Goal: Task Accomplishment & Management: Manage account settings

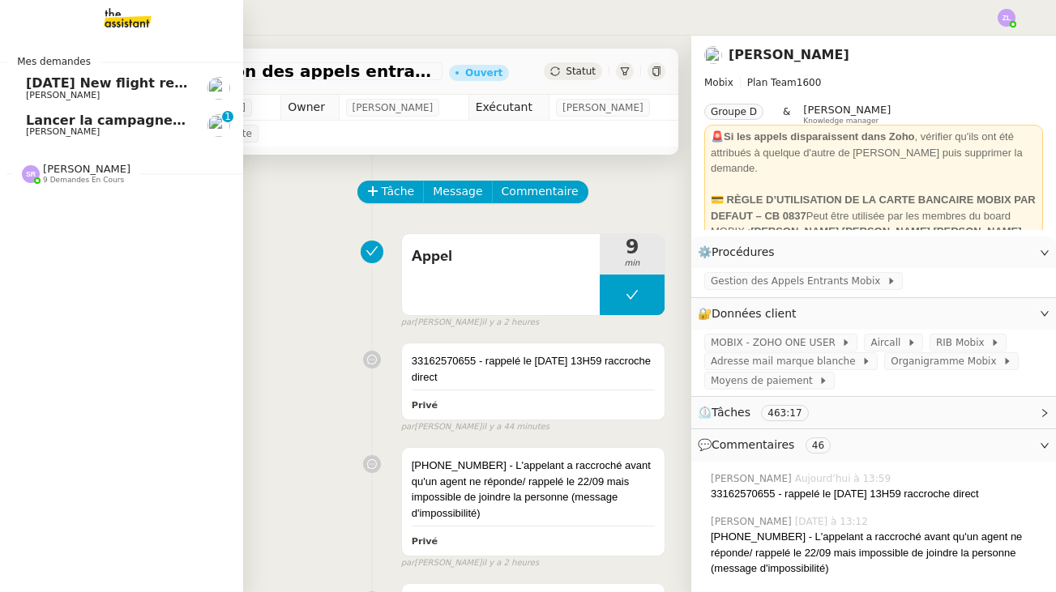
click at [62, 186] on div "Stéphanie Rakotosalama 9 demandes en cours" at bounding box center [121, 166] width 243 height 47
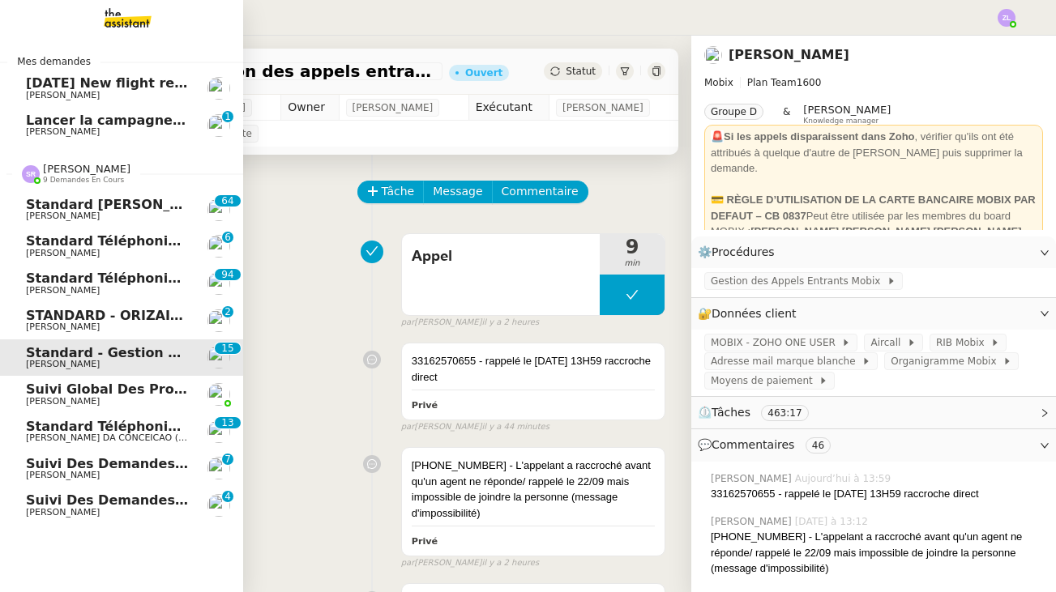
click at [139, 441] on link "Standard téléphonique Charles DA CONCEICAO (thermisure) 0 1 2 3 4 5 6 7 8 9 0 1…" at bounding box center [121, 431] width 243 height 37
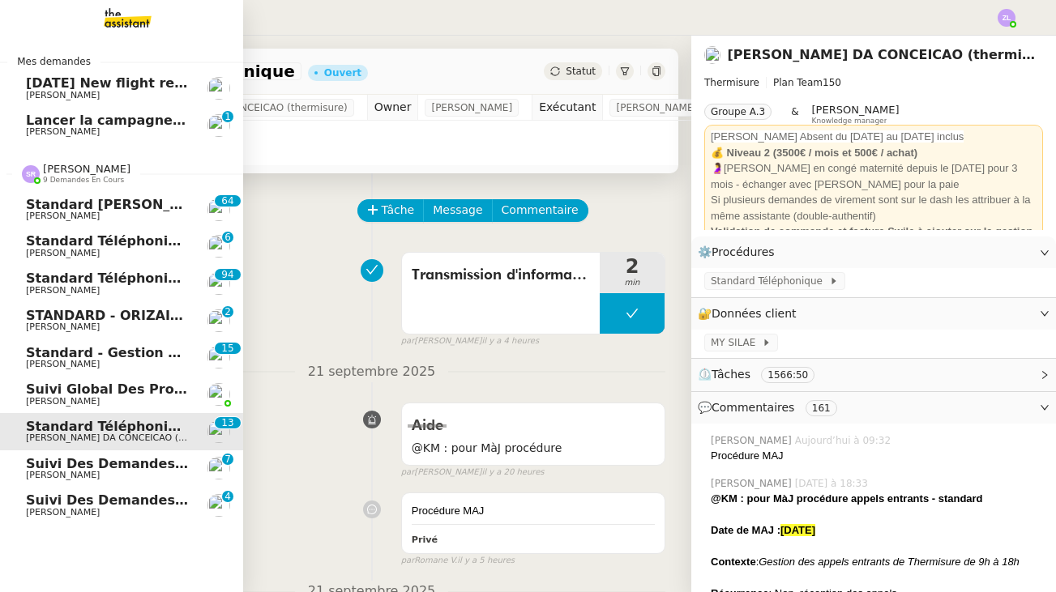
click at [78, 359] on span "[PERSON_NAME]" at bounding box center [63, 364] width 74 height 11
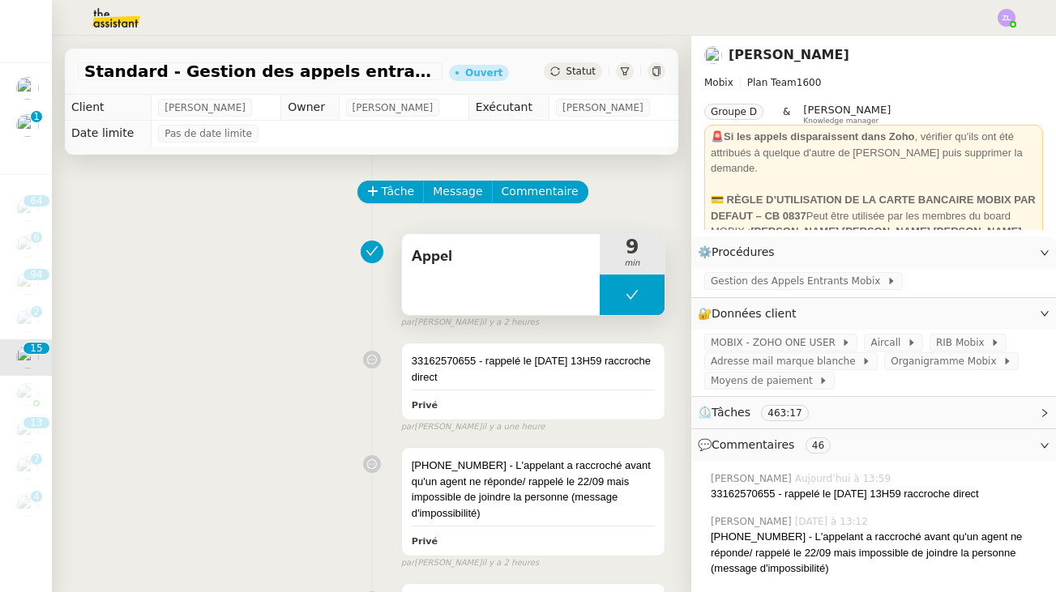
click at [617, 285] on button at bounding box center [632, 295] width 65 height 41
click at [617, 285] on div at bounding box center [616, 295] width 32 height 41
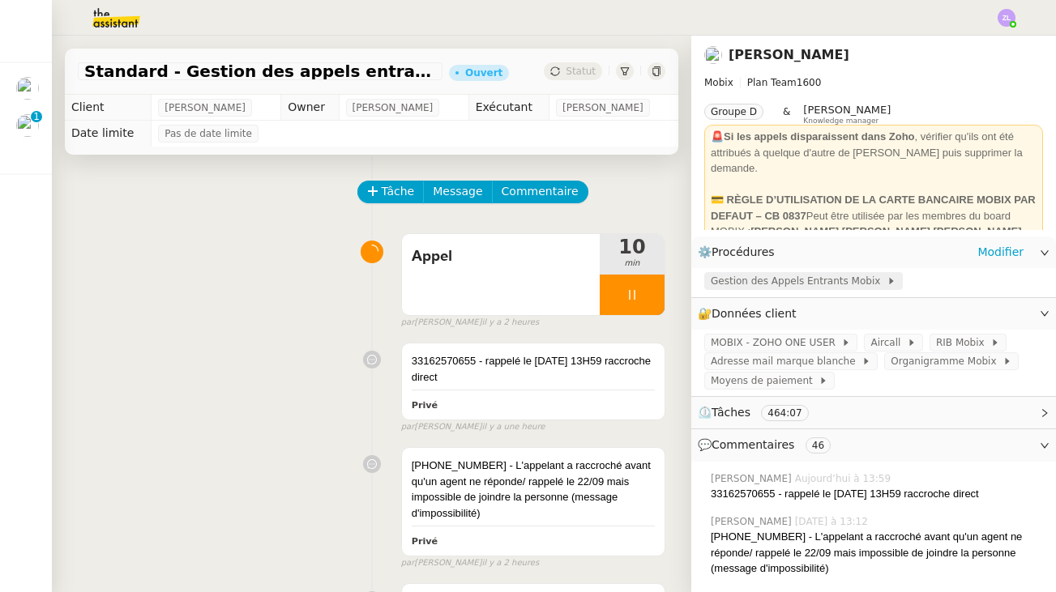
click at [795, 285] on span "Gestion des Appels Entrants Mobix" at bounding box center [799, 281] width 176 height 16
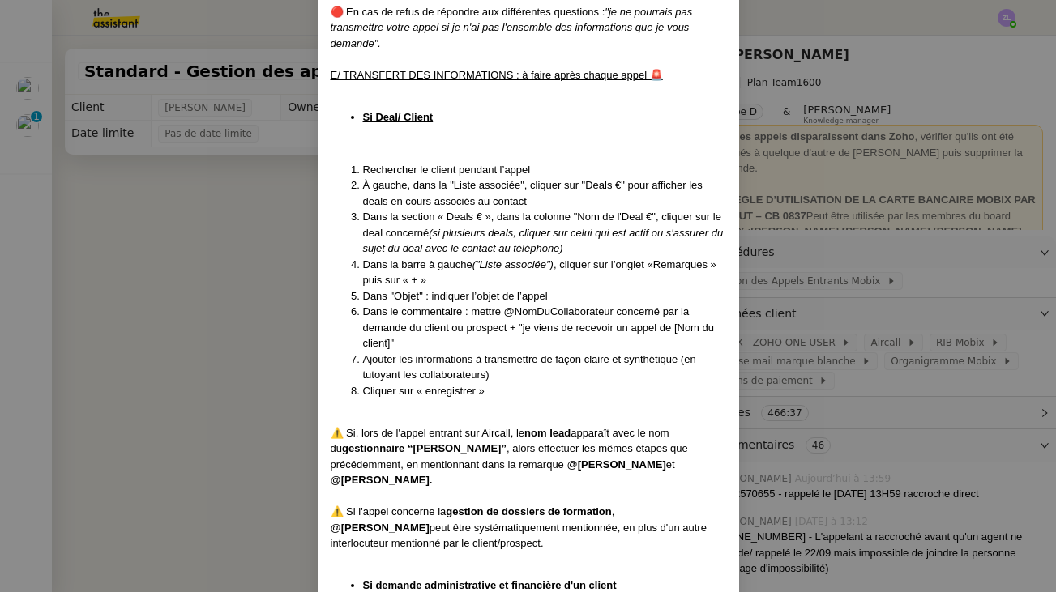
scroll to position [3012, 0]
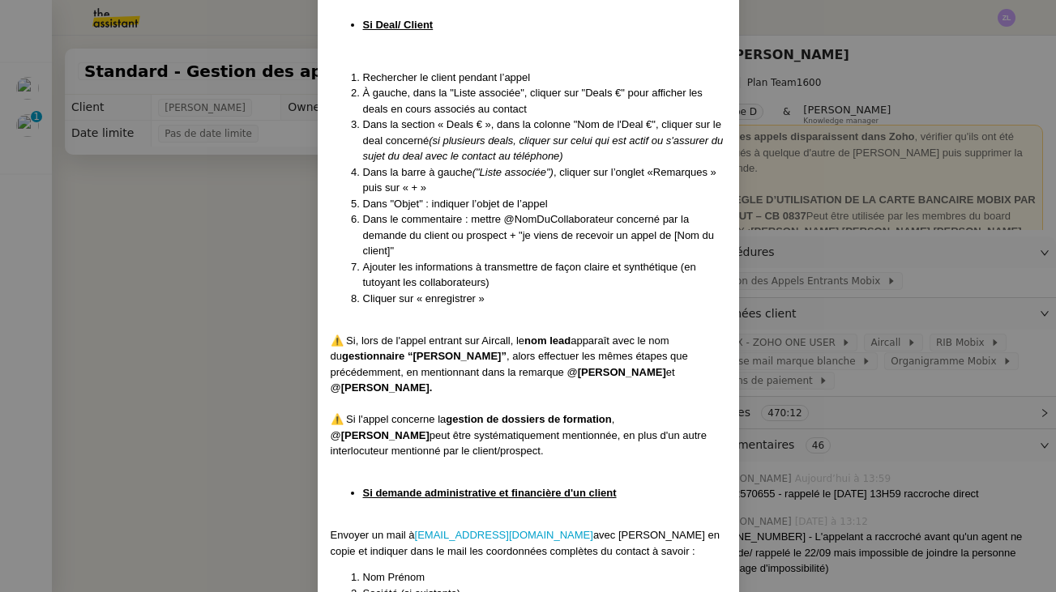
click at [277, 284] on nz-modal-container "Mise à jour le 22/09/2025 Contexte : Cette procédure définit les étapes à suivr…" at bounding box center [528, 296] width 1056 height 592
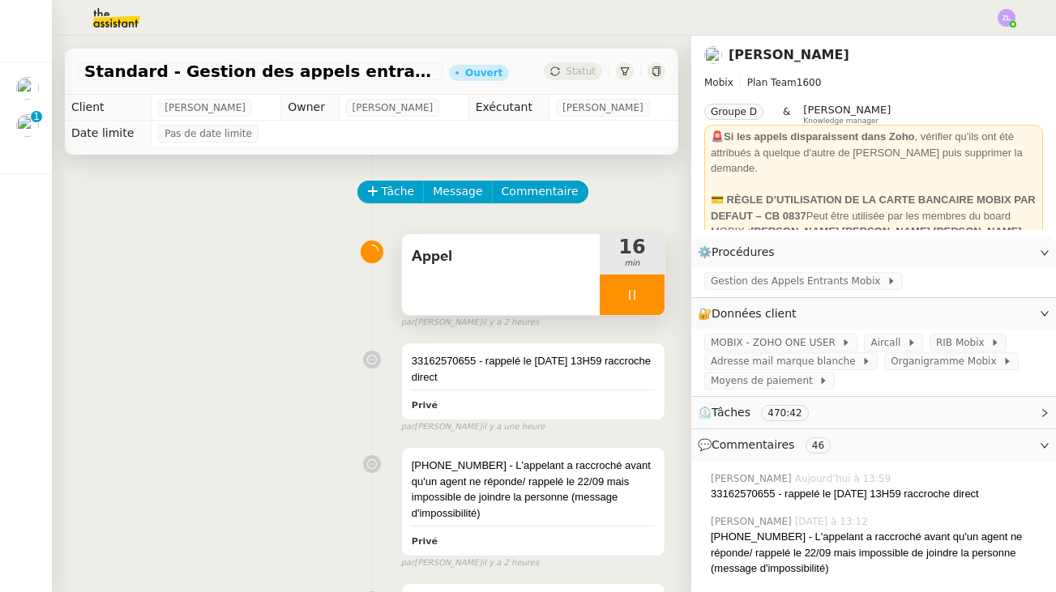
click at [604, 313] on div at bounding box center [632, 295] width 65 height 41
click at [612, 290] on icon at bounding box center [615, 295] width 13 height 13
click at [619, 296] on div at bounding box center [632, 295] width 65 height 41
click at [663, 295] on button at bounding box center [648, 295] width 32 height 41
click at [647, 3] on div at bounding box center [528, 18] width 975 height 36
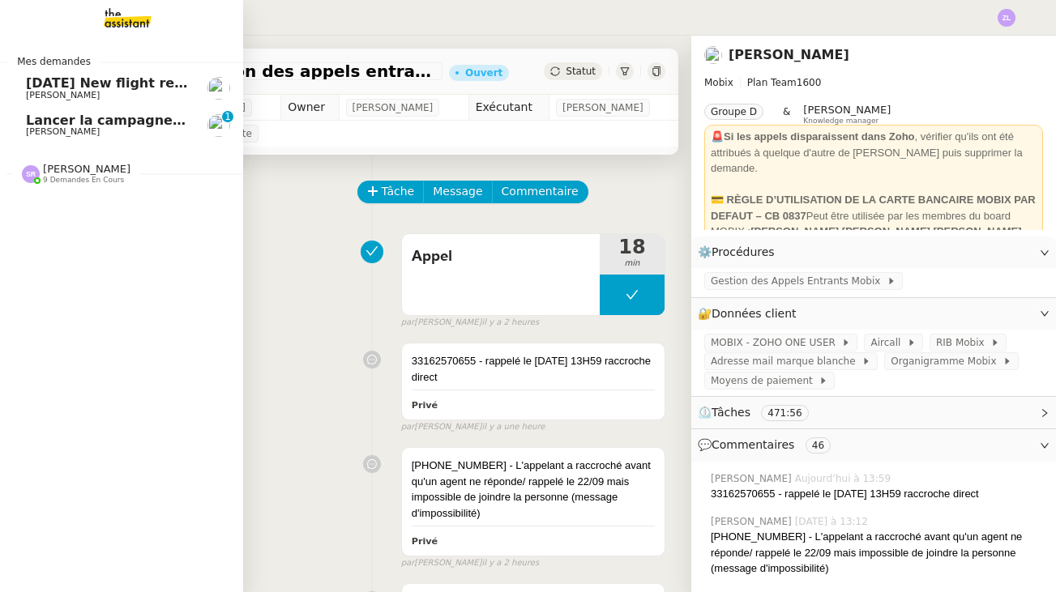
click at [118, 180] on span "9 demandes en cours" at bounding box center [83, 180] width 81 height 9
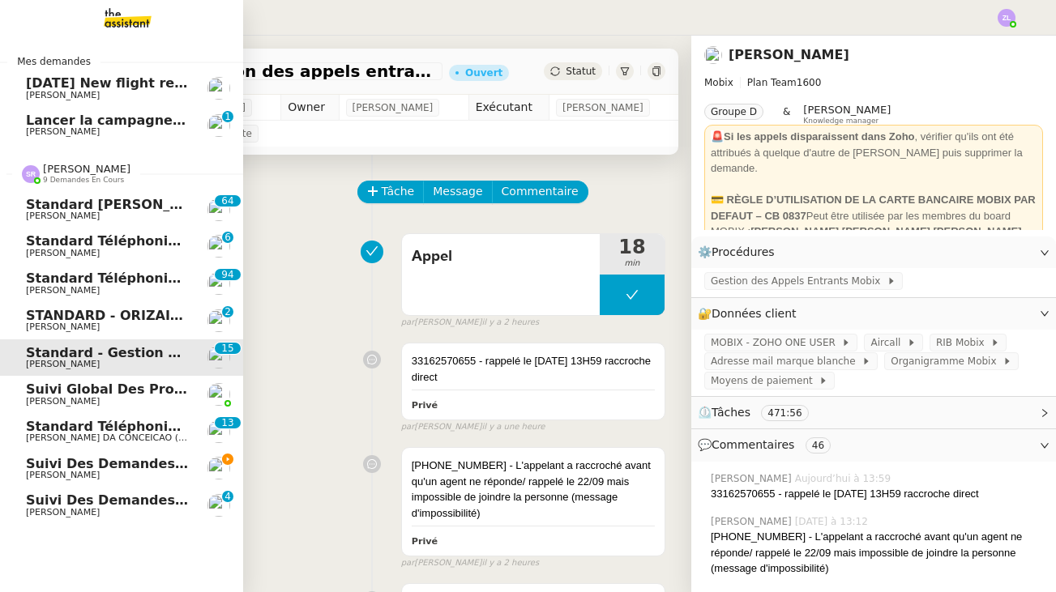
click at [180, 471] on span "[PERSON_NAME]" at bounding box center [108, 476] width 164 height 10
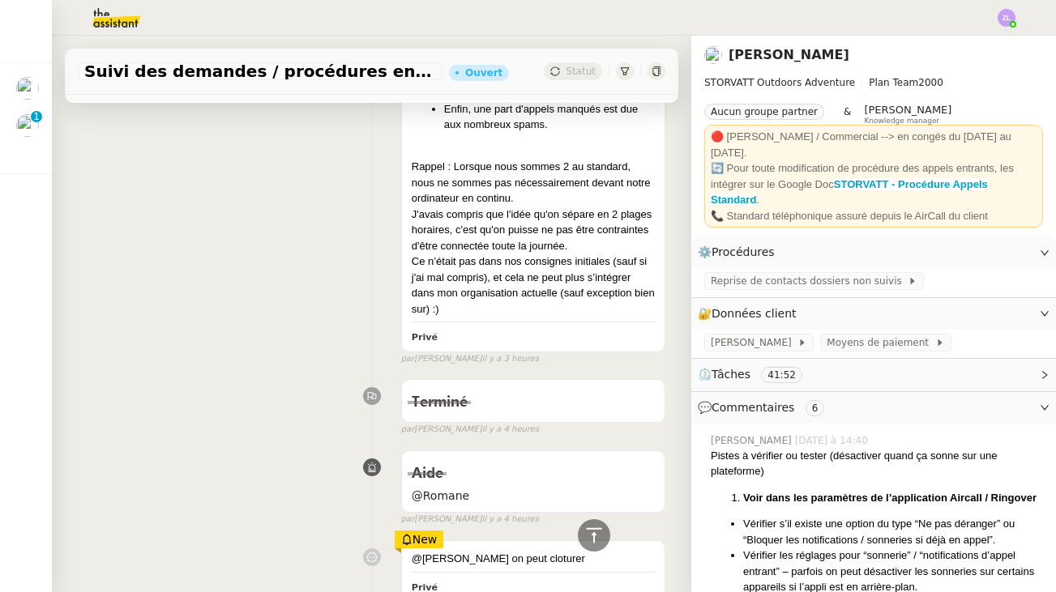
scroll to position [1294, 0]
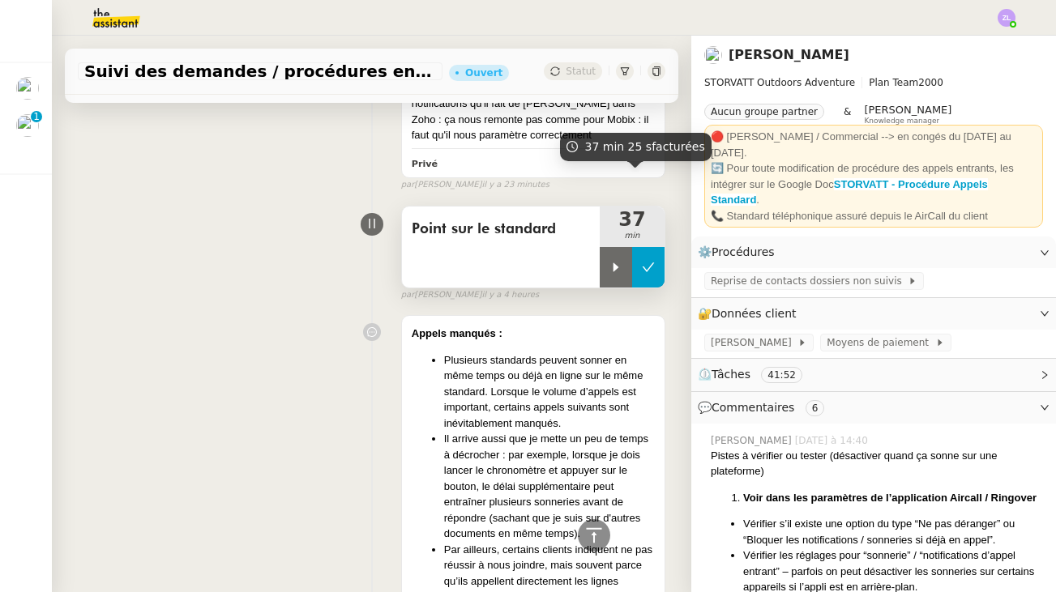
click at [651, 261] on icon at bounding box center [648, 267] width 13 height 13
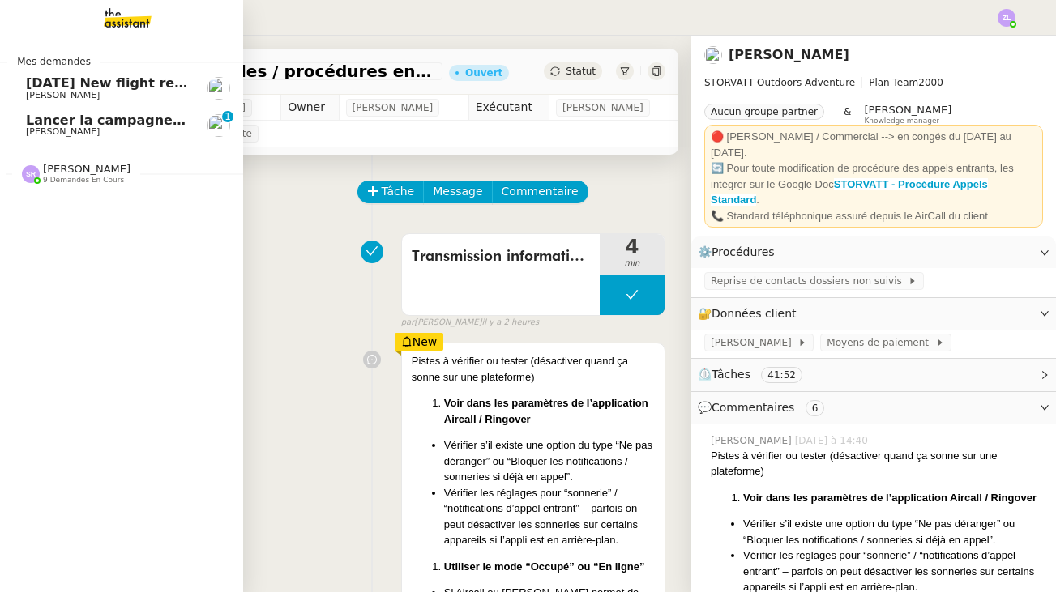
scroll to position [0, 0]
click at [86, 176] on span "9 demandes en cours" at bounding box center [83, 180] width 81 height 9
click at [90, 178] on span "9 demandes en cours" at bounding box center [83, 180] width 81 height 9
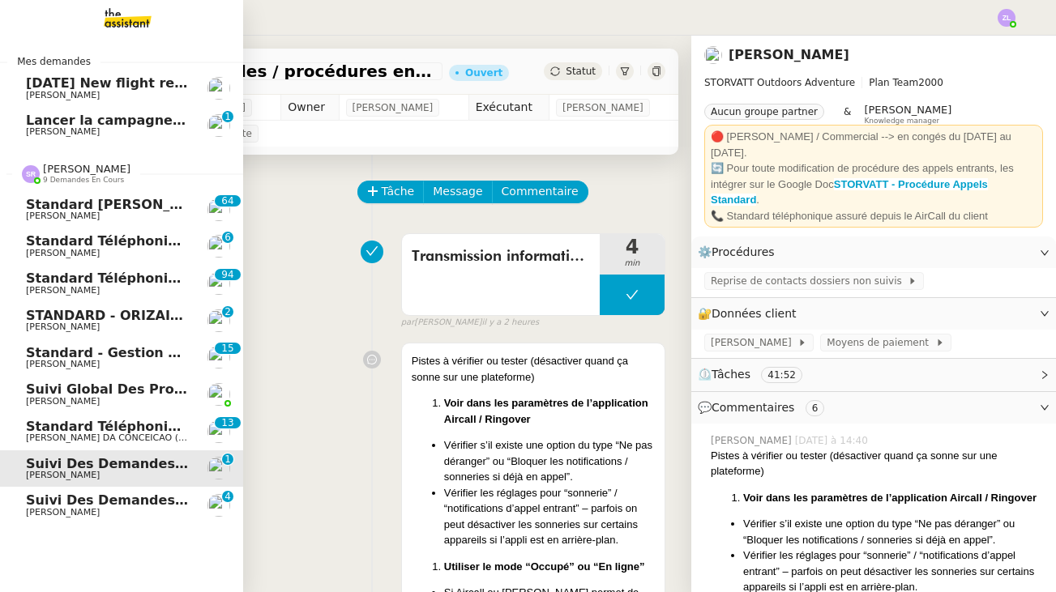
click at [152, 277] on span "Standard téléphonique - septembre 2025" at bounding box center [178, 278] width 305 height 15
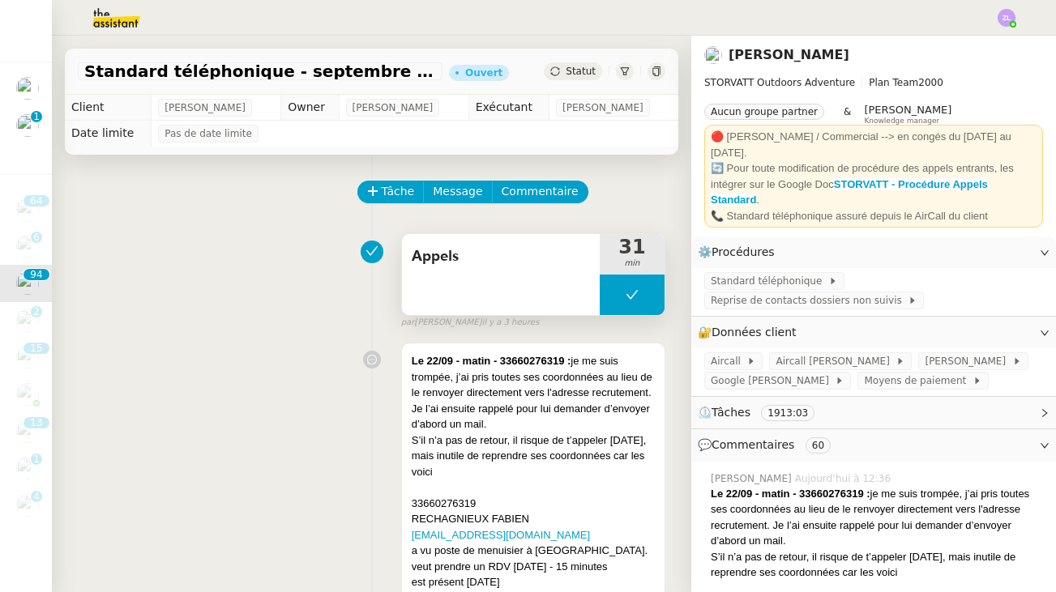
click at [618, 296] on button at bounding box center [632, 295] width 65 height 41
click at [618, 296] on icon at bounding box center [616, 294] width 6 height 9
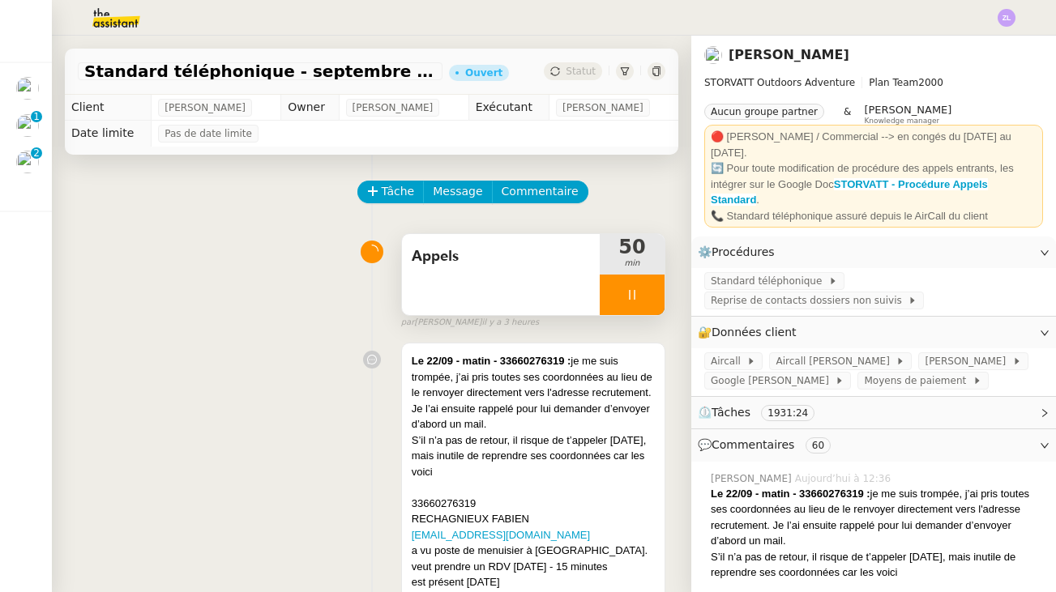
click at [608, 305] on div at bounding box center [632, 295] width 65 height 41
click at [632, 302] on button at bounding box center [648, 295] width 32 height 41
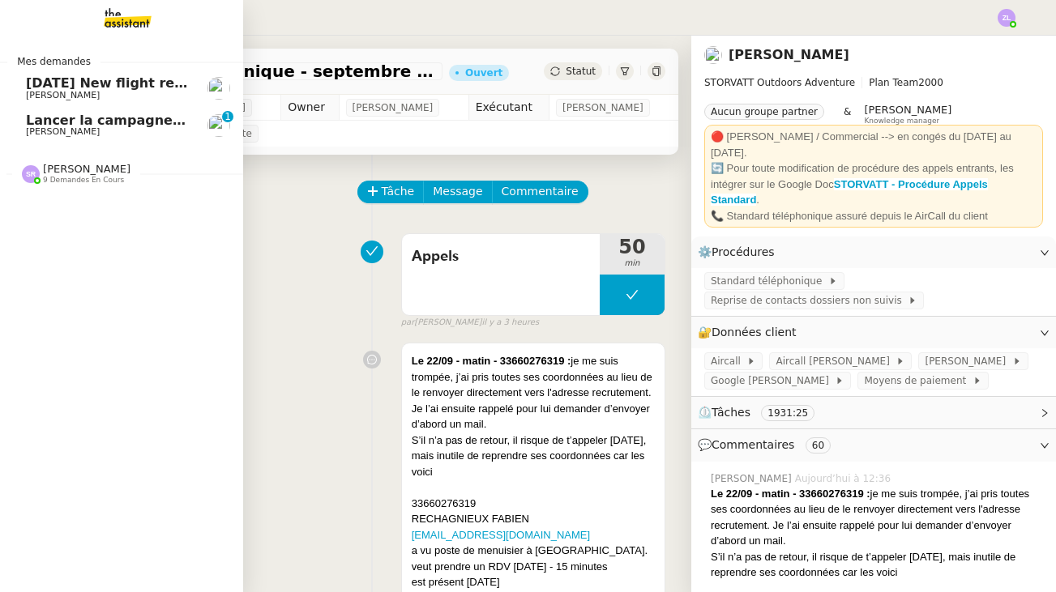
click at [62, 169] on span "[PERSON_NAME]" at bounding box center [87, 169] width 88 height 12
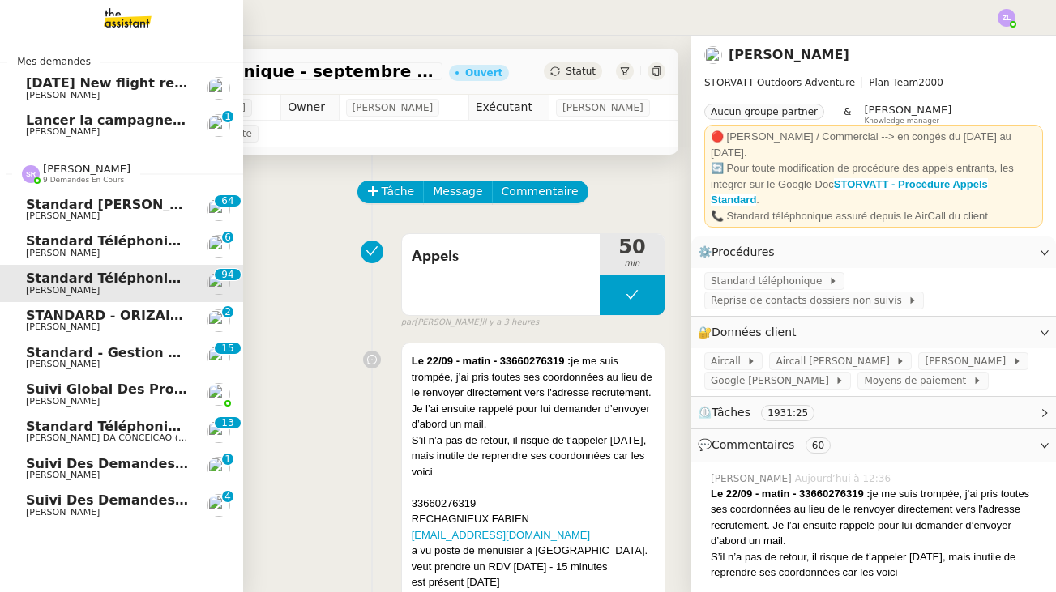
click at [134, 426] on span "Standard téléphonique" at bounding box center [110, 426] width 169 height 15
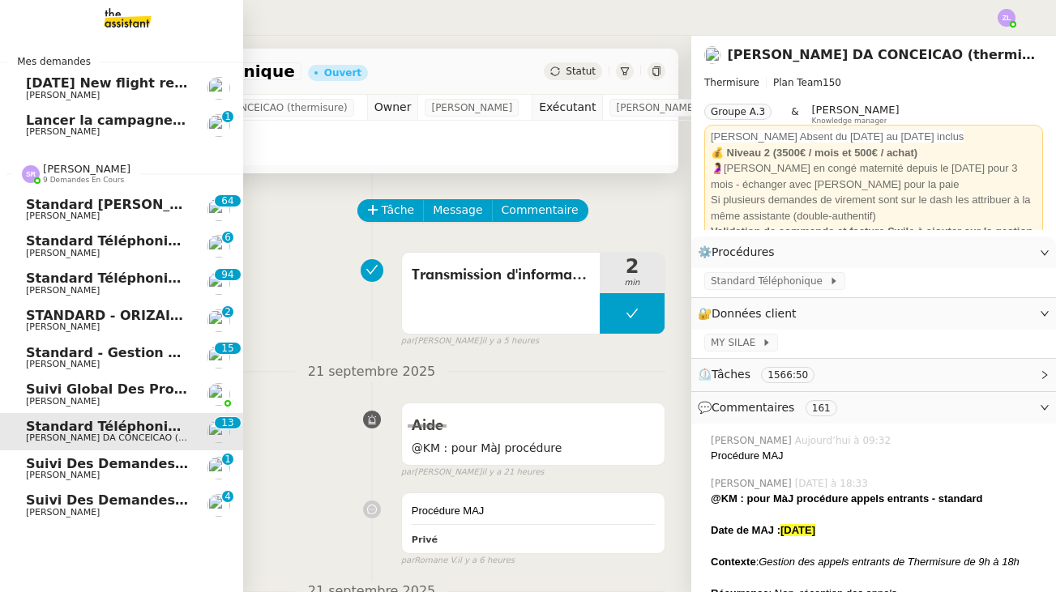
click at [143, 458] on span "Suivi des demandes / procédures en cours Storvatt - Client [PERSON_NAME] Jeandet" at bounding box center [337, 463] width 622 height 15
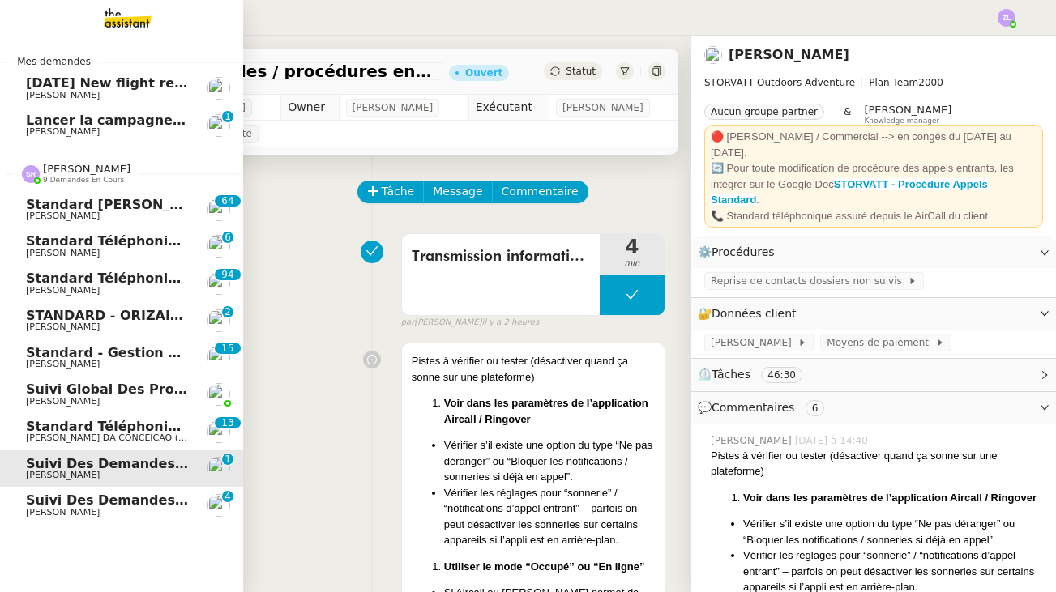
click at [79, 287] on span "[PERSON_NAME]" at bounding box center [63, 290] width 74 height 11
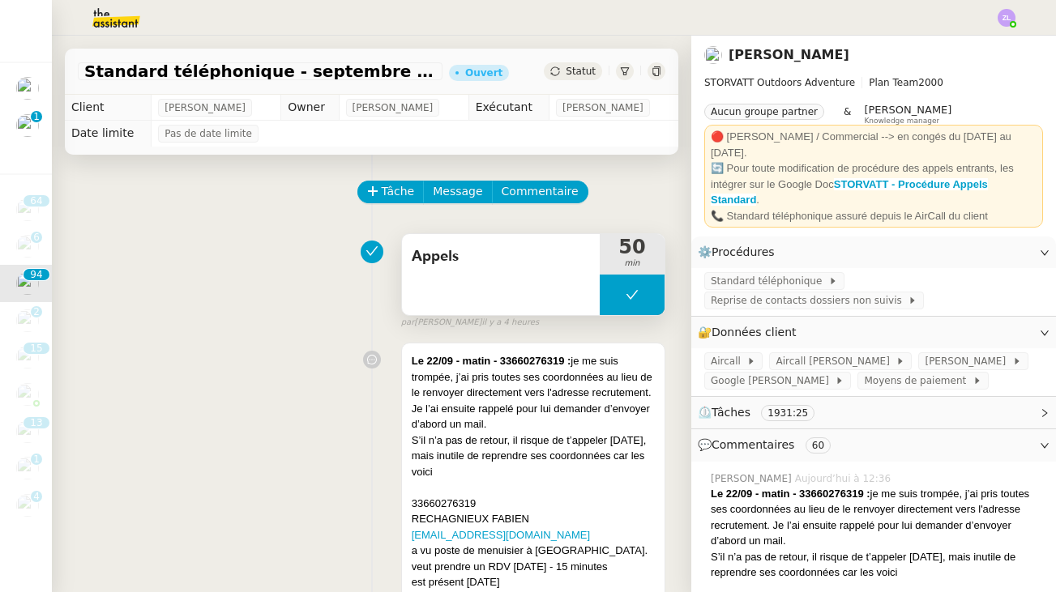
click at [613, 306] on button at bounding box center [632, 295] width 65 height 41
click at [613, 306] on div at bounding box center [616, 295] width 32 height 41
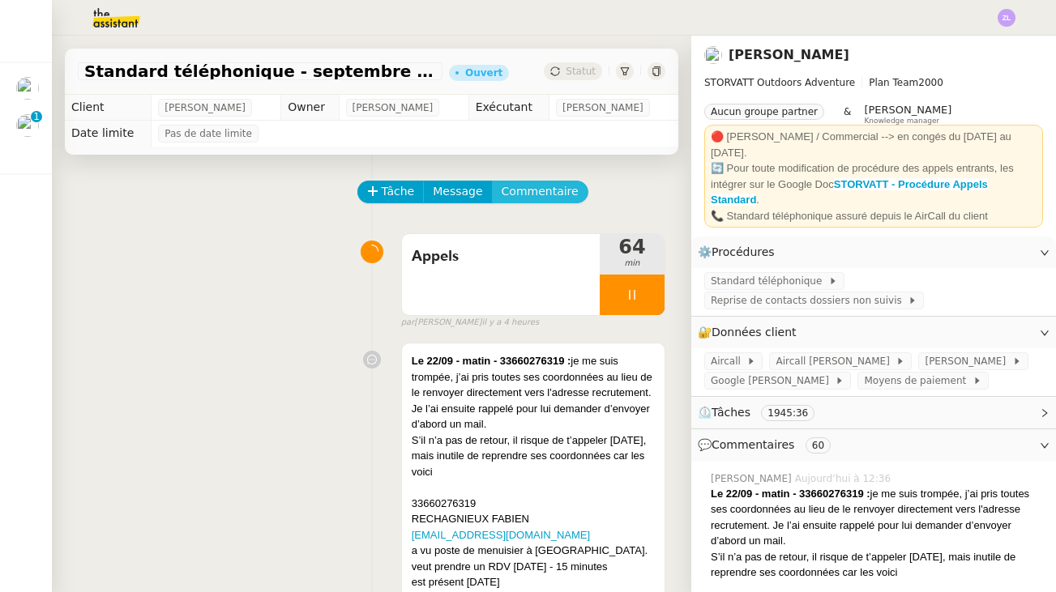
click at [528, 200] on span "Commentaire" at bounding box center [540, 191] width 77 height 19
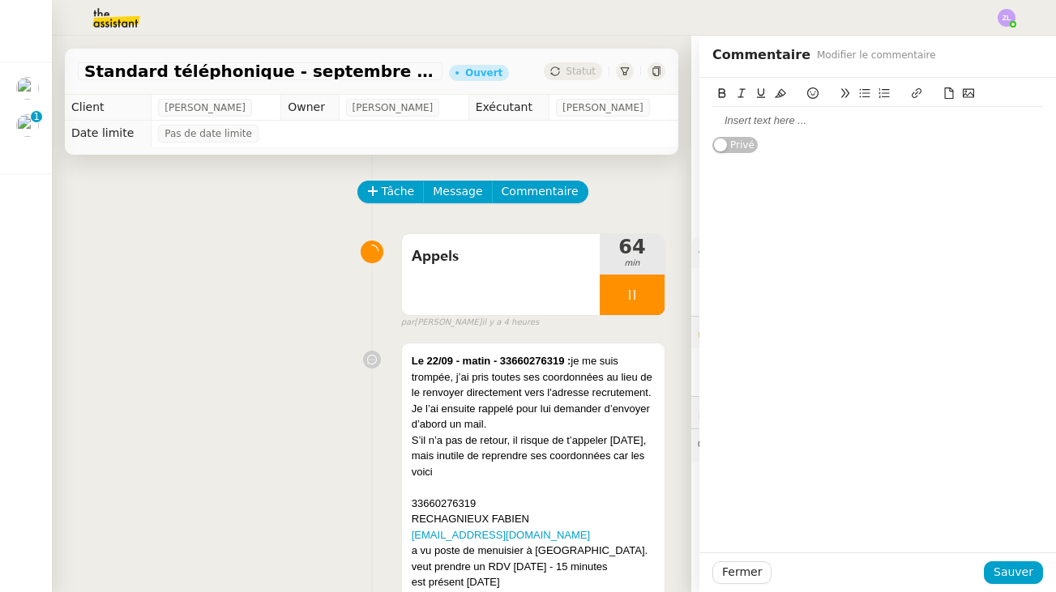
click at [729, 118] on div at bounding box center [877, 120] width 331 height 15
click at [1017, 580] on span "Sauver" at bounding box center [1014, 572] width 40 height 19
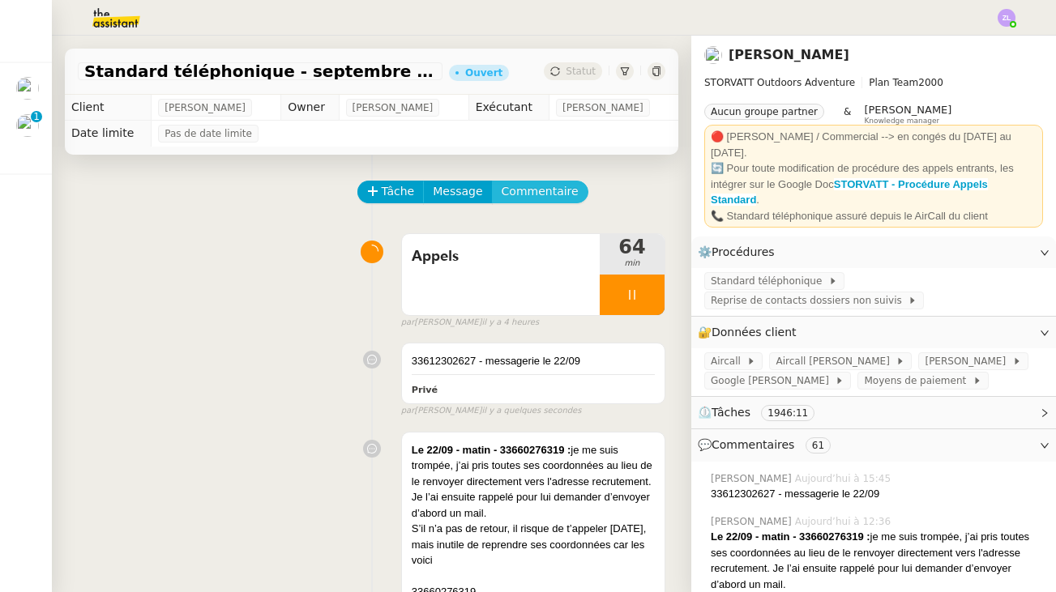
click at [563, 192] on span "Commentaire" at bounding box center [540, 191] width 77 height 19
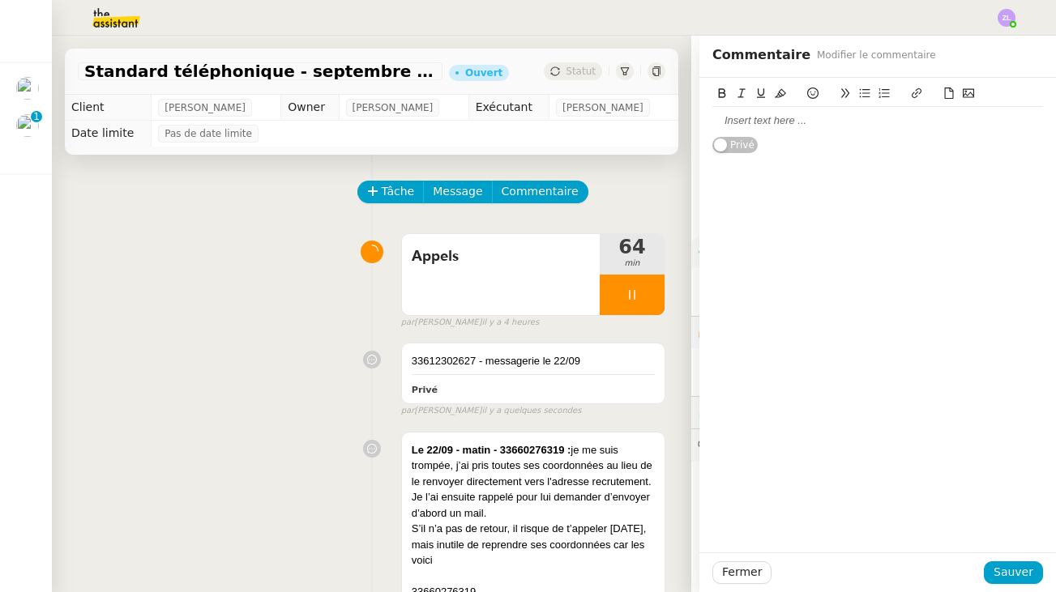
click at [797, 108] on div at bounding box center [877, 121] width 331 height 28
click at [1015, 579] on span "Sauver" at bounding box center [1014, 572] width 40 height 19
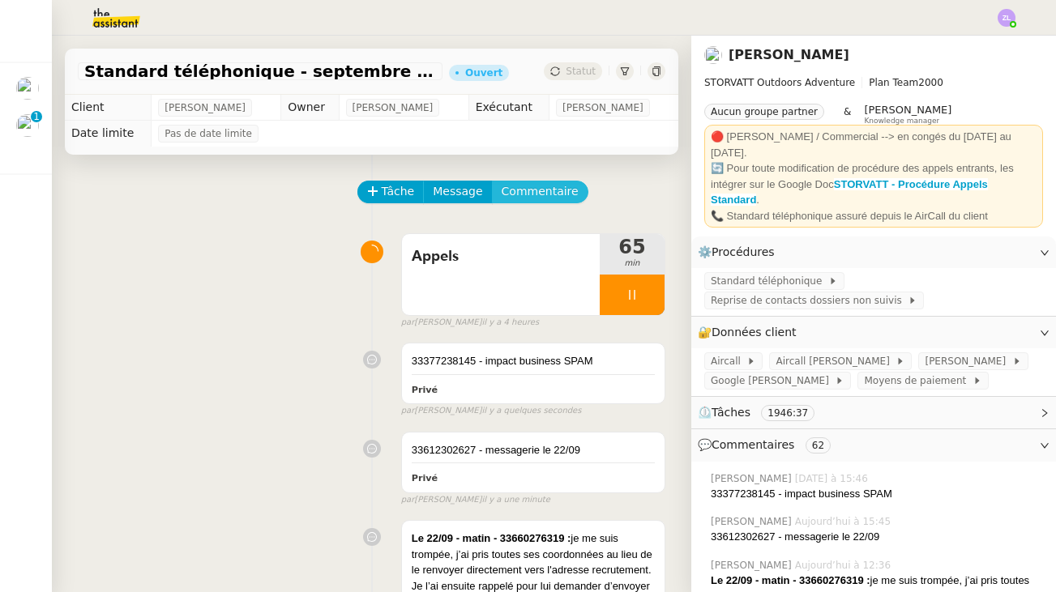
click at [525, 190] on span "Commentaire" at bounding box center [540, 191] width 77 height 19
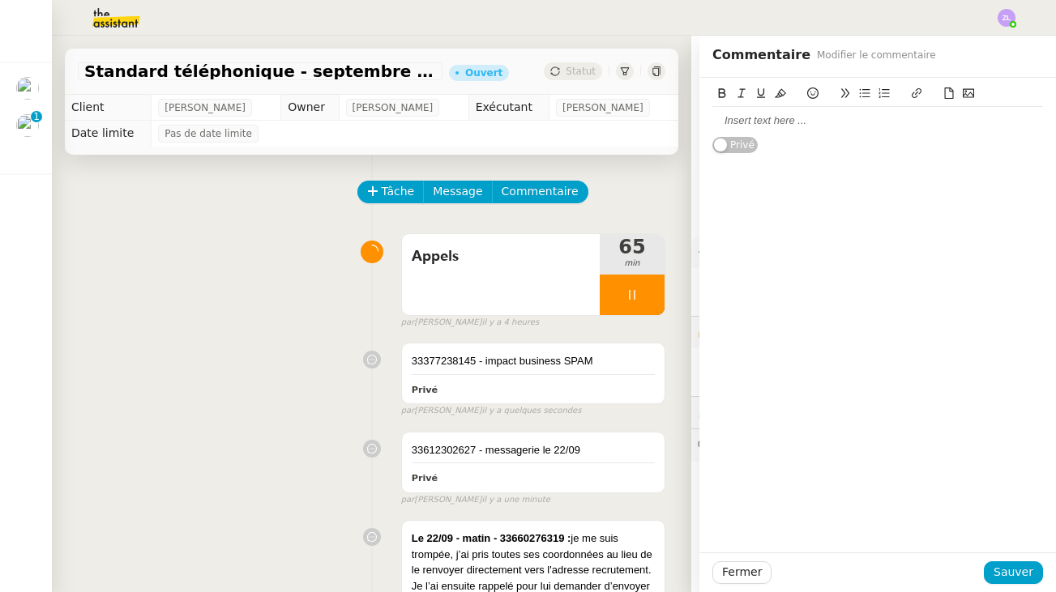
click at [856, 120] on div at bounding box center [877, 120] width 331 height 15
click at [1015, 581] on span "Sauver" at bounding box center [1014, 572] width 40 height 19
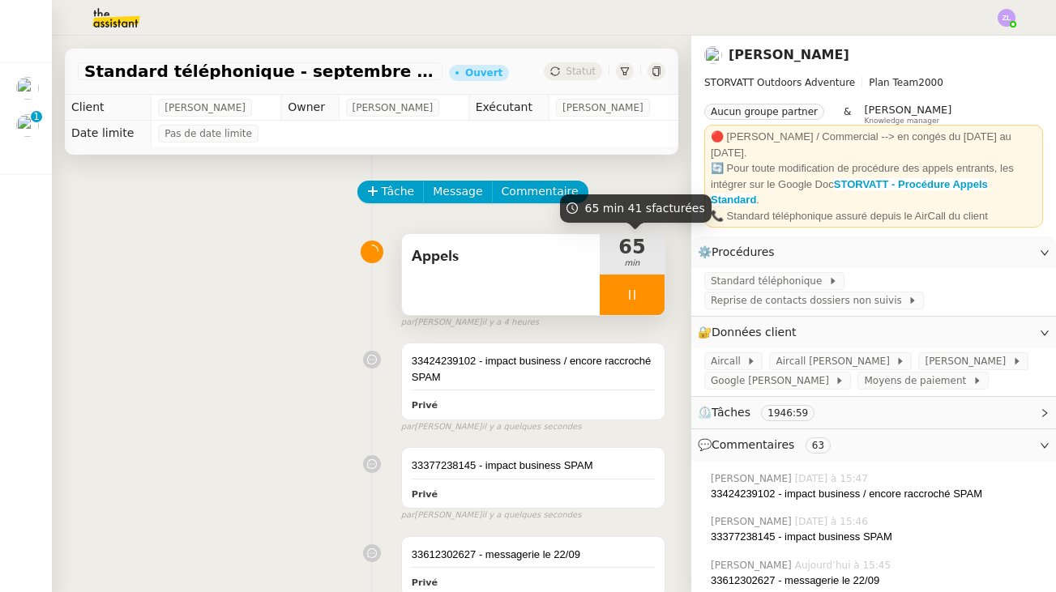
click at [621, 302] on div at bounding box center [632, 295] width 65 height 41
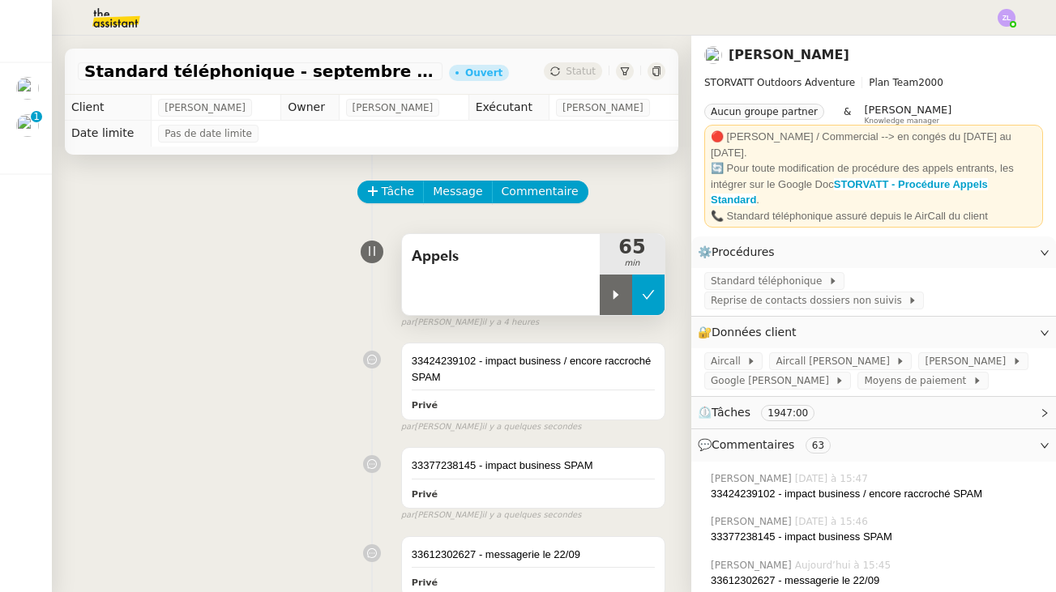
click at [653, 299] on icon at bounding box center [648, 295] width 13 height 13
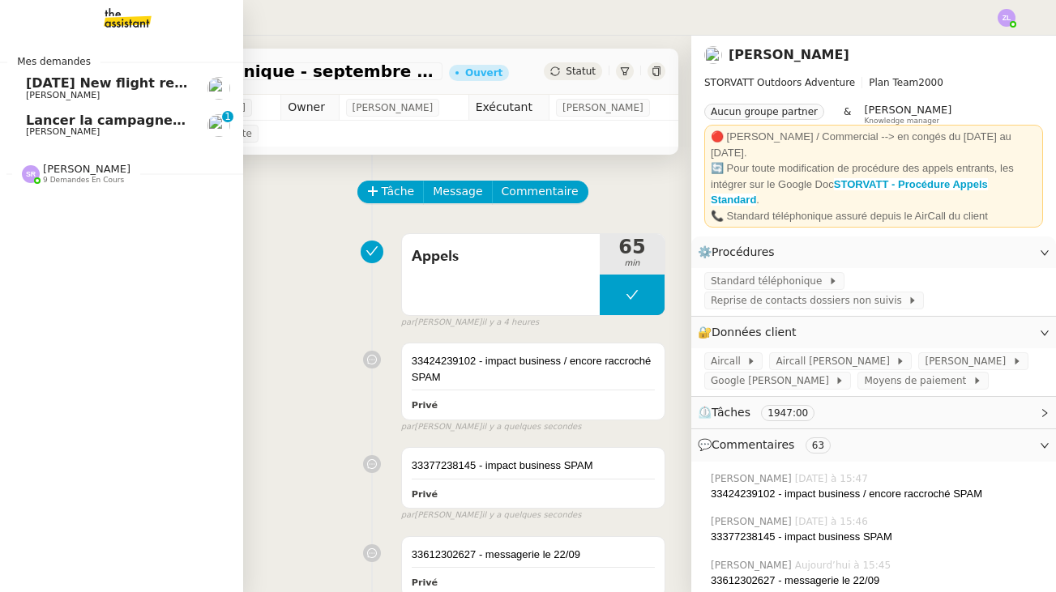
click at [56, 176] on span "9 demandes en cours" at bounding box center [83, 180] width 81 height 9
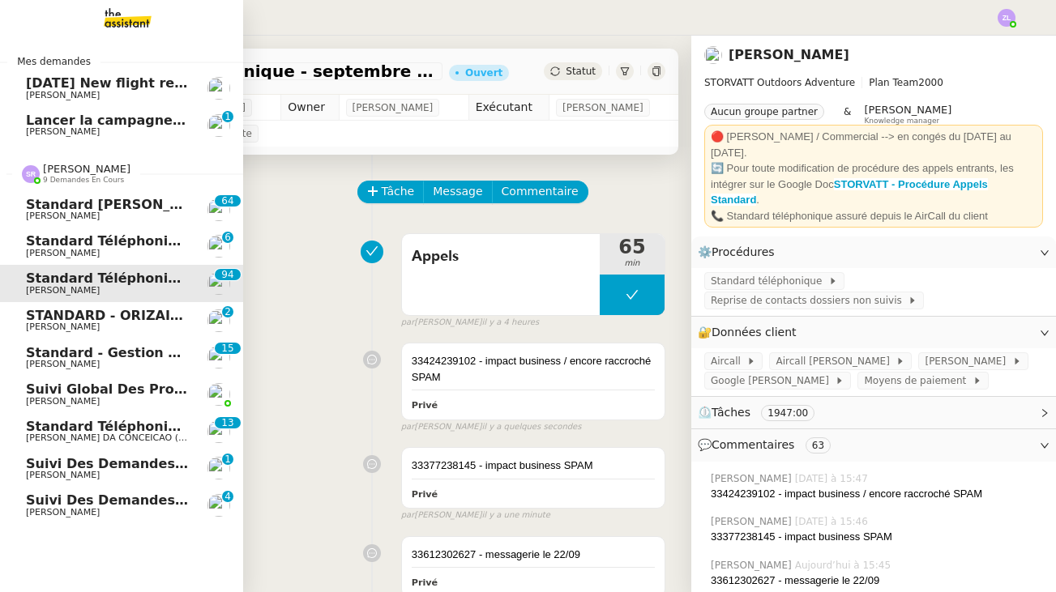
click at [101, 360] on span "[PERSON_NAME]" at bounding box center [108, 365] width 164 height 10
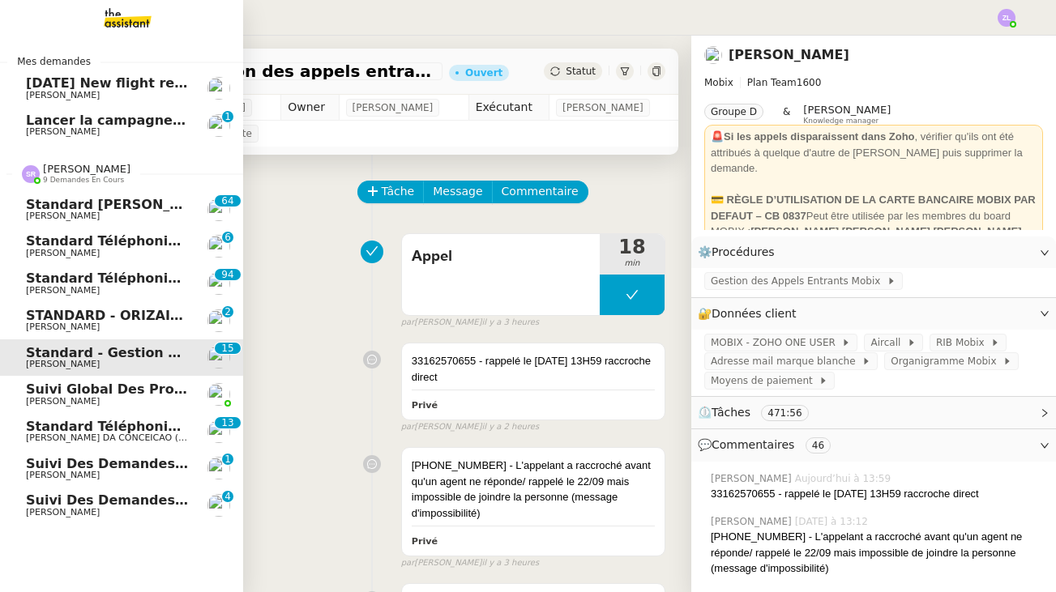
click at [86, 461] on span "Suivi des demandes / procédures en cours Storvatt - Client [PERSON_NAME] Jeandet" at bounding box center [337, 463] width 622 height 15
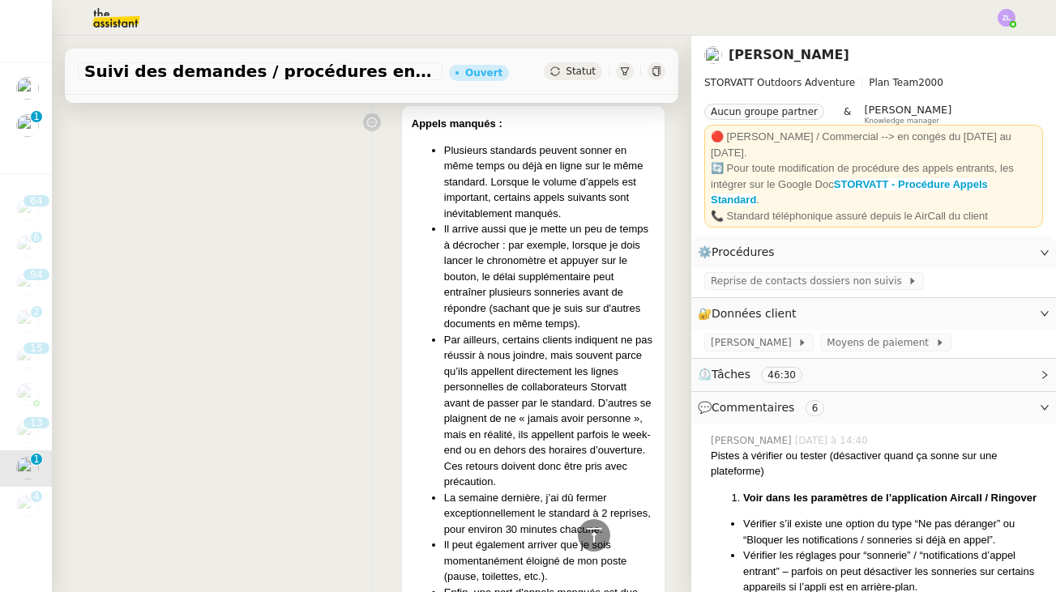
scroll to position [2082, 0]
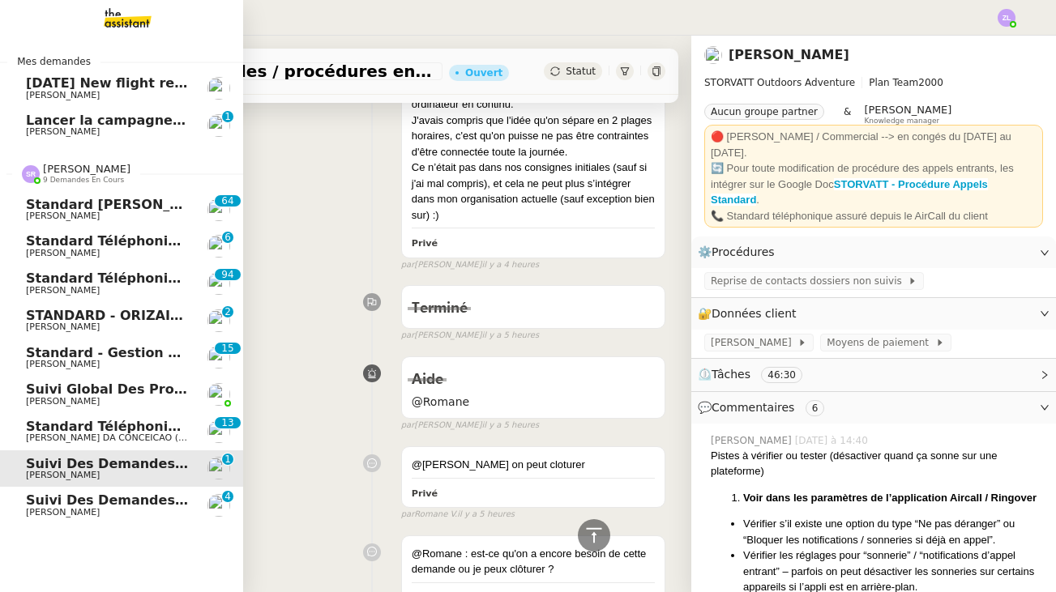
click at [42, 496] on span "Suivi des demandes / procédures en cours Mobix" at bounding box center [207, 500] width 363 height 15
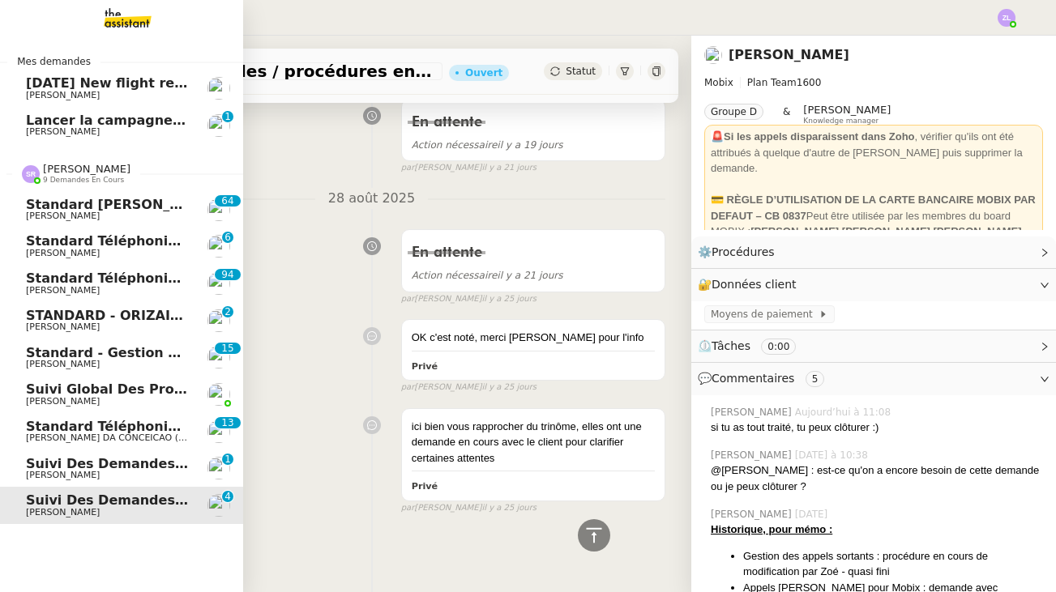
scroll to position [1314, 0]
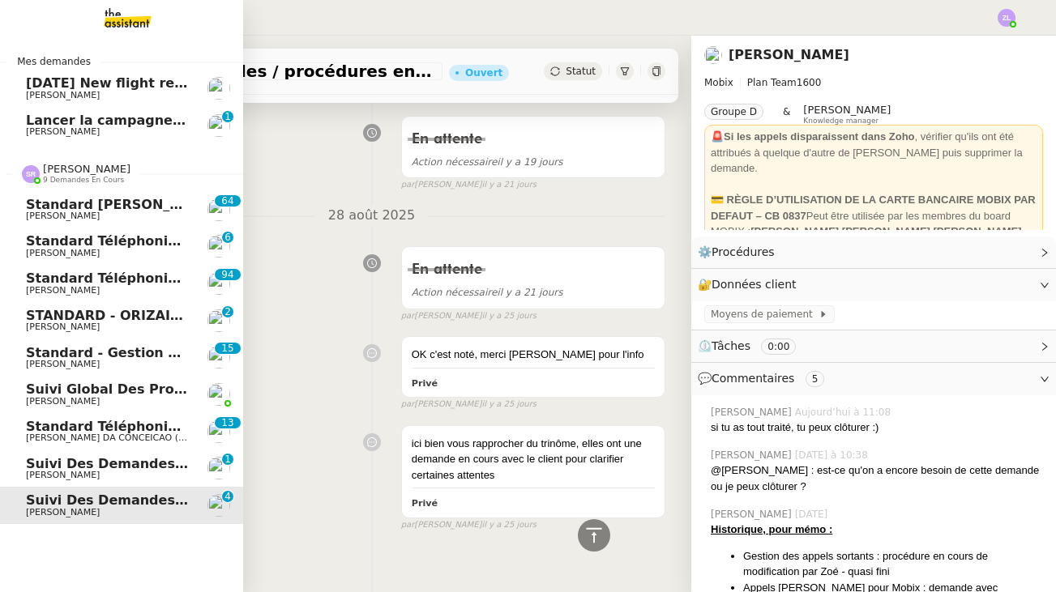
click at [104, 352] on span "Standard - Gestion des appels entrants - septembre 2025" at bounding box center [239, 352] width 426 height 15
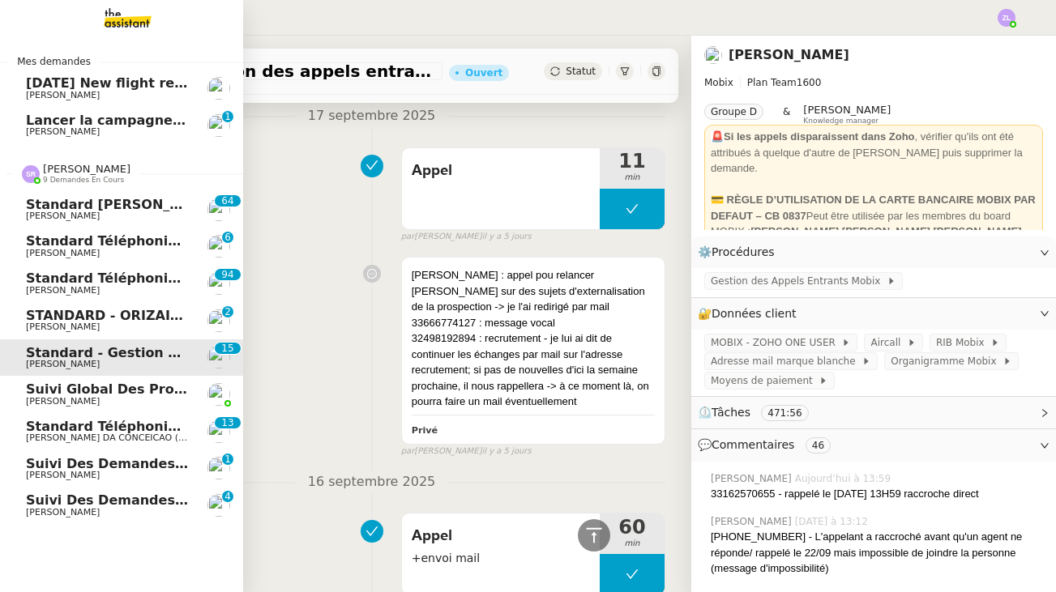
click at [100, 289] on span "[PERSON_NAME]" at bounding box center [63, 290] width 74 height 11
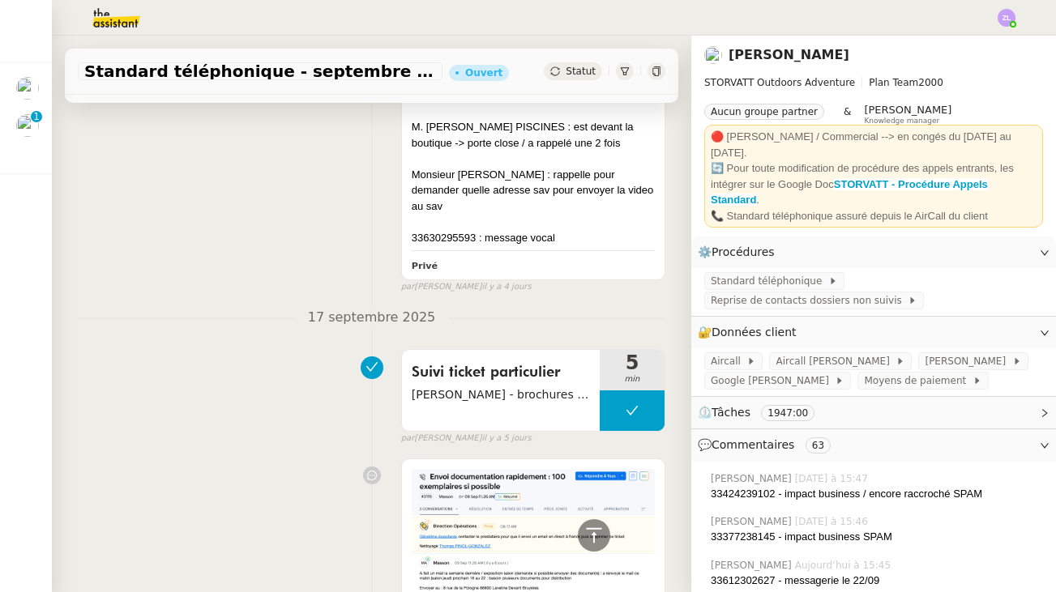
scroll to position [3785, 0]
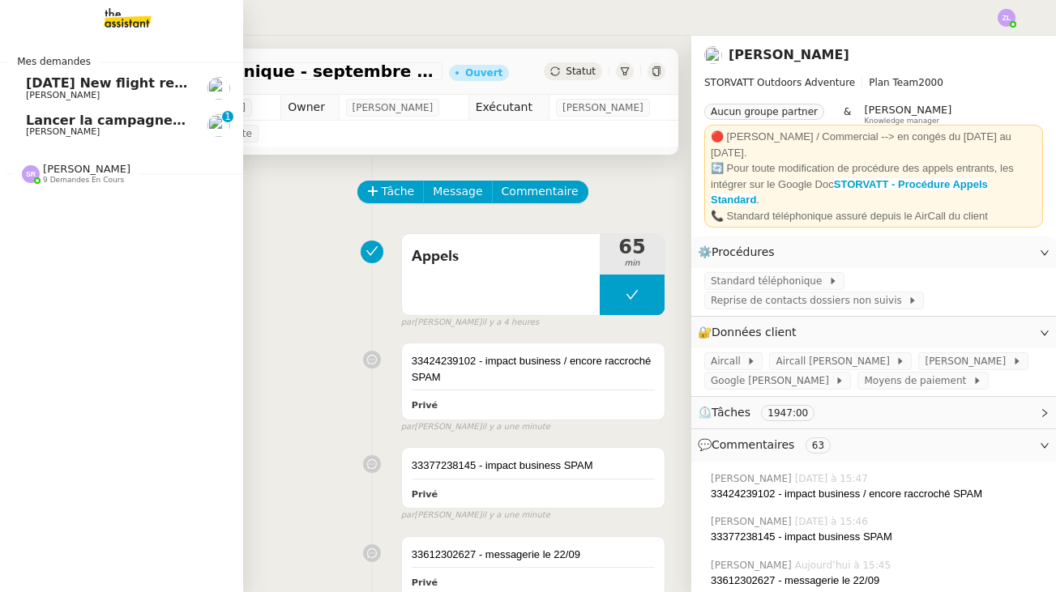
click at [82, 166] on span "[PERSON_NAME]" at bounding box center [87, 169] width 88 height 12
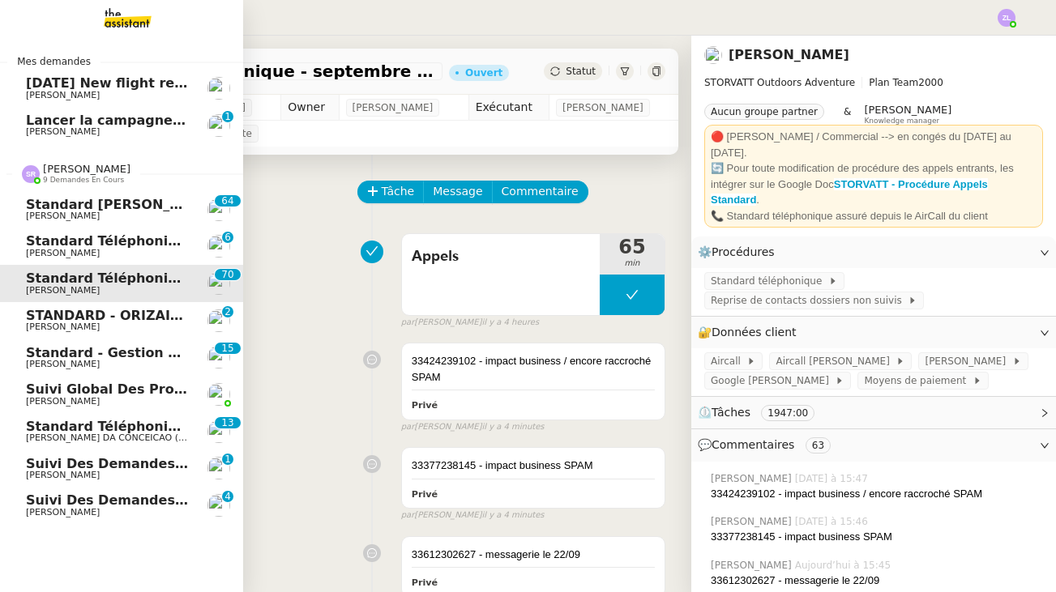
click at [64, 313] on span "STANDARD - ORIZAIR - septembre 2025" at bounding box center [170, 315] width 289 height 15
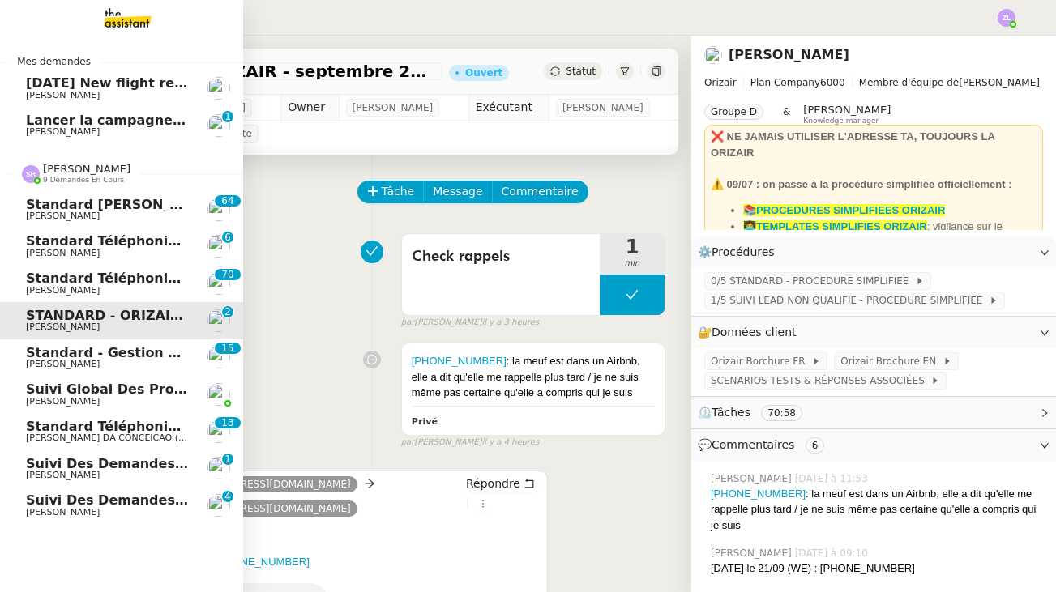
click at [83, 376] on link "Suivi global des procédures - Gestion PM [PERSON_NAME]" at bounding box center [121, 394] width 243 height 37
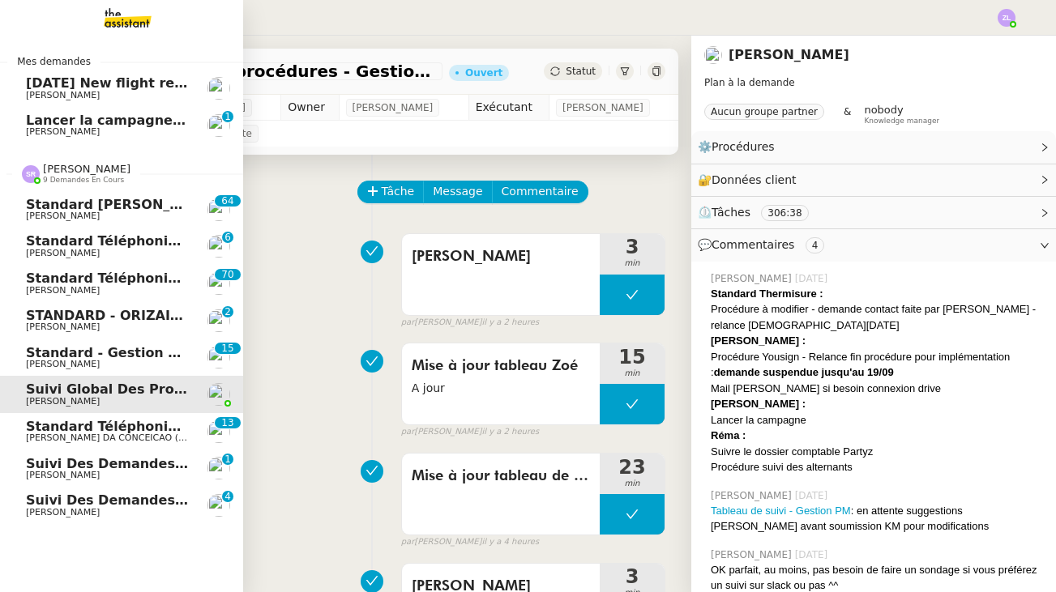
click at [79, 359] on span "[PERSON_NAME]" at bounding box center [63, 364] width 74 height 11
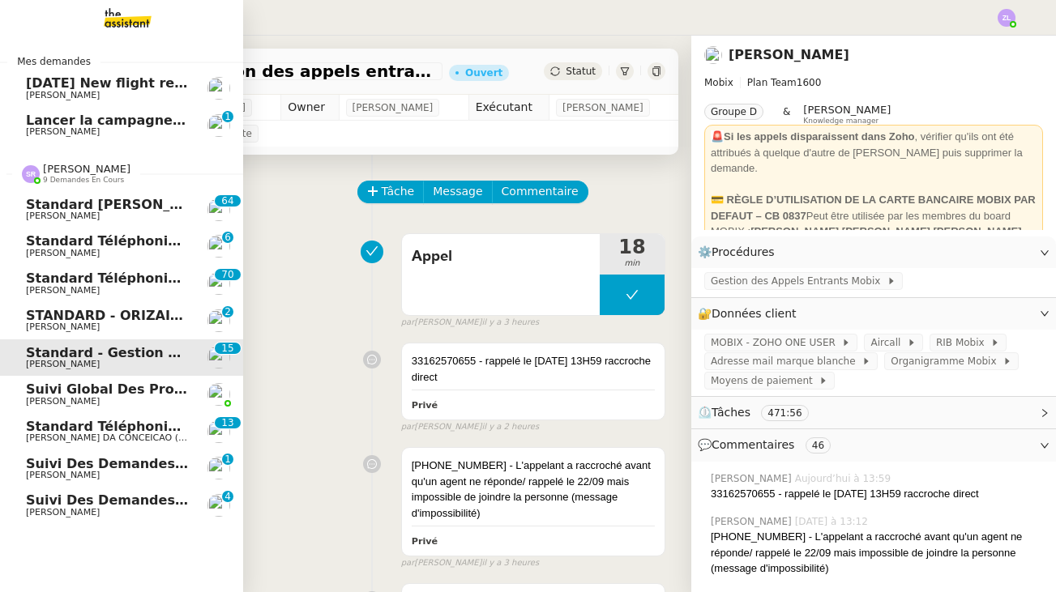
click at [96, 434] on span "[PERSON_NAME] DA CONCEICAO (thermisure)" at bounding box center [129, 438] width 207 height 11
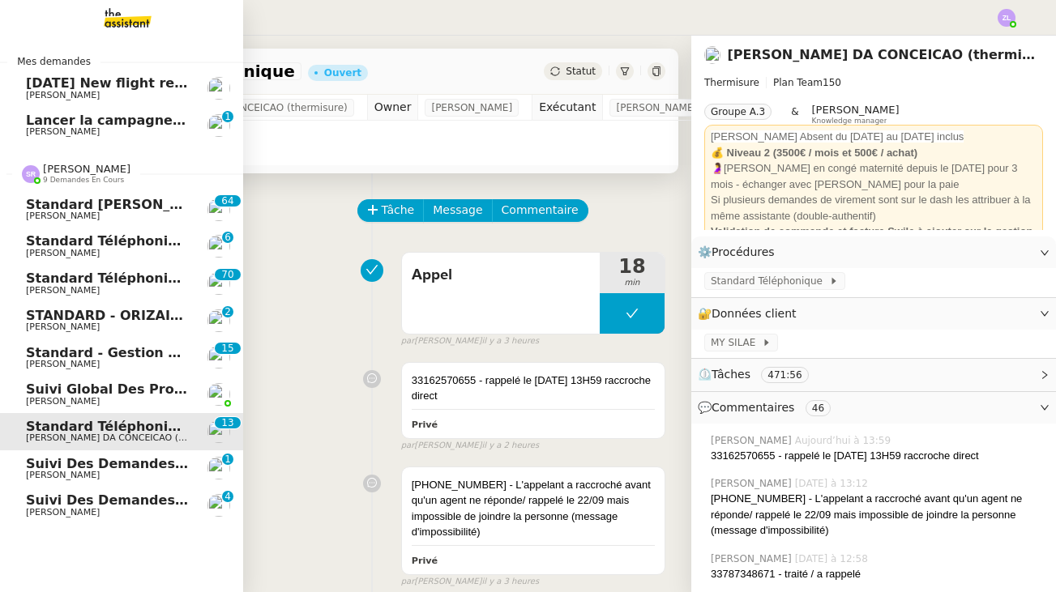
click at [136, 433] on span "[PERSON_NAME] DA CONCEICAO (thermisure)" at bounding box center [129, 438] width 207 height 11
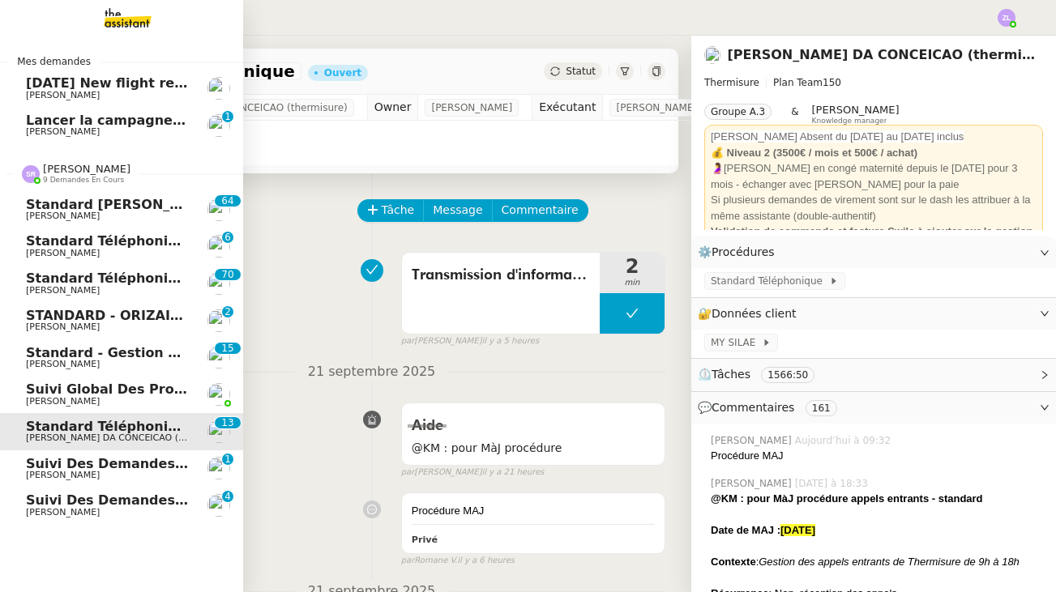
click at [46, 457] on span "Suivi des demandes / procédures en cours Storvatt - Client [PERSON_NAME] Jeandet" at bounding box center [337, 463] width 622 height 15
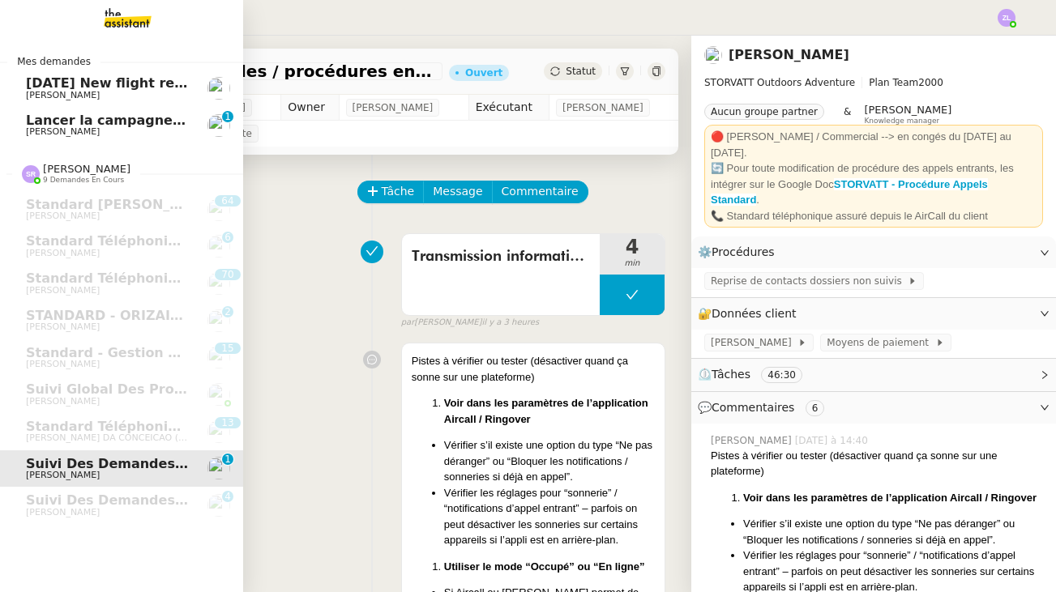
click at [107, 32] on img at bounding box center [115, 18] width 126 height 36
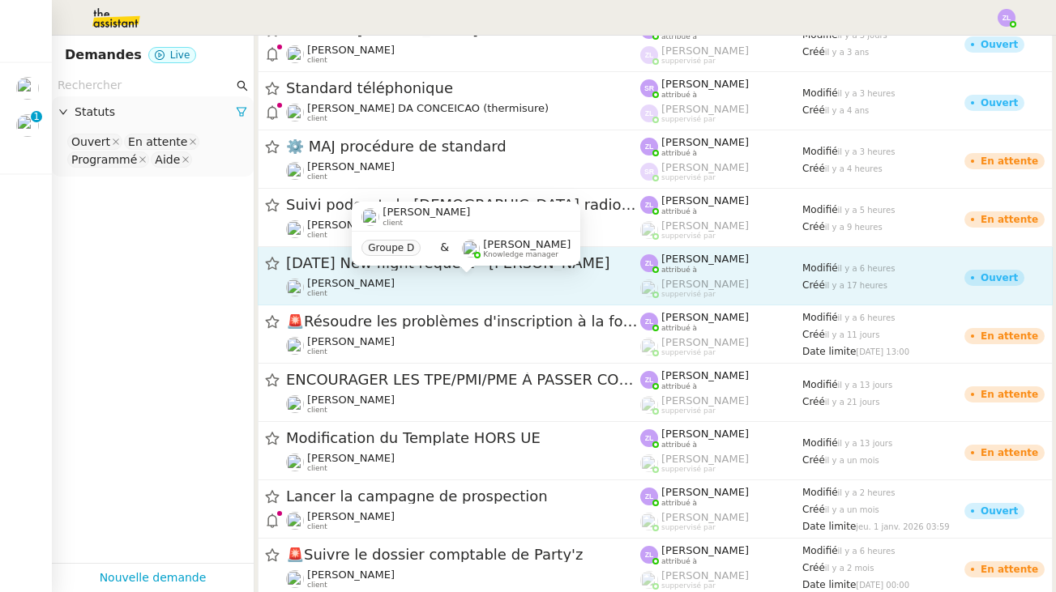
scroll to position [566, 0]
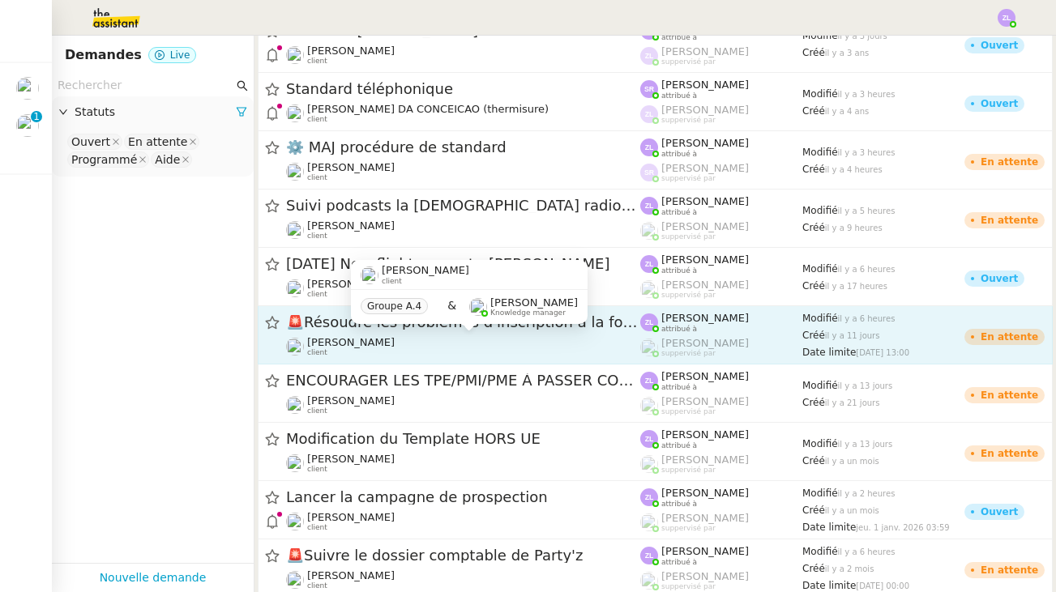
click at [345, 347] on span "[PERSON_NAME]" at bounding box center [351, 342] width 88 height 12
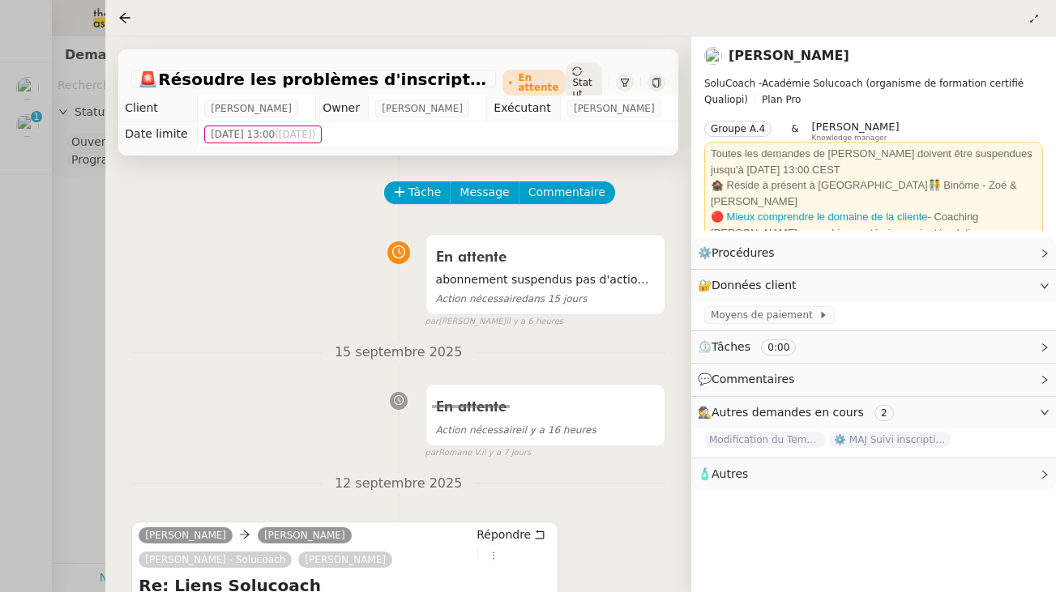
click at [581, 83] on span "Statut" at bounding box center [581, 88] width 19 height 23
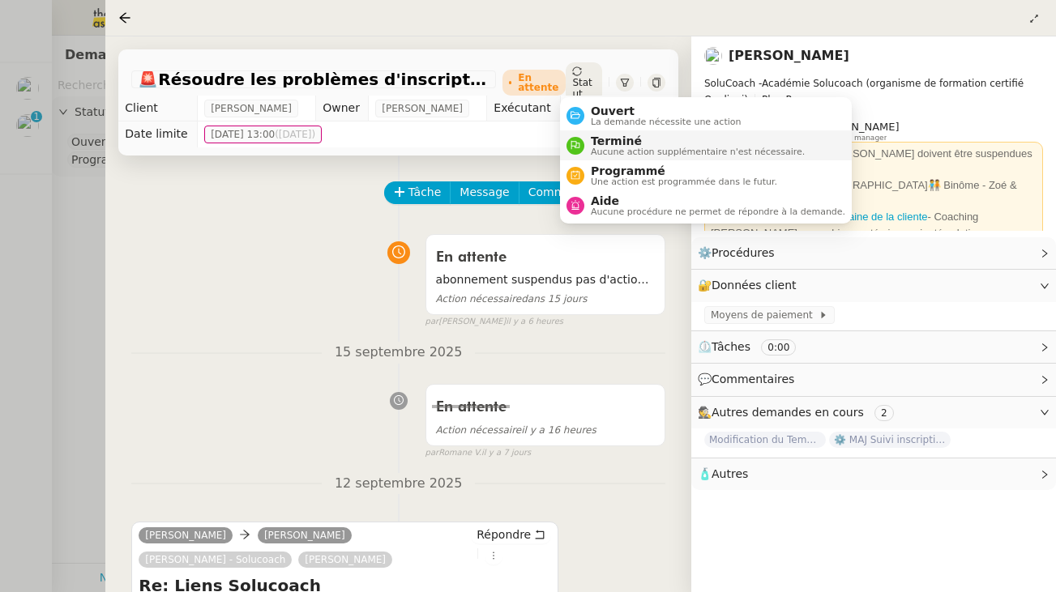
click at [609, 147] on span "Aucune action supplémentaire n'est nécessaire." at bounding box center [698, 151] width 214 height 9
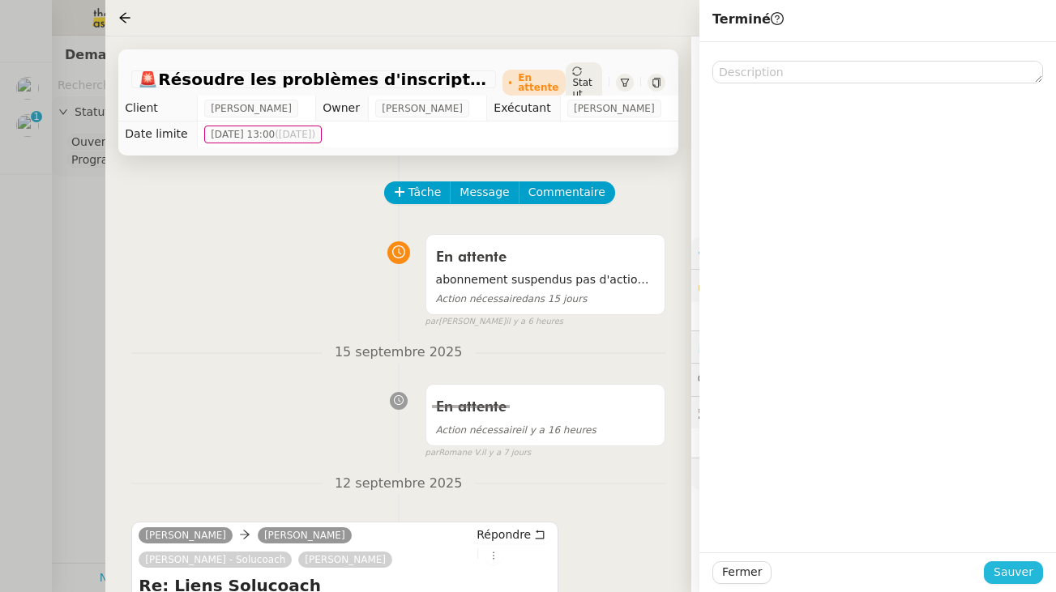
click at [1002, 571] on span "Sauver" at bounding box center [1014, 572] width 40 height 19
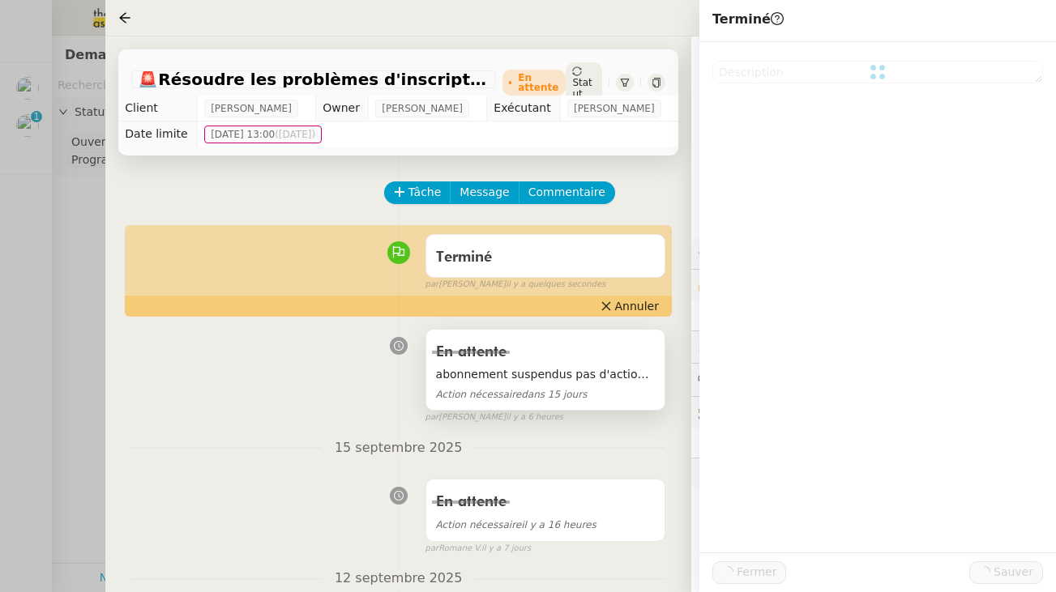
click at [519, 371] on span "abonnement suspendus pas d'actions pour le moment" at bounding box center [545, 375] width 219 height 19
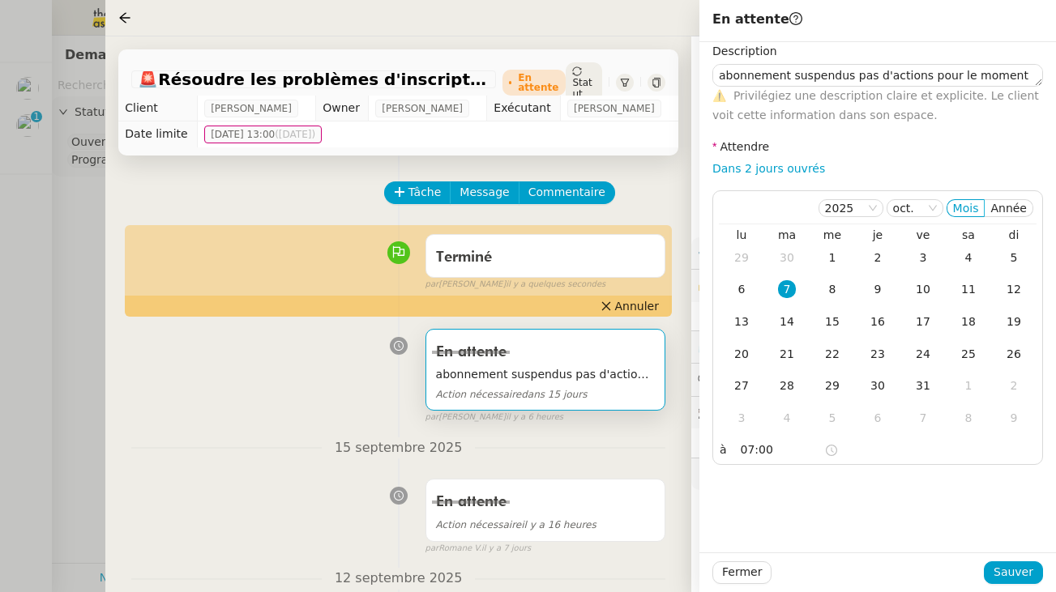
scroll to position [1, 0]
type textarea "abonnement suspendus pas d'actions pour le moment"
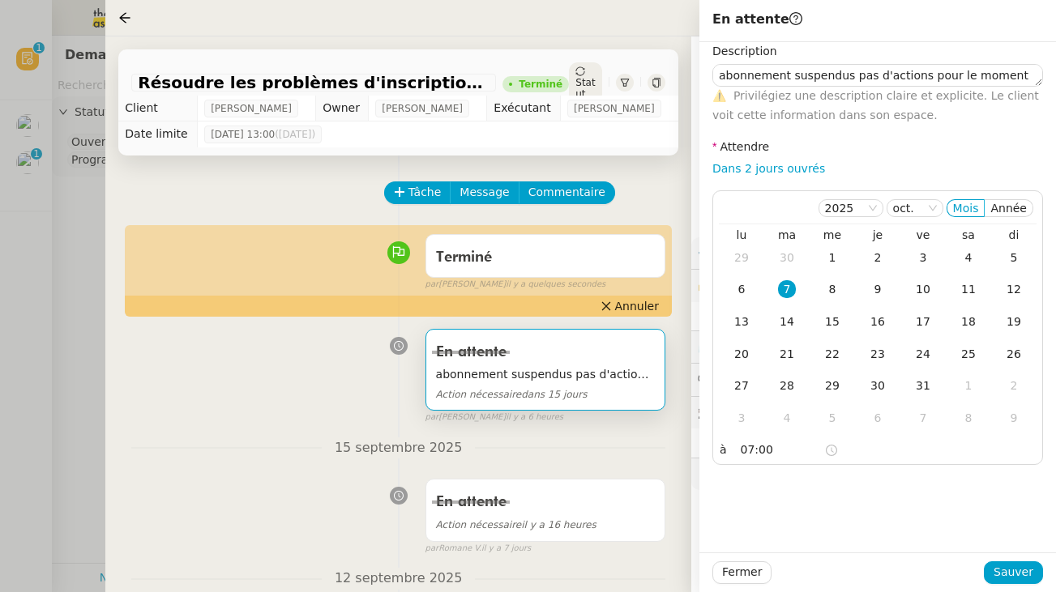
scroll to position [0, 0]
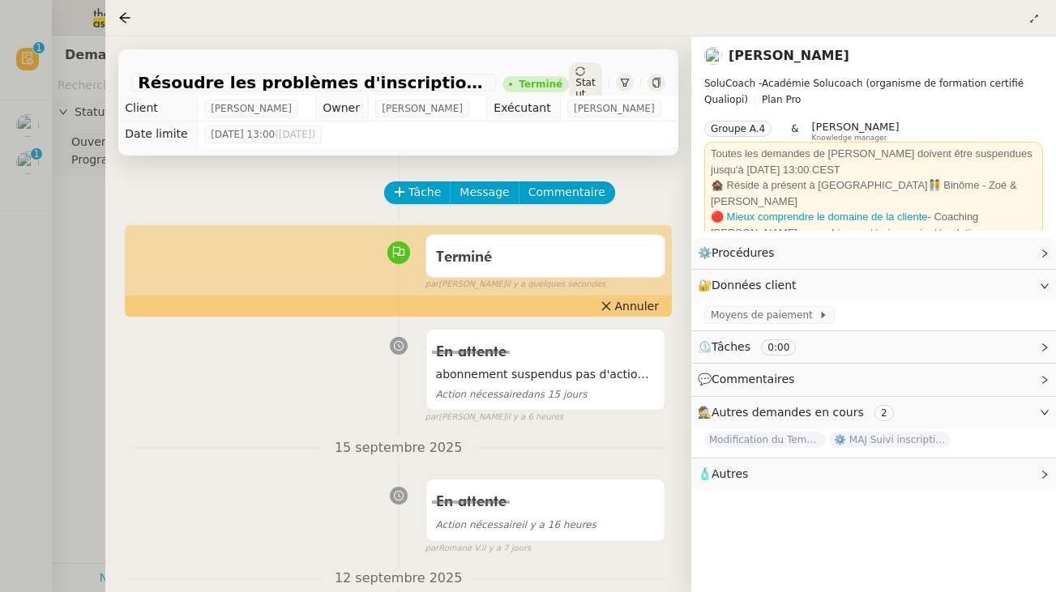
click at [45, 263] on div at bounding box center [528, 296] width 1056 height 592
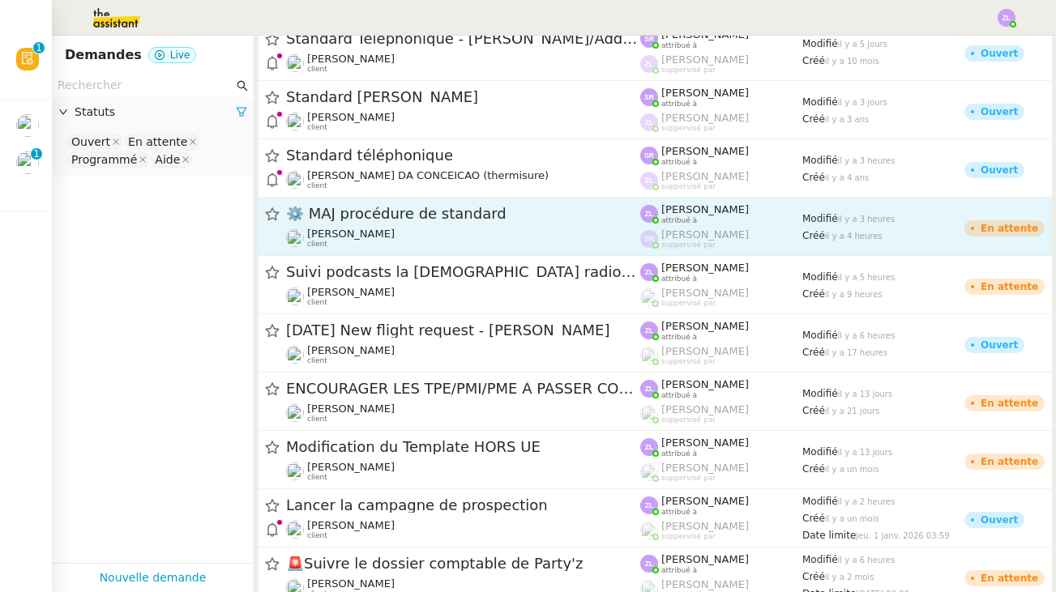
scroll to position [421, 0]
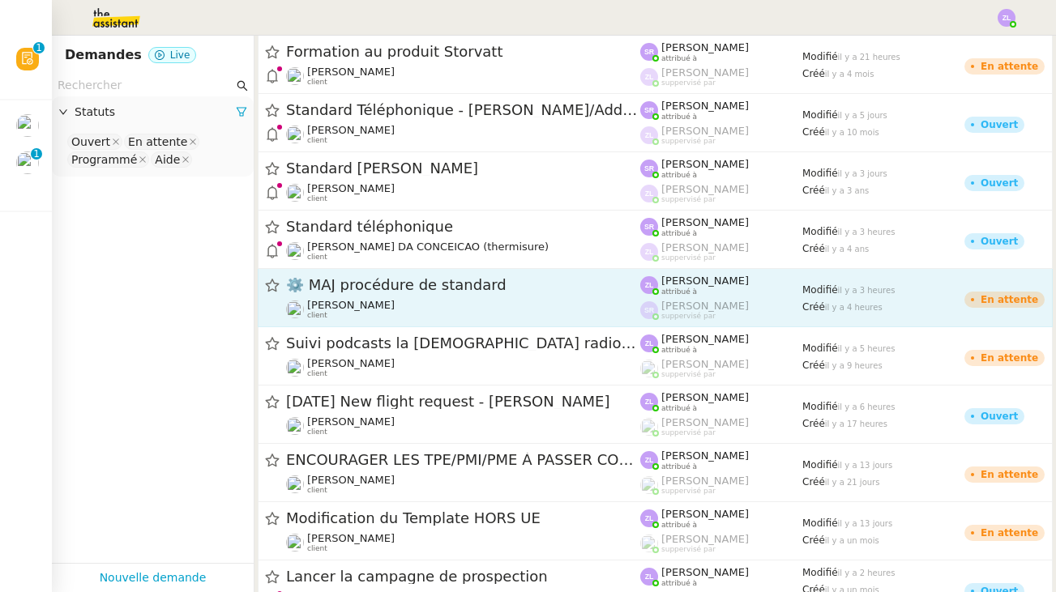
click at [355, 305] on span "[PERSON_NAME]" at bounding box center [351, 305] width 88 height 12
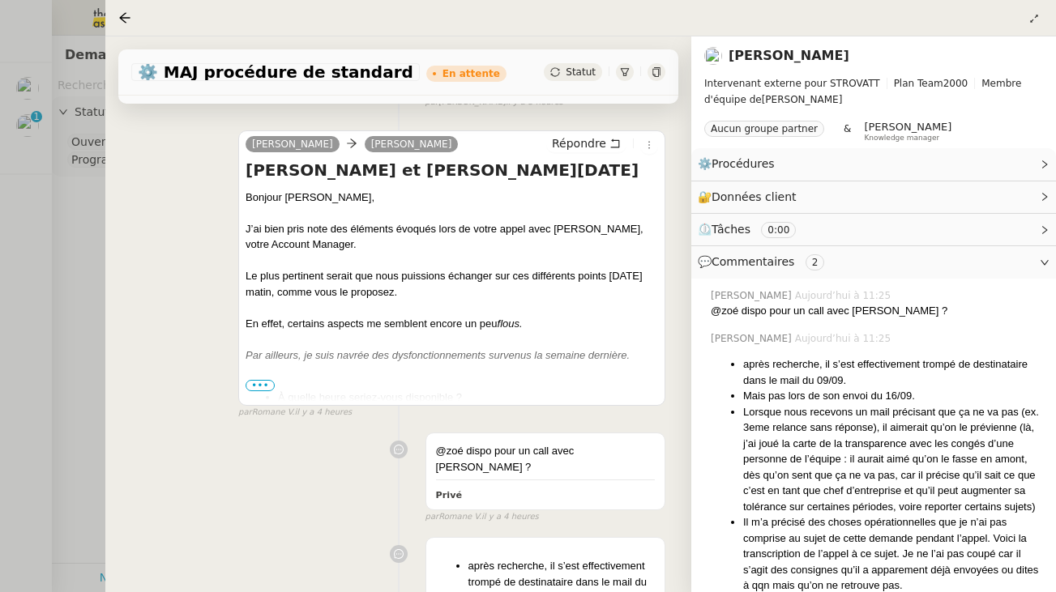
scroll to position [237, 0]
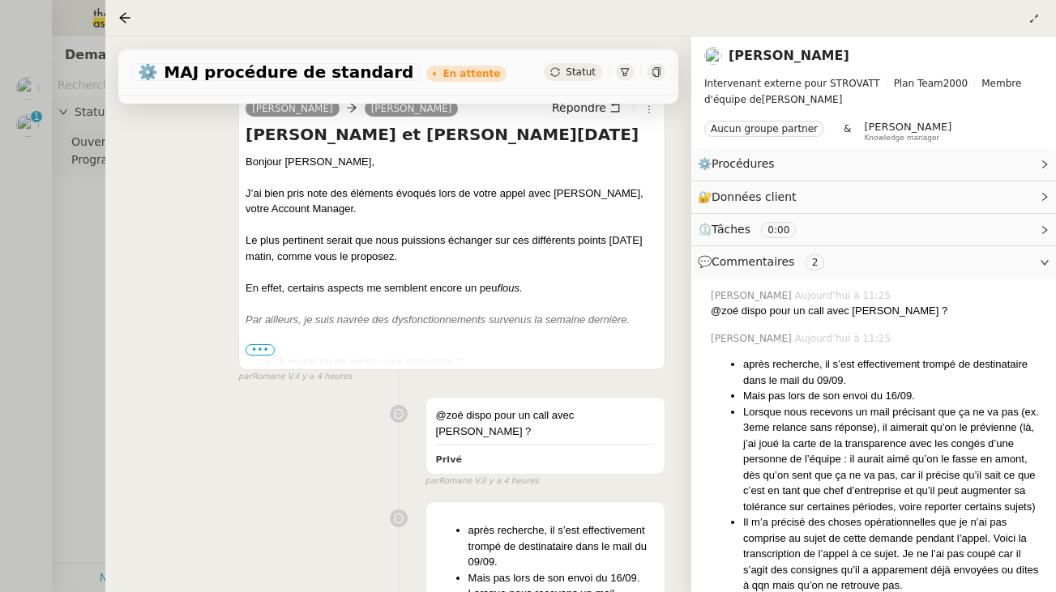
click at [265, 352] on span "•••" at bounding box center [260, 349] width 29 height 11
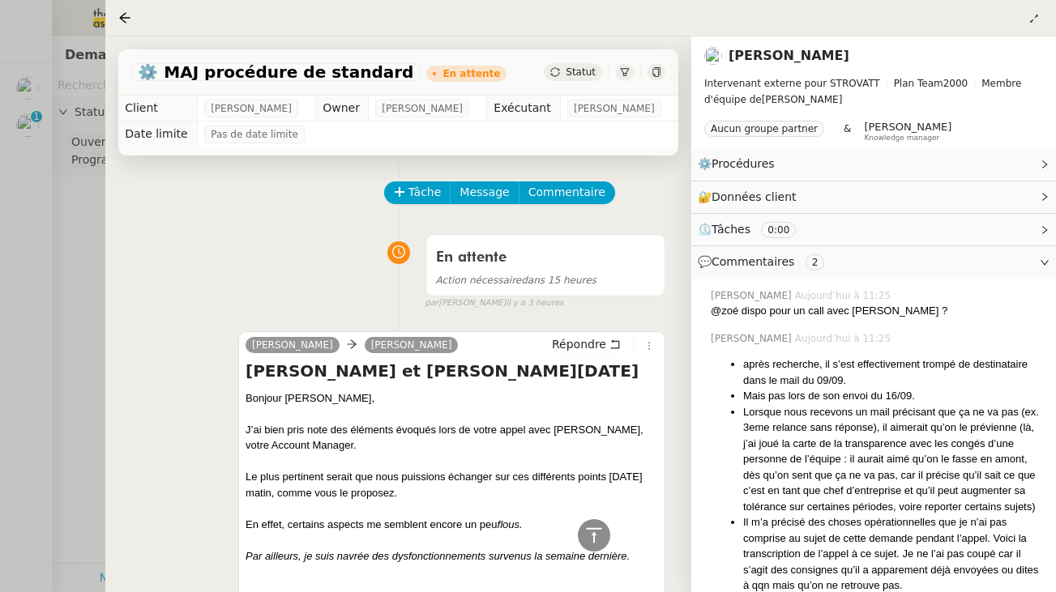
scroll to position [0, 0]
click at [409, 193] on span "Tâche" at bounding box center [424, 192] width 33 height 19
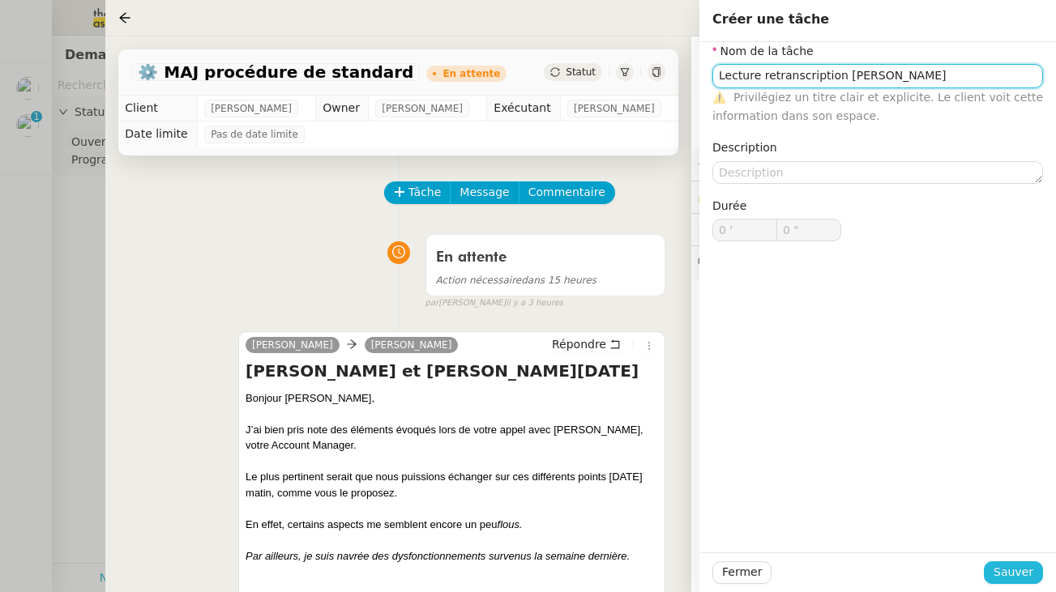
type input "Lecture retranscription [PERSON_NAME]"
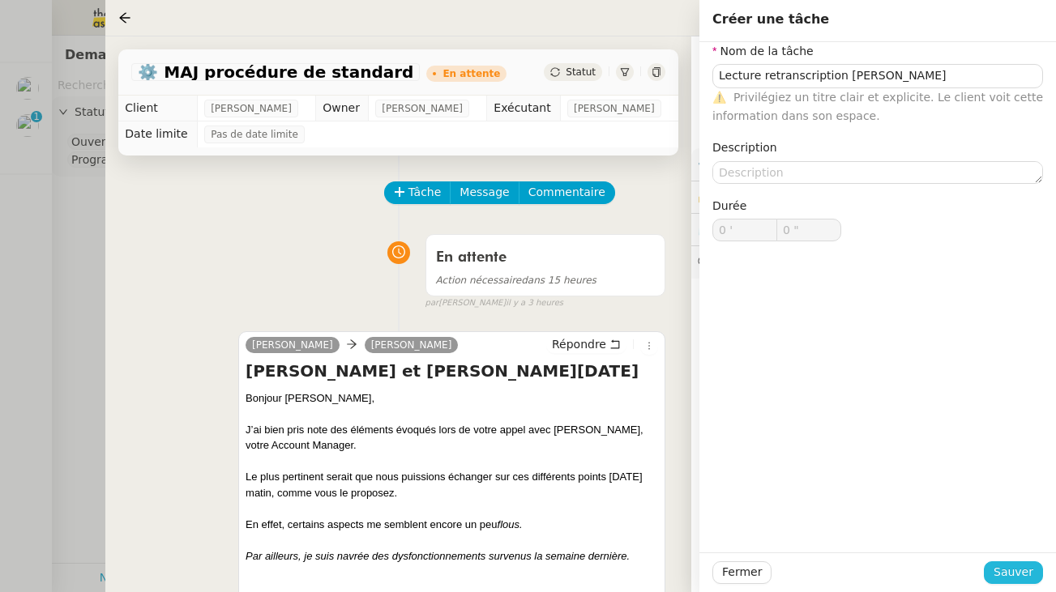
click at [1021, 577] on span "Sauver" at bounding box center [1014, 572] width 40 height 19
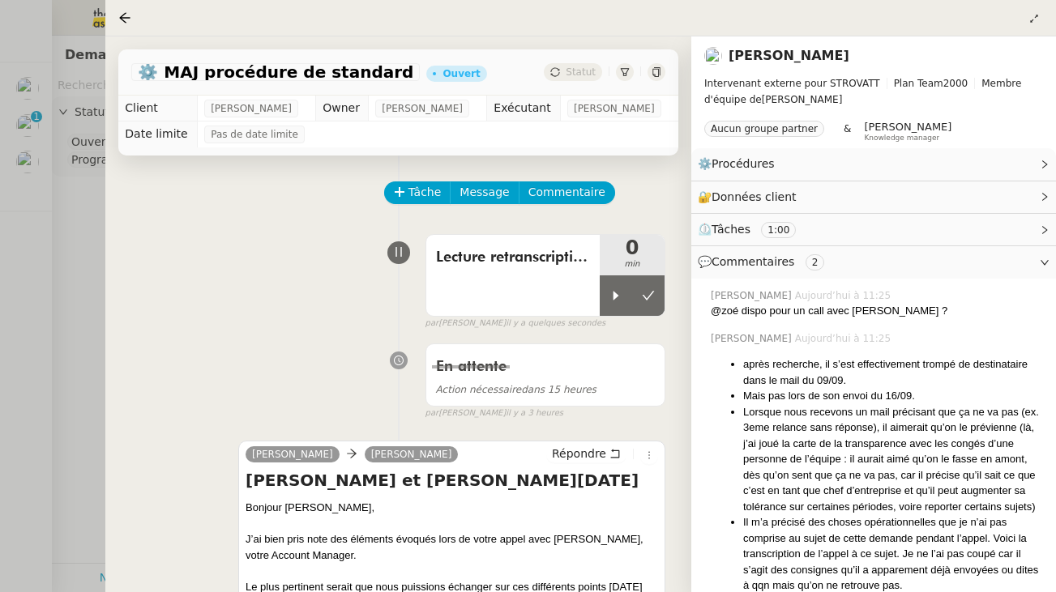
click at [37, 177] on div at bounding box center [528, 296] width 1056 height 592
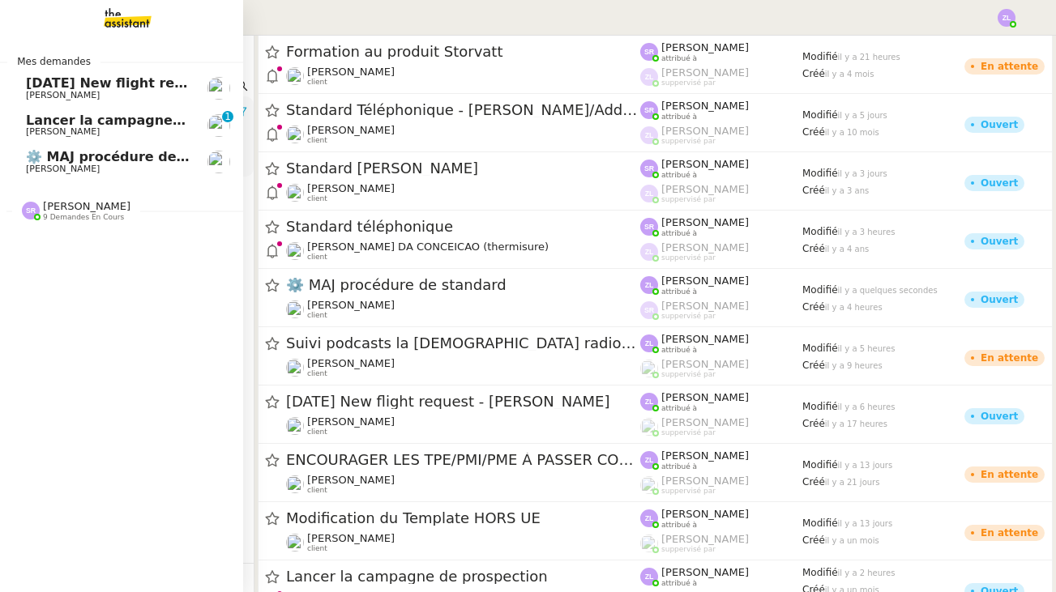
click at [57, 213] on span "9 demandes en cours" at bounding box center [83, 217] width 81 height 9
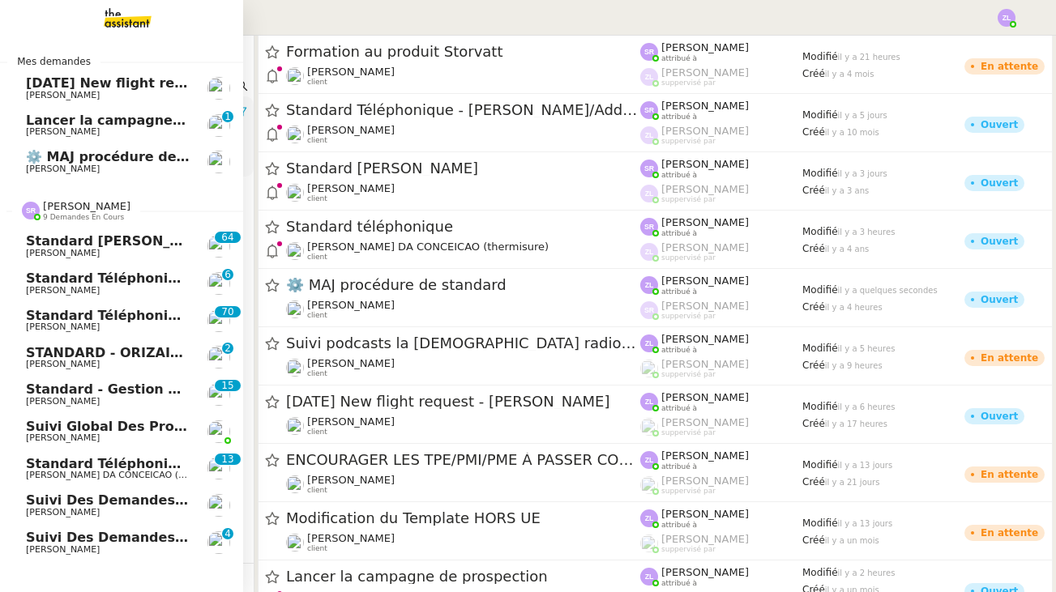
click at [83, 322] on span "[PERSON_NAME]" at bounding box center [63, 327] width 74 height 11
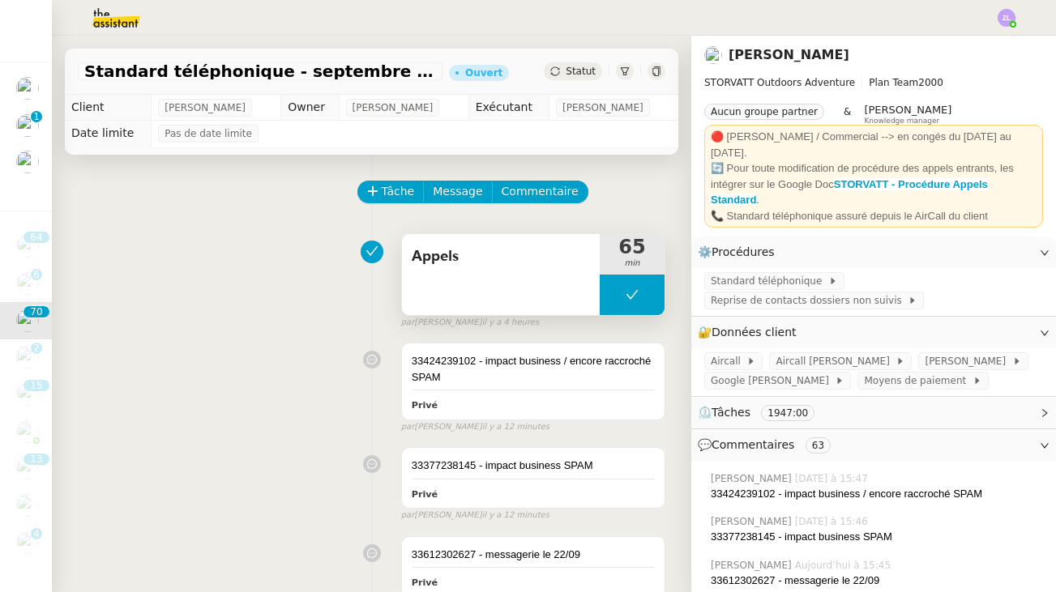
click at [603, 302] on button at bounding box center [632, 295] width 65 height 41
click at [603, 302] on div at bounding box center [616, 295] width 32 height 41
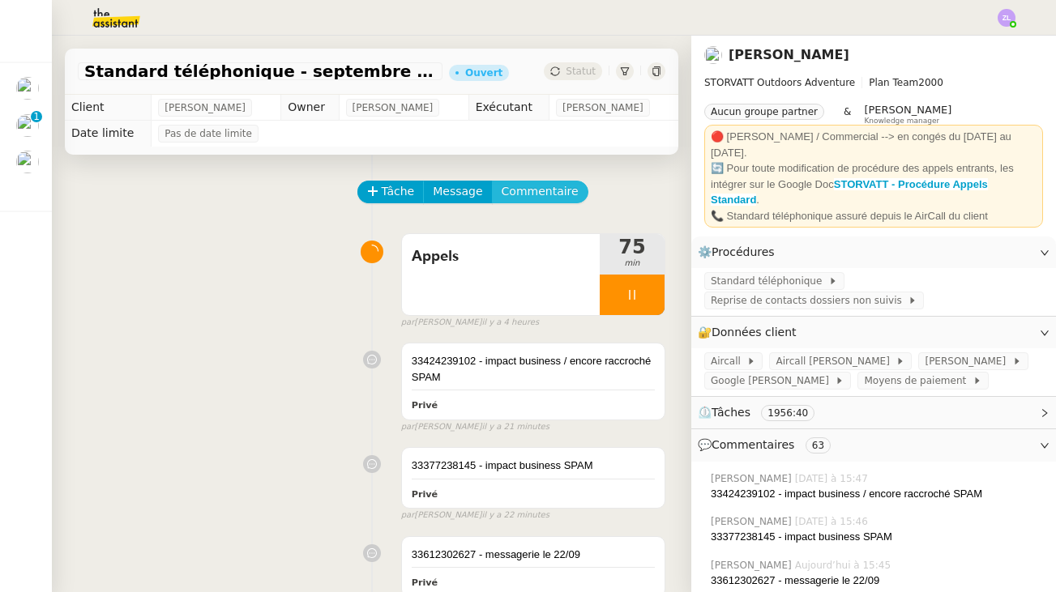
click at [541, 191] on span "Commentaire" at bounding box center [540, 191] width 77 height 19
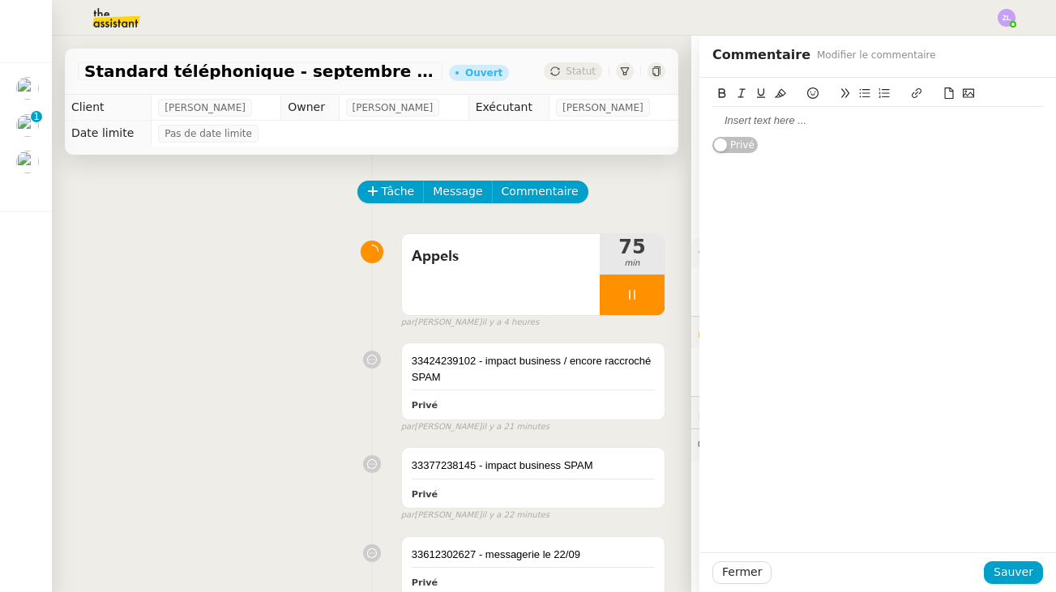
click at [822, 126] on div at bounding box center [877, 120] width 331 height 15
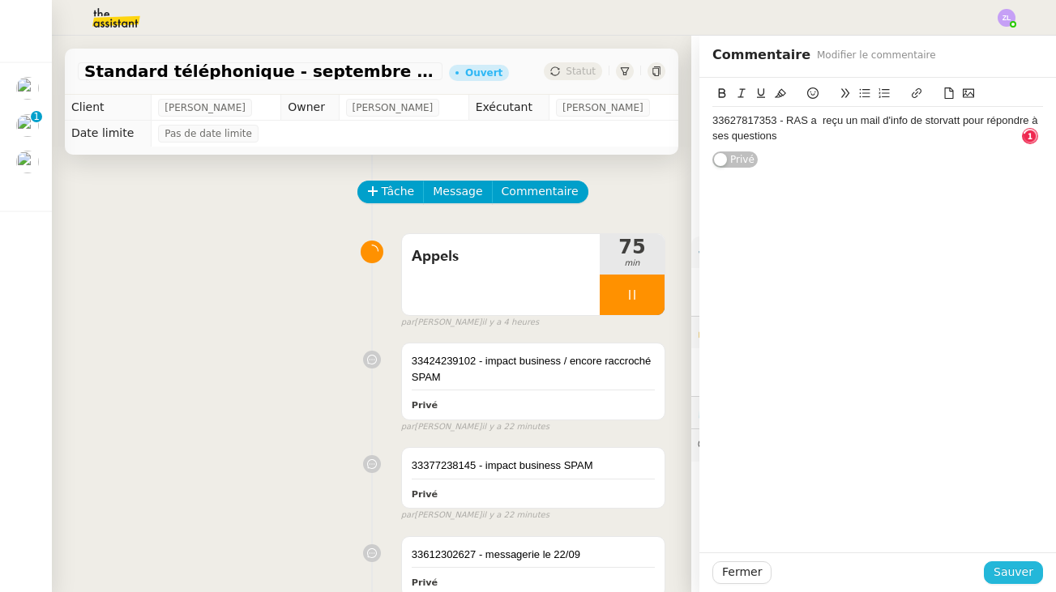
click at [1022, 574] on span "Sauver" at bounding box center [1014, 572] width 40 height 19
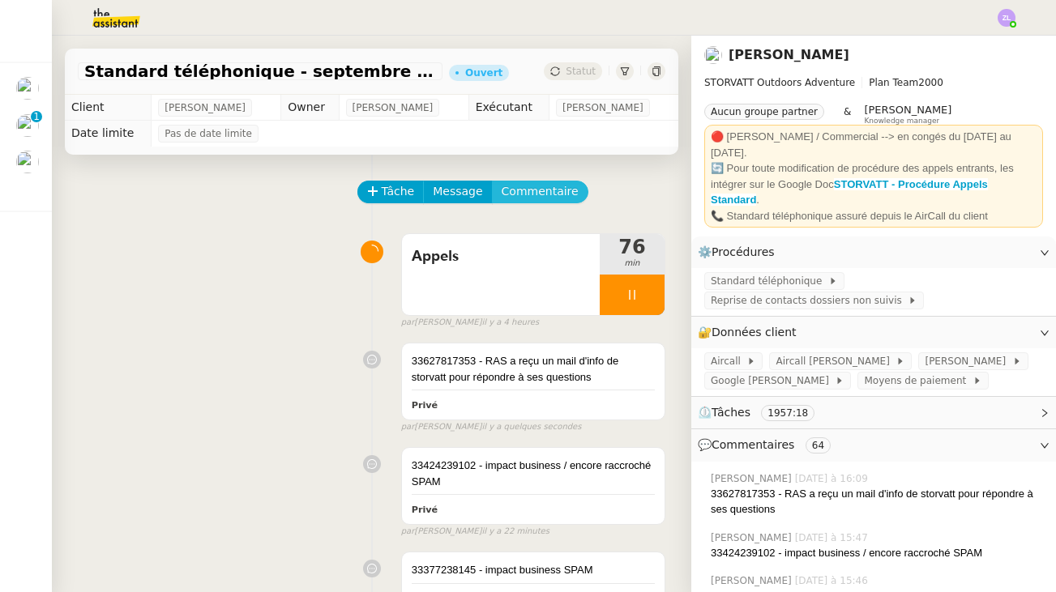
click at [542, 200] on span "Commentaire" at bounding box center [540, 191] width 77 height 19
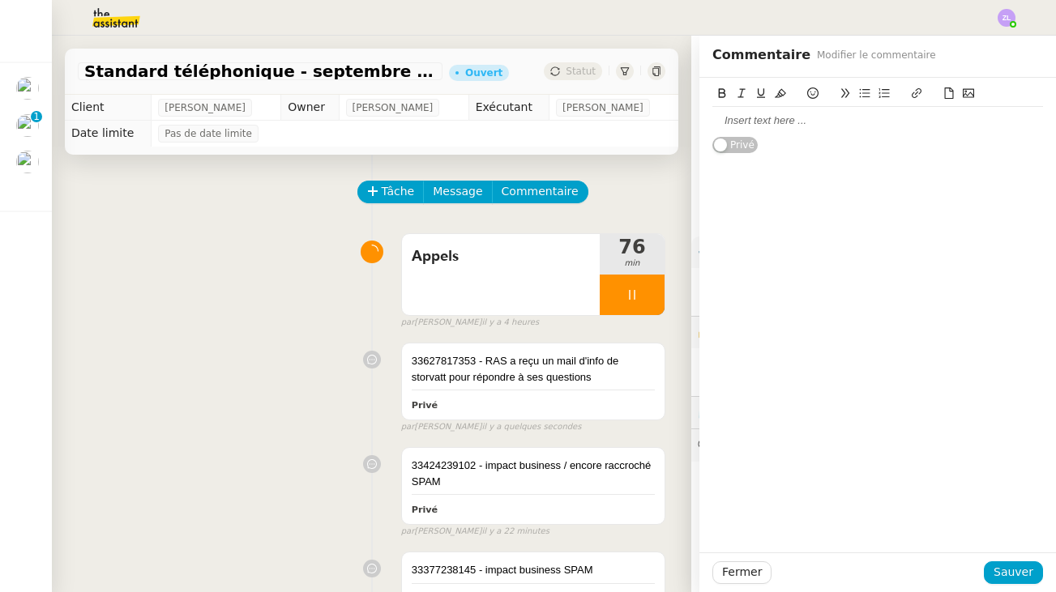
click at [764, 113] on div at bounding box center [877, 120] width 331 height 15
click at [1018, 575] on span "Sauver" at bounding box center [1014, 572] width 40 height 19
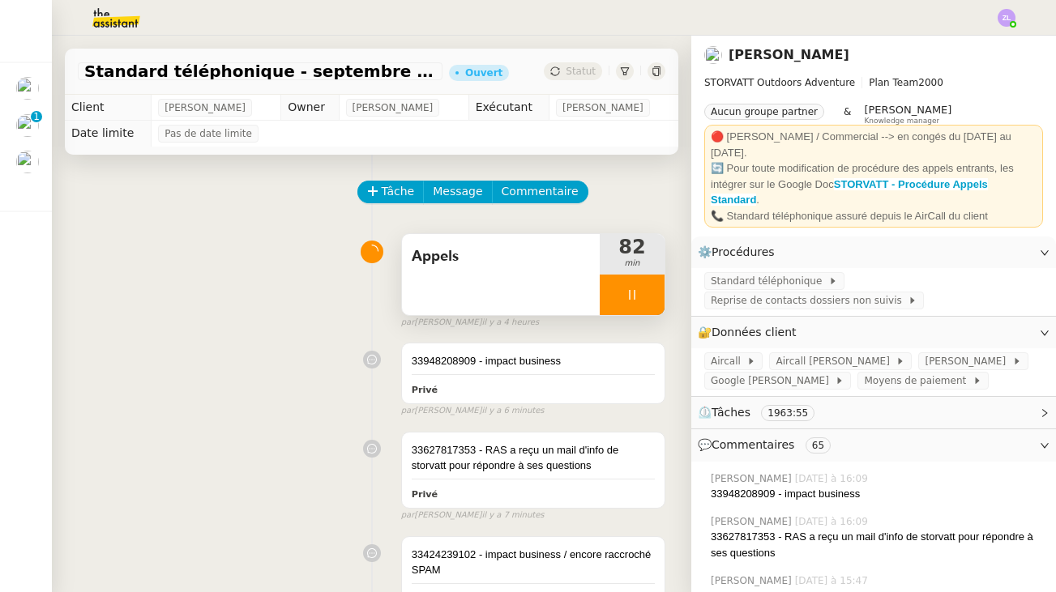
click at [615, 300] on div at bounding box center [632, 295] width 65 height 41
click at [650, 298] on icon at bounding box center [648, 295] width 13 height 13
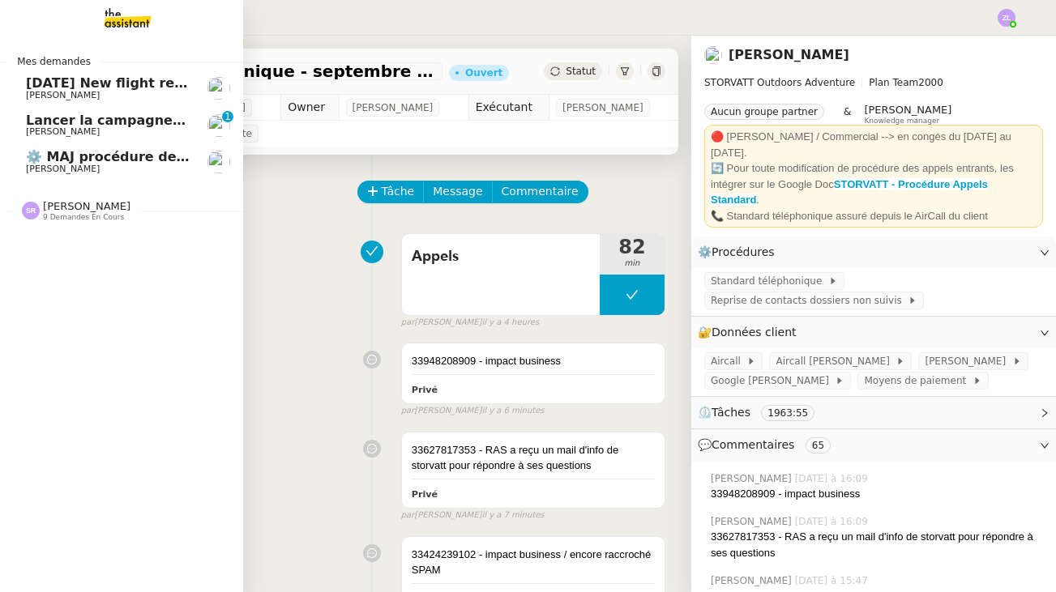
click at [76, 207] on span "[PERSON_NAME]" at bounding box center [87, 206] width 88 height 12
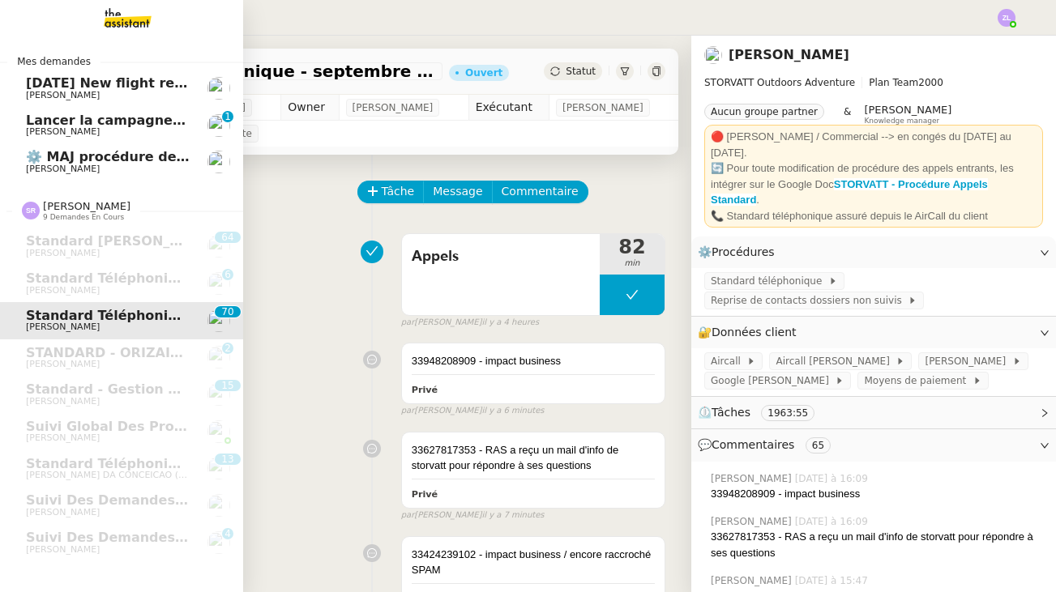
click at [84, 169] on span "[PERSON_NAME]" at bounding box center [63, 169] width 74 height 11
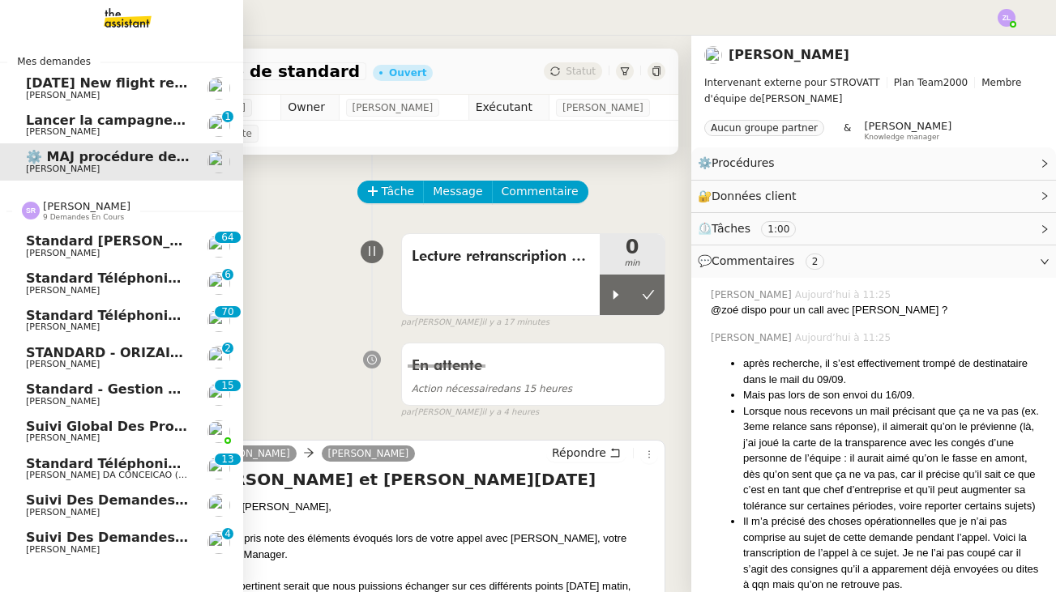
click at [86, 204] on span "[PERSON_NAME]" at bounding box center [87, 206] width 88 height 12
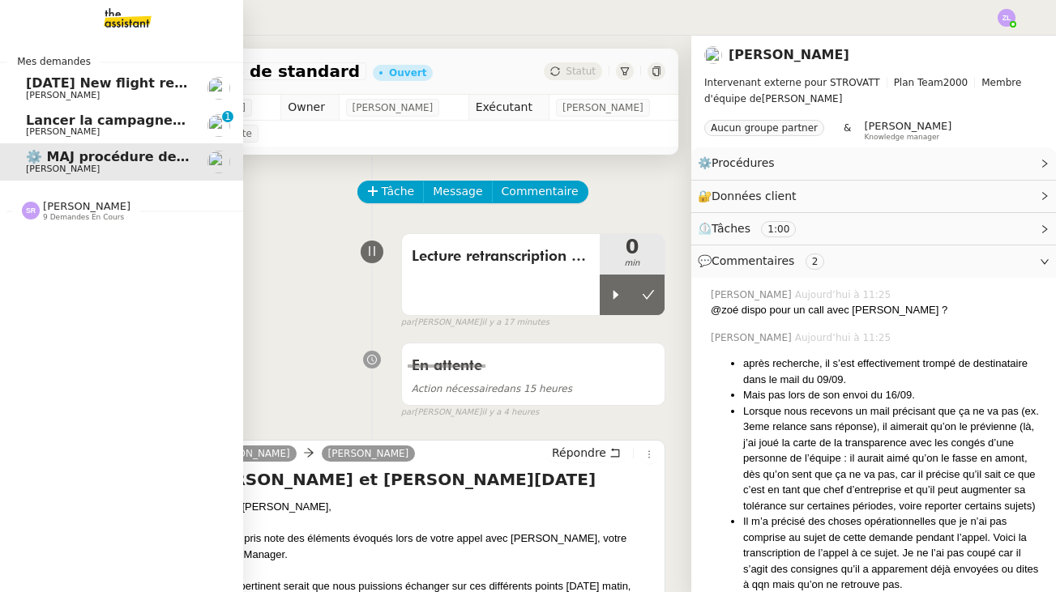
click at [86, 204] on span "[PERSON_NAME]" at bounding box center [87, 206] width 88 height 12
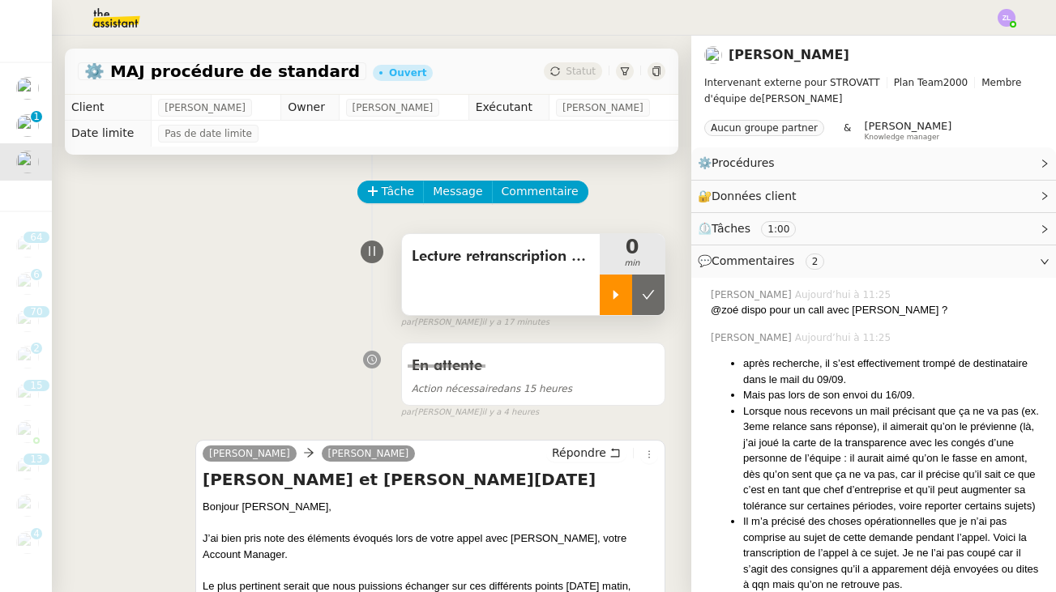
click at [615, 297] on icon at bounding box center [616, 294] width 6 height 9
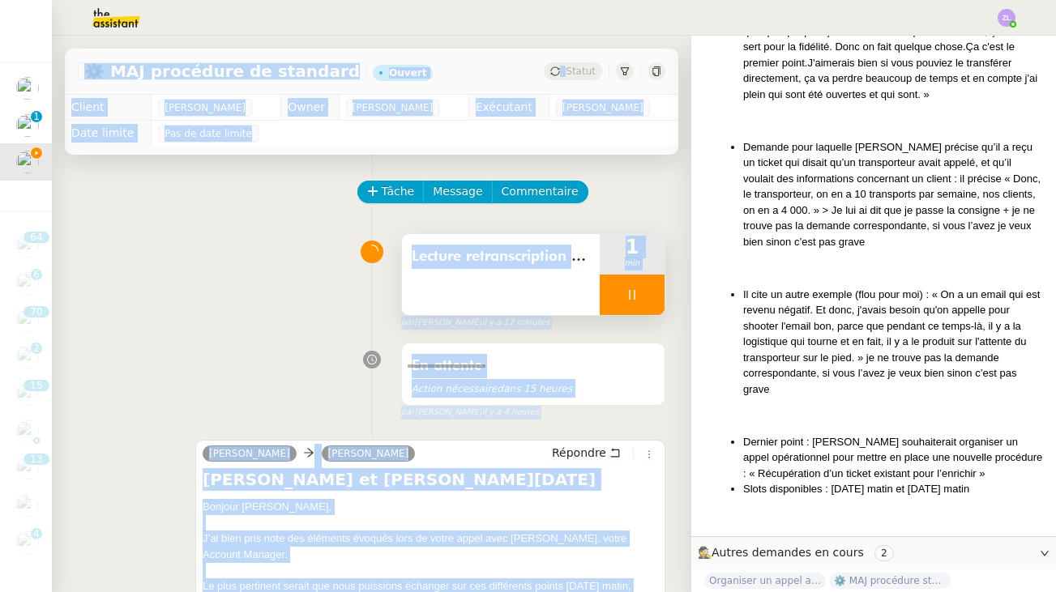
scroll to position [716, 0]
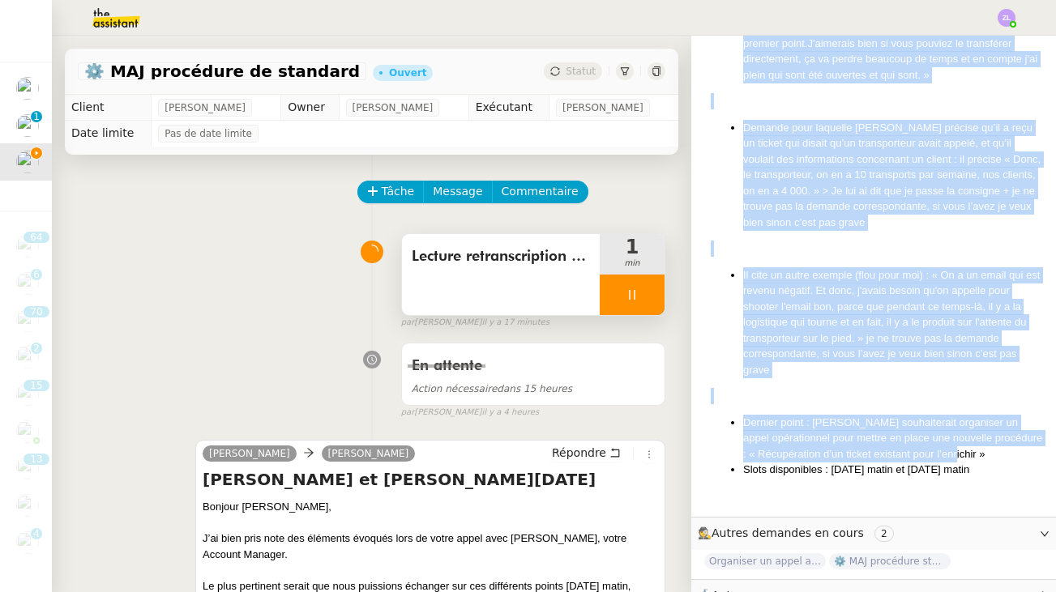
drag, startPoint x: 742, startPoint y: 109, endPoint x: 979, endPoint y: 437, distance: 404.0
click at [979, 437] on div "après recherche, il s’est effectivement trompé de destinataire dans le mail du …" at bounding box center [877, 72] width 332 height 864
copy div "lorem ipsumdolo, si a’con adipiscingeli seddoe te incididuntut labo et dolo ma …"
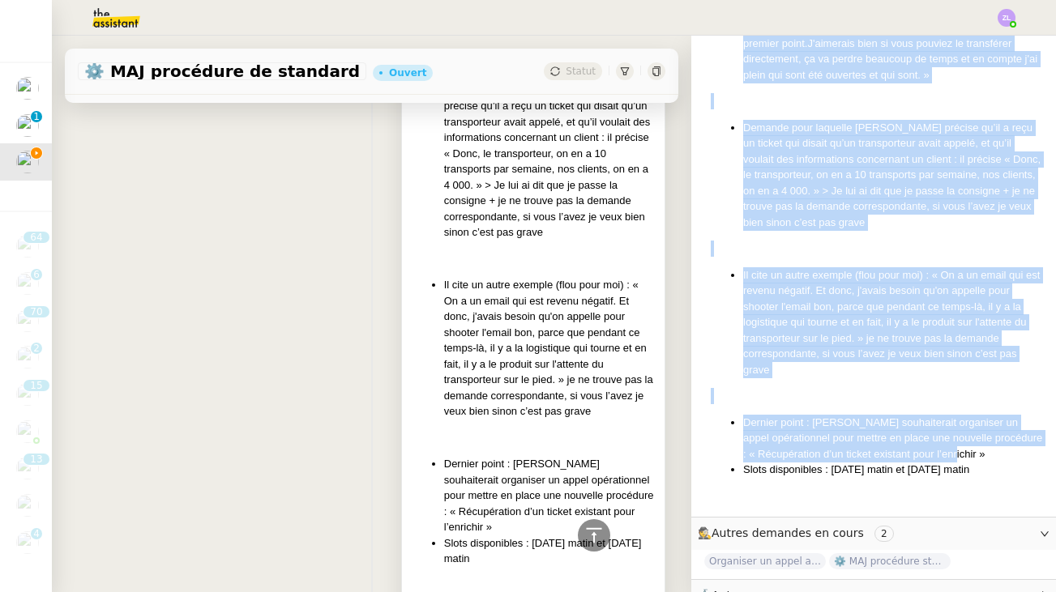
scroll to position [861, 0]
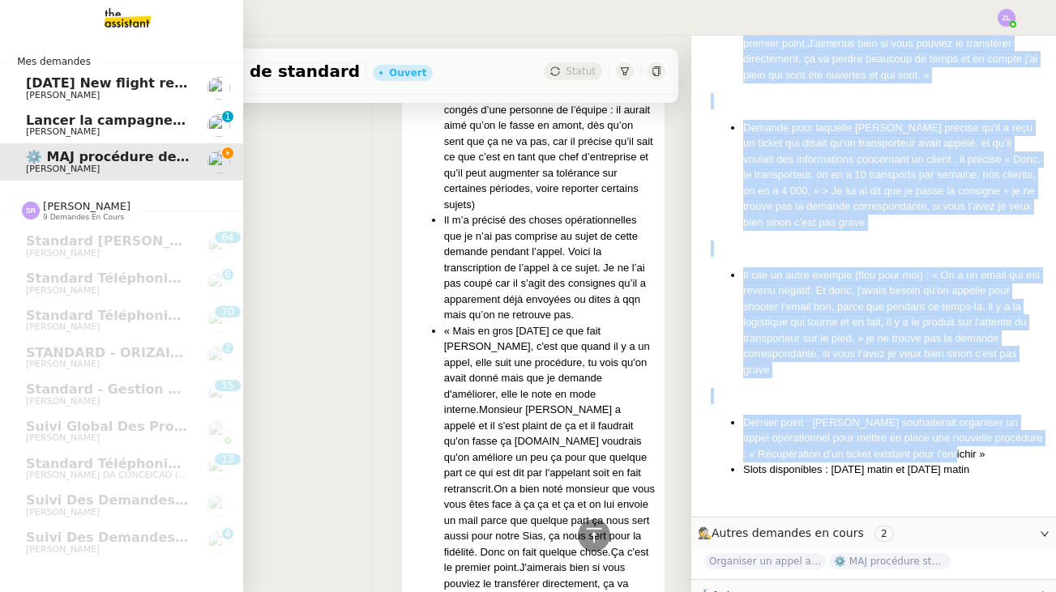
click at [122, 31] on img at bounding box center [115, 18] width 126 height 36
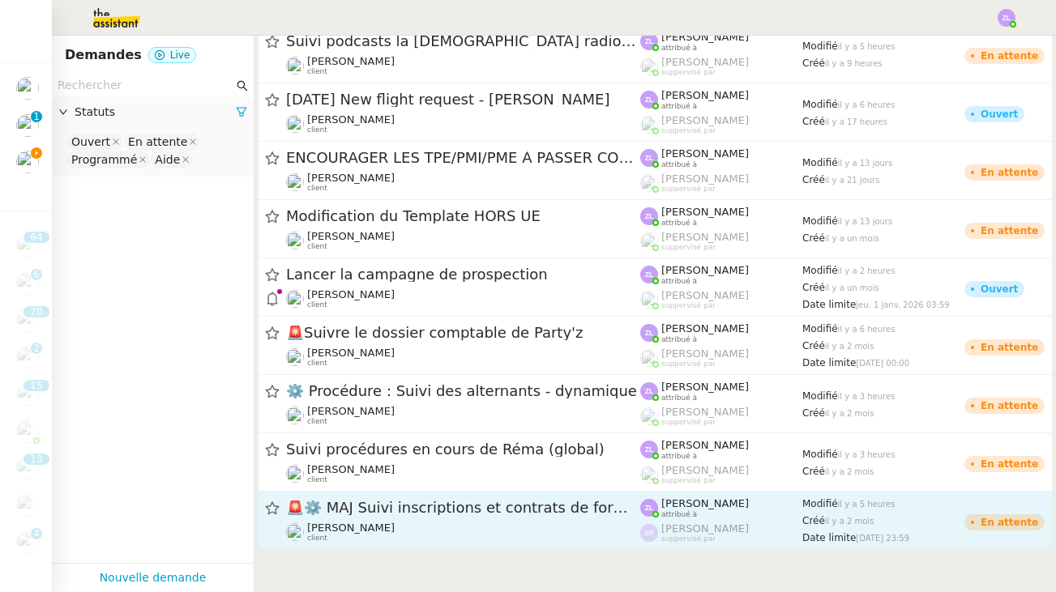
scroll to position [737, 0]
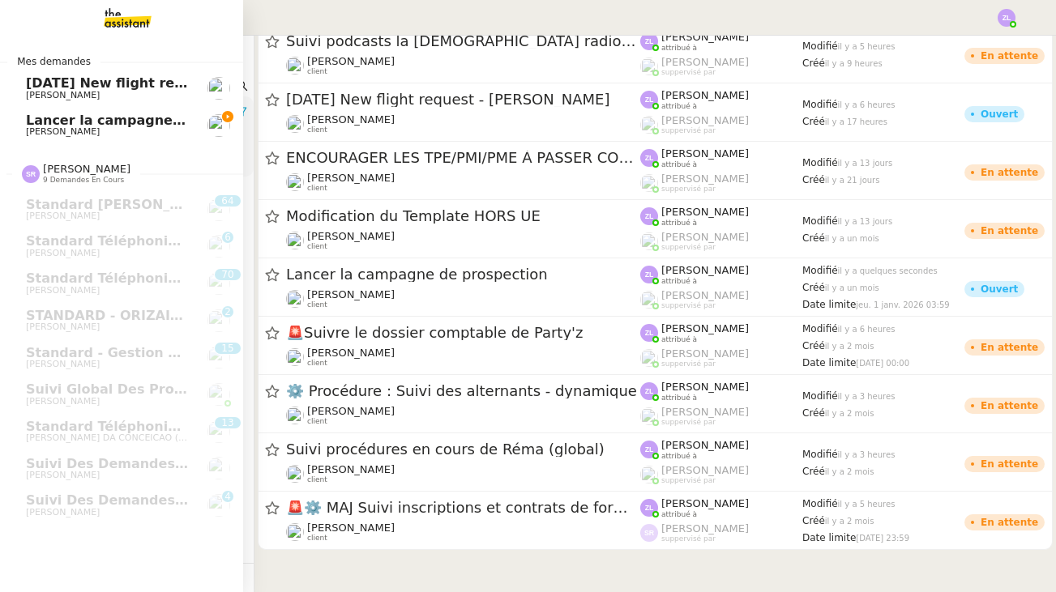
click at [36, 122] on span "Lancer la campagne de prospection" at bounding box center [156, 120] width 261 height 15
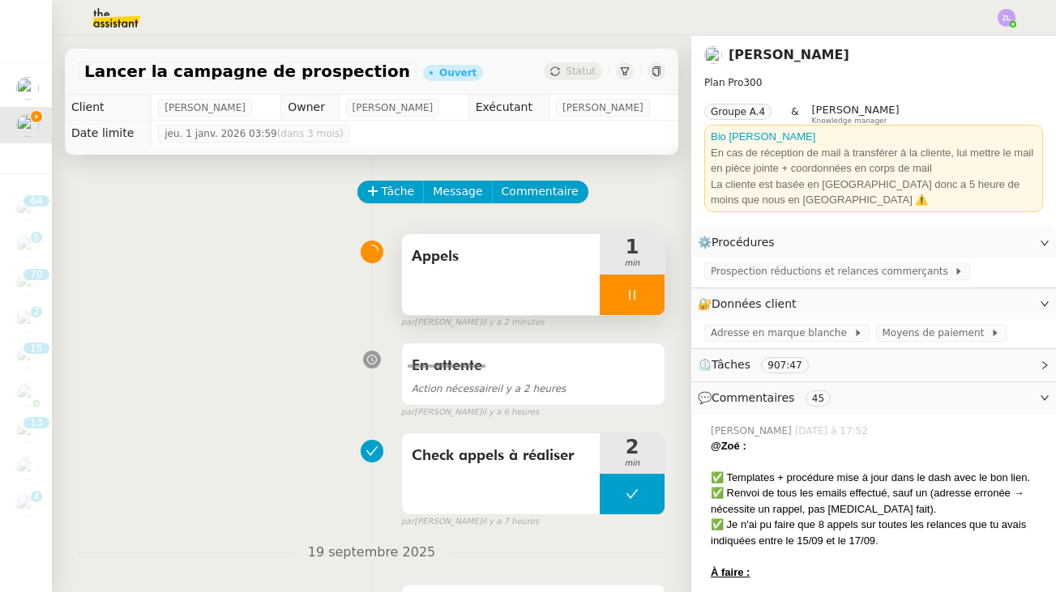
click at [625, 295] on div at bounding box center [632, 295] width 65 height 41
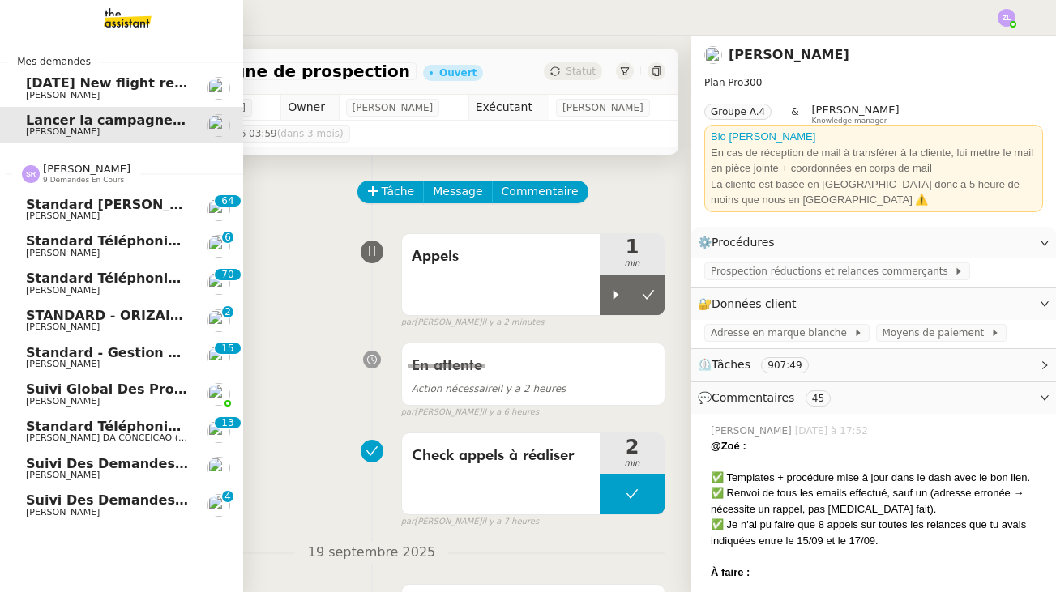
click at [123, 278] on span "Standard téléphonique - septembre 2025" at bounding box center [178, 278] width 305 height 15
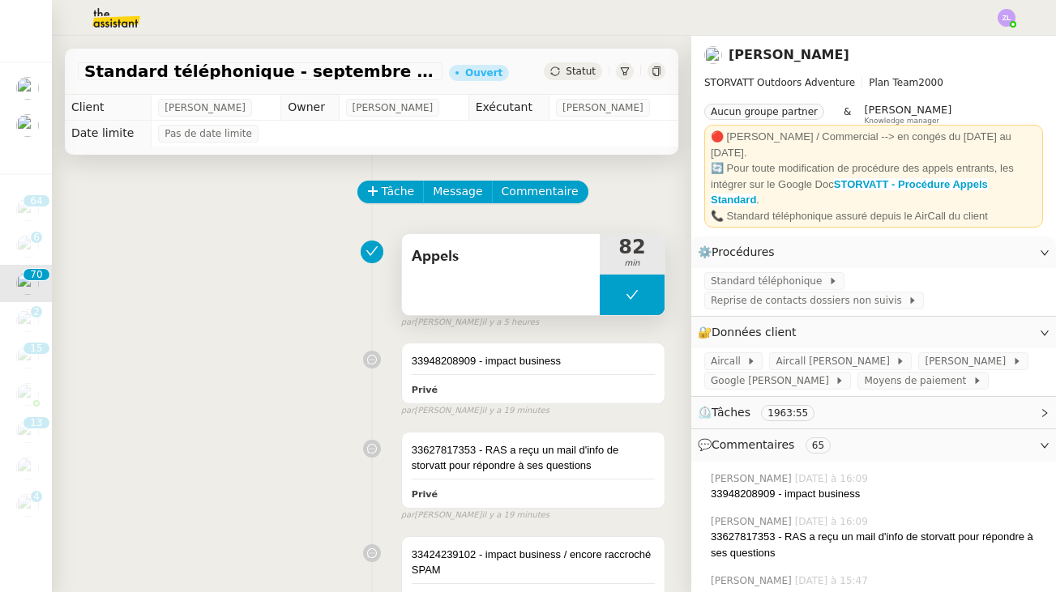
click at [609, 295] on button at bounding box center [632, 295] width 65 height 41
click at [609, 295] on div at bounding box center [616, 295] width 32 height 41
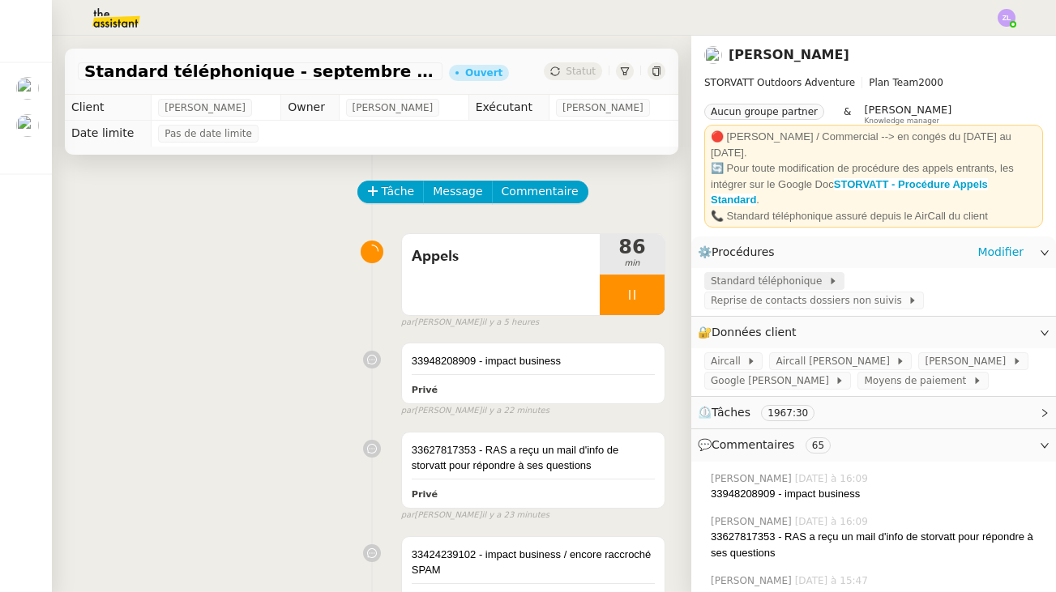
click at [778, 273] on span "Standard téléphonique" at bounding box center [770, 281] width 118 height 16
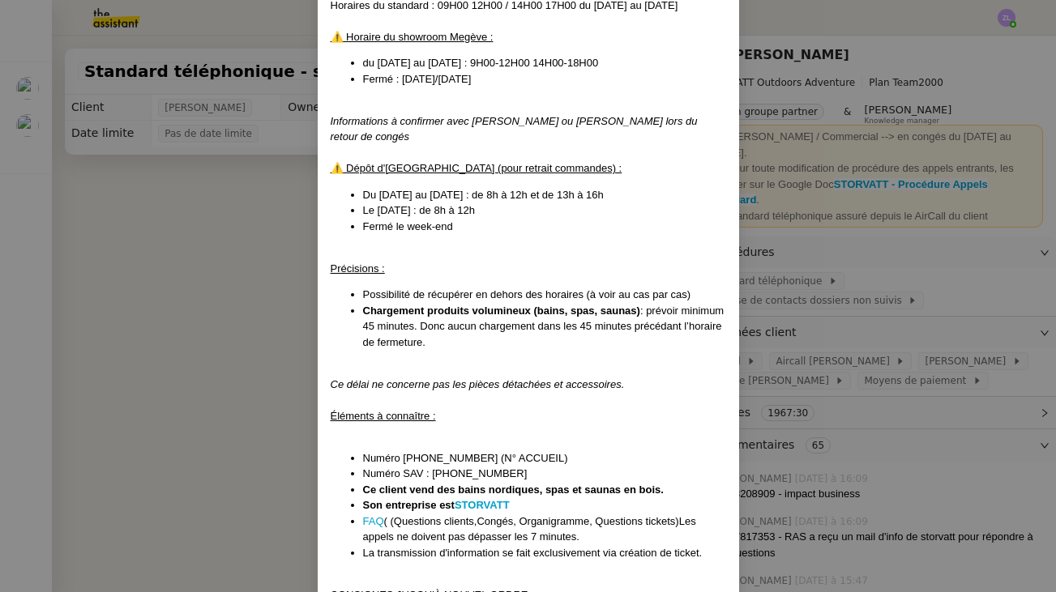
scroll to position [207, 0]
click at [248, 311] on nz-modal-container "MAJ le [DATE] Contexte : Le client souhaite que nous réceptionnions les appels …" at bounding box center [528, 296] width 1056 height 592
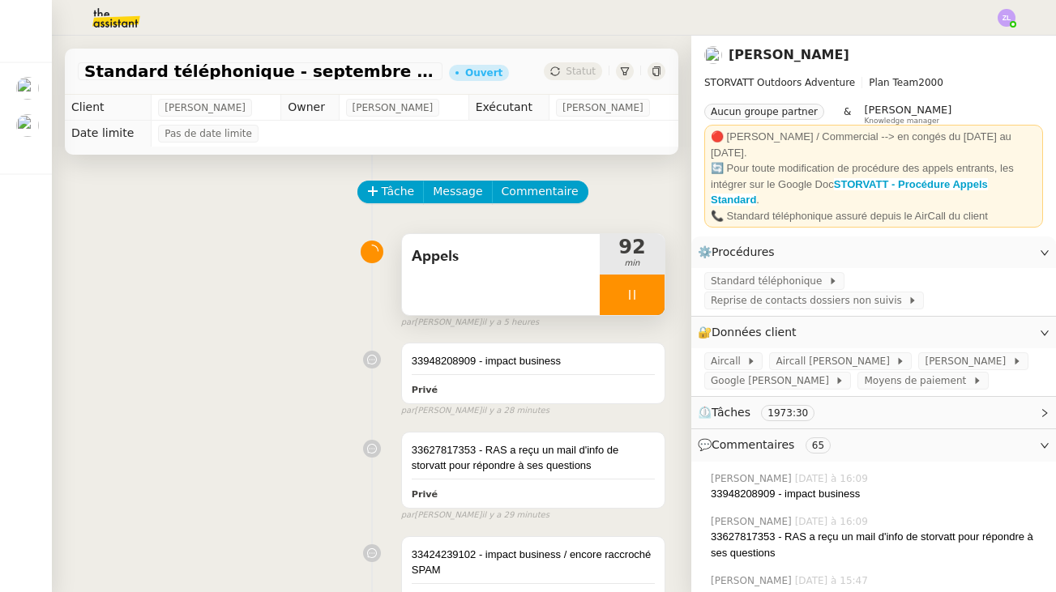
click at [631, 297] on icon at bounding box center [632, 295] width 13 height 13
click at [656, 292] on button at bounding box center [648, 295] width 32 height 41
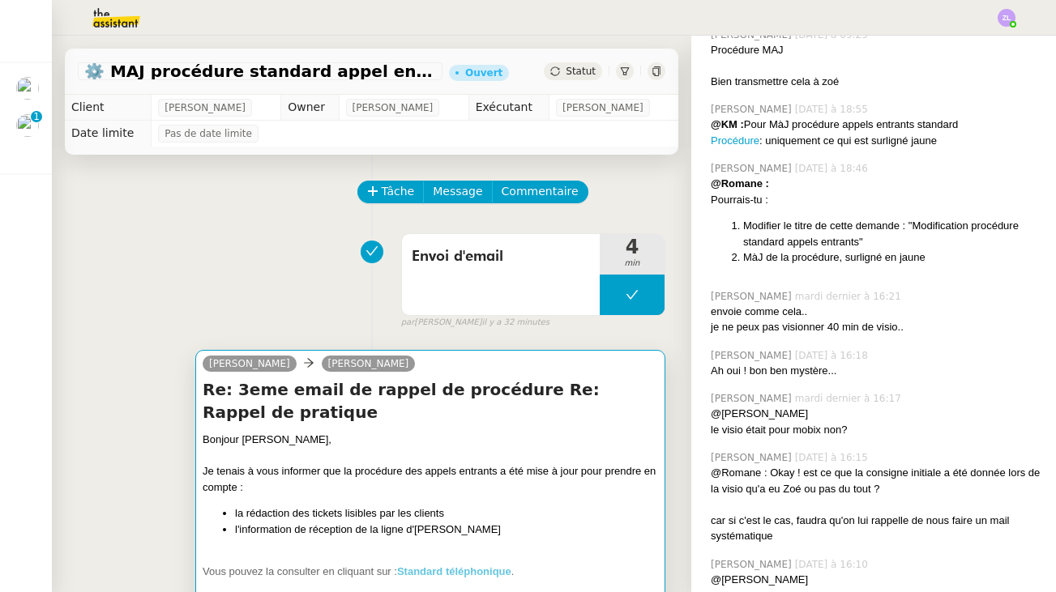
scroll to position [101, 0]
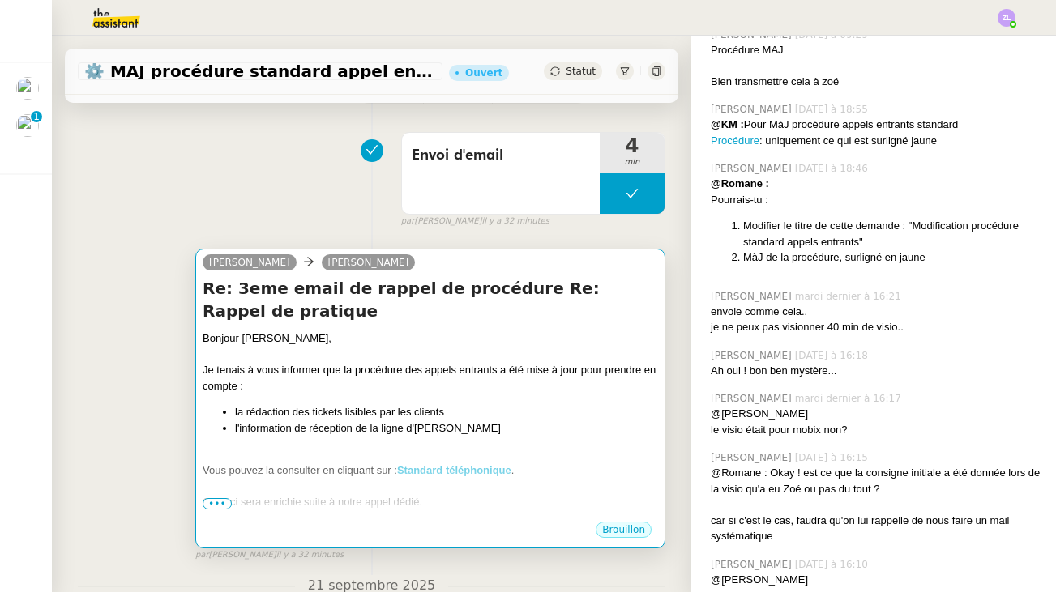
click at [446, 465] on strong "Standard téléphonique" at bounding box center [454, 470] width 114 height 12
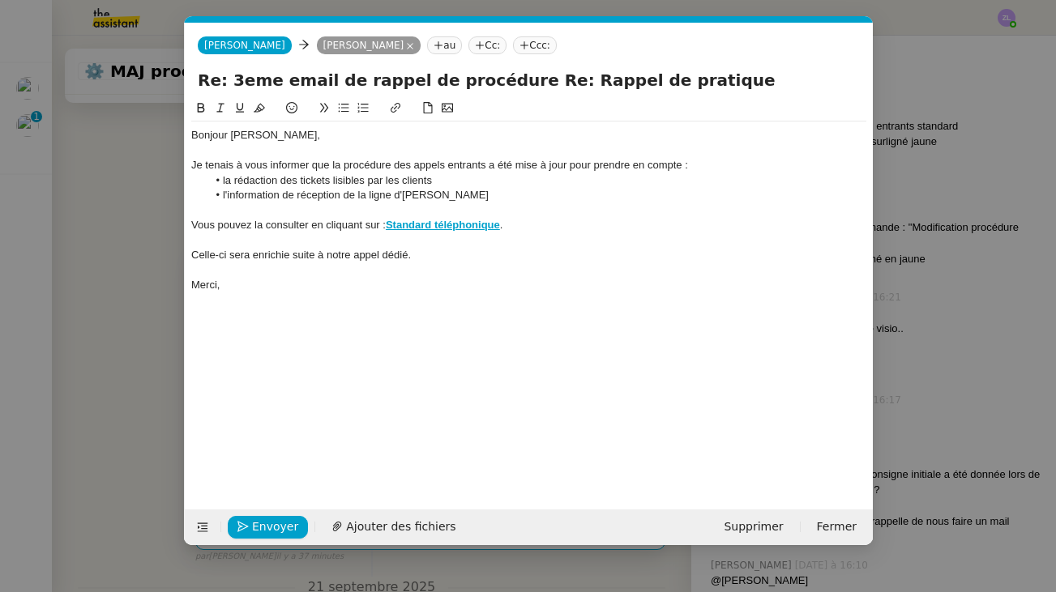
scroll to position [0, 35]
click at [82, 279] on nz-modal-container "Service TA - VOYAGE - PROPOSITION GLOBALE A utiliser dans le cadre de propositi…" at bounding box center [528, 296] width 1056 height 592
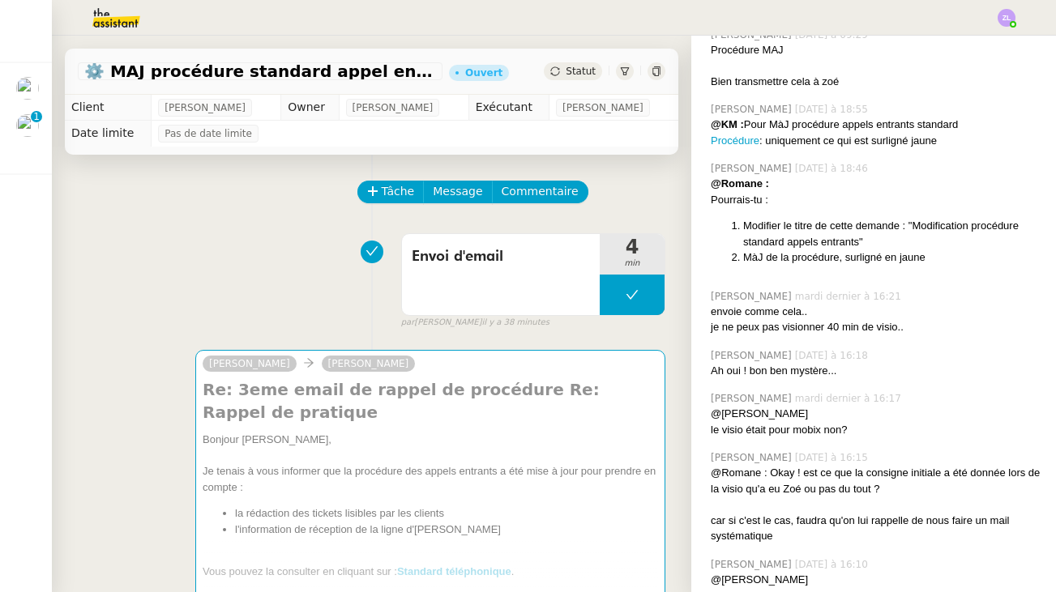
scroll to position [0, 0]
click at [411, 286] on div "Envoi d'email" at bounding box center [501, 274] width 198 height 81
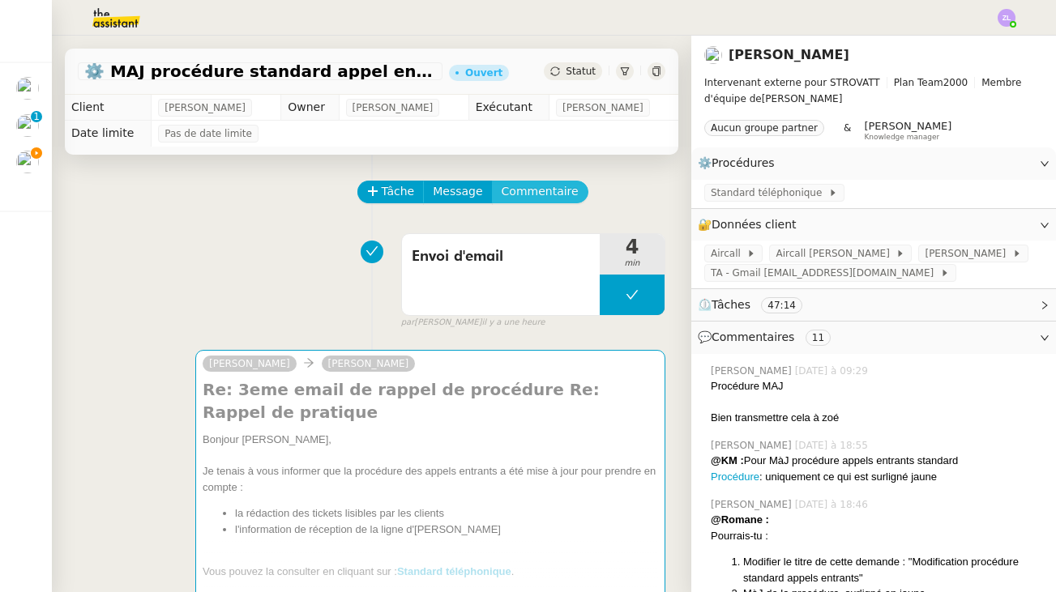
click at [515, 191] on span "Commentaire" at bounding box center [540, 191] width 77 height 19
click at [530, 188] on span "Commentaire" at bounding box center [540, 191] width 77 height 19
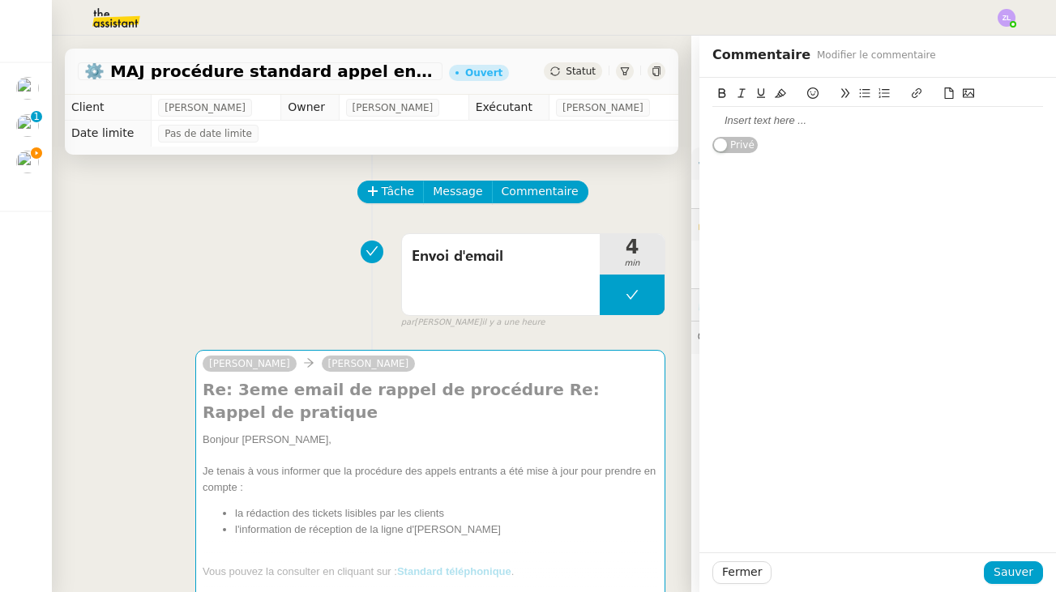
click at [724, 124] on div at bounding box center [877, 120] width 331 height 15
click at [823, 123] on link "https://dashboard.theassistant.com/ticket/cr7TvGL67ZEABZXTvjjN" at bounding box center [767, 120] width 111 height 12
click at [793, 198] on div "https://dashboard.theassistant.com/ticket/cr7TvGL67ZEABZXTvjjN https://dashboar…" at bounding box center [877, 315] width 357 height 475
drag, startPoint x: 789, startPoint y: 150, endPoint x: 1036, endPoint y: 96, distance: 252.9
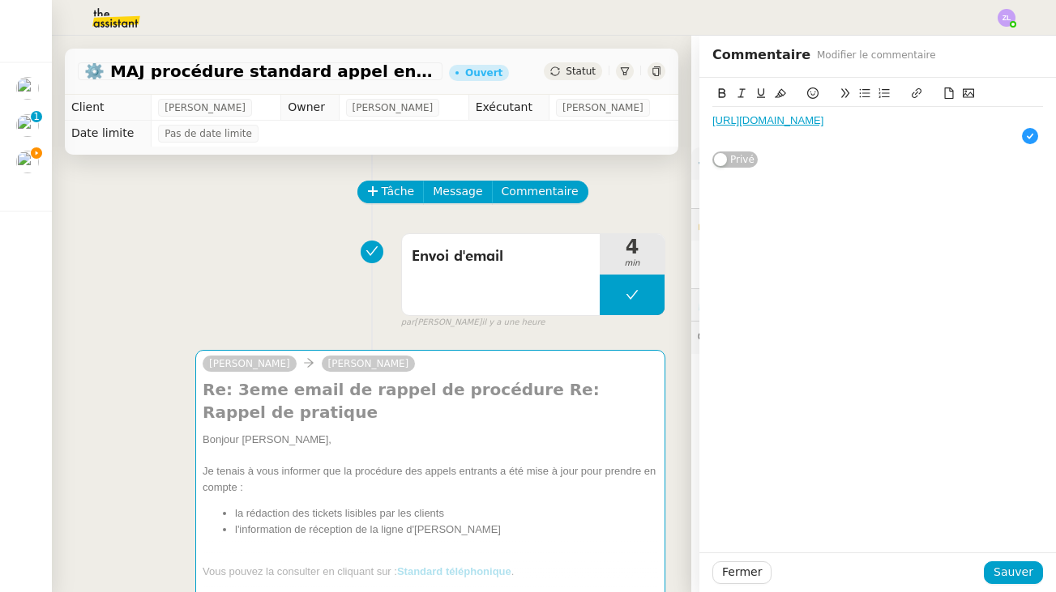
click at [679, 93] on app-ticket "⚙️ MAJ procédure standard appel entrant Ouvert Statut Client Thomas SOULIER Own…" at bounding box center [554, 314] width 1004 height 557
click at [1011, 143] on div "https://dashboard.theassistant.com/ticket/cr7TvGL67ZEABZXTvjjN" at bounding box center [877, 128] width 331 height 43
drag, startPoint x: 1030, startPoint y: 118, endPoint x: 600, endPoint y: 111, distance: 430.4
click at [598, 111] on app-ticket "⚙️ MAJ procédure standard appel entrant Ouvert Statut Client Thomas SOULIER Own…" at bounding box center [554, 314] width 1004 height 557
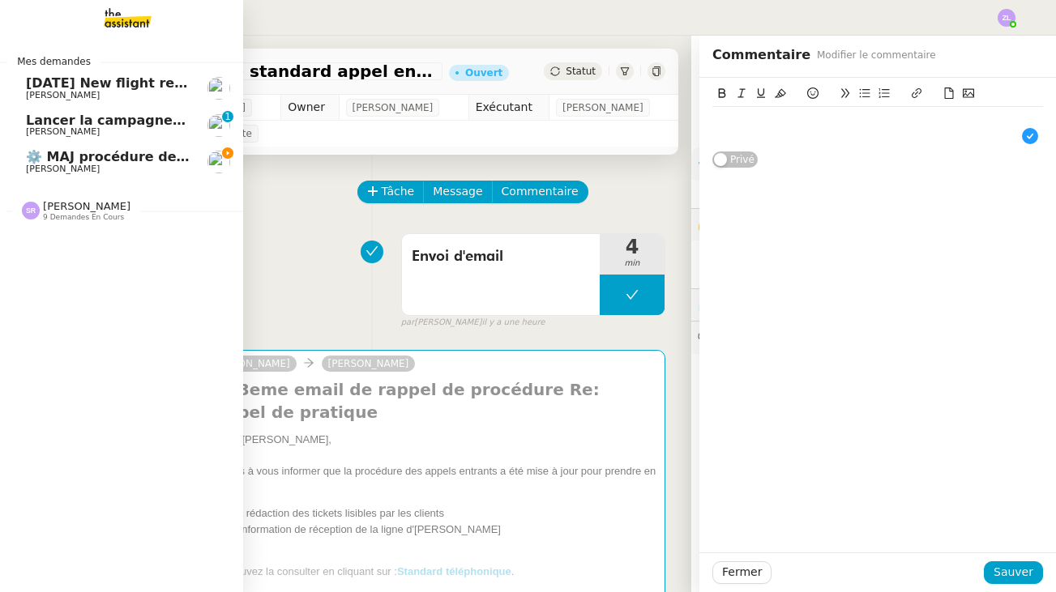
click at [22, 207] on img at bounding box center [31, 211] width 18 height 18
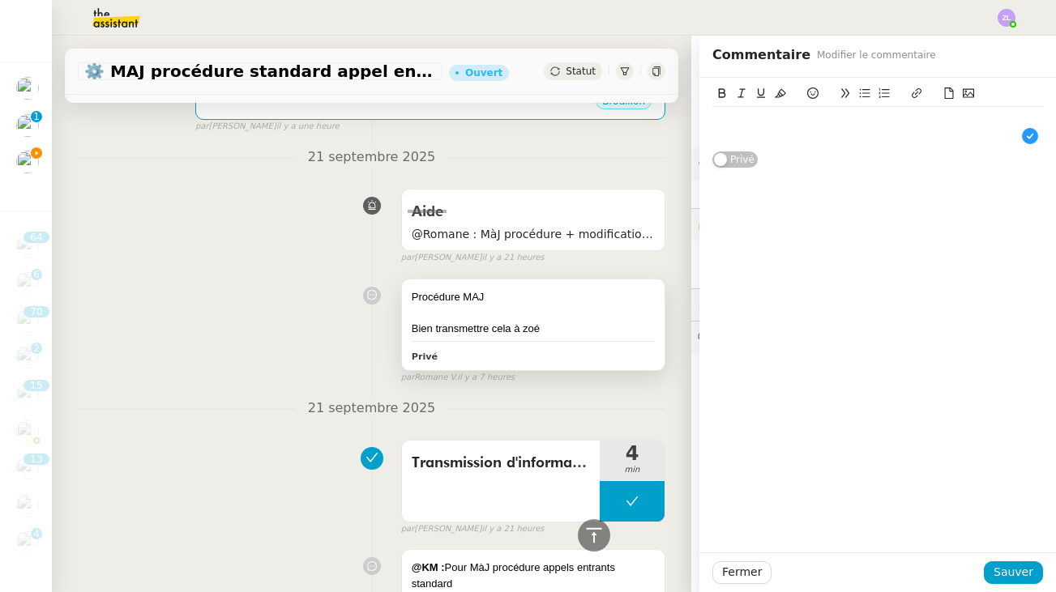
scroll to position [127, 0]
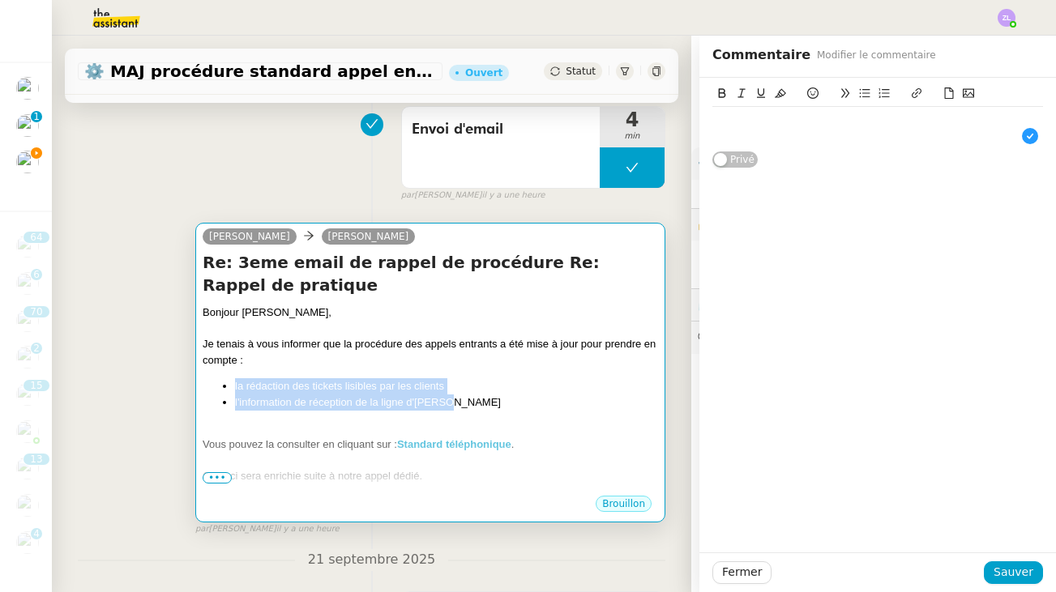
drag, startPoint x: 465, startPoint y: 397, endPoint x: 210, endPoint y: 378, distance: 256.0
click at [210, 378] on ul "la rédaction des tickets lisibles par les clients l'information de réception de…" at bounding box center [430, 394] width 455 height 32
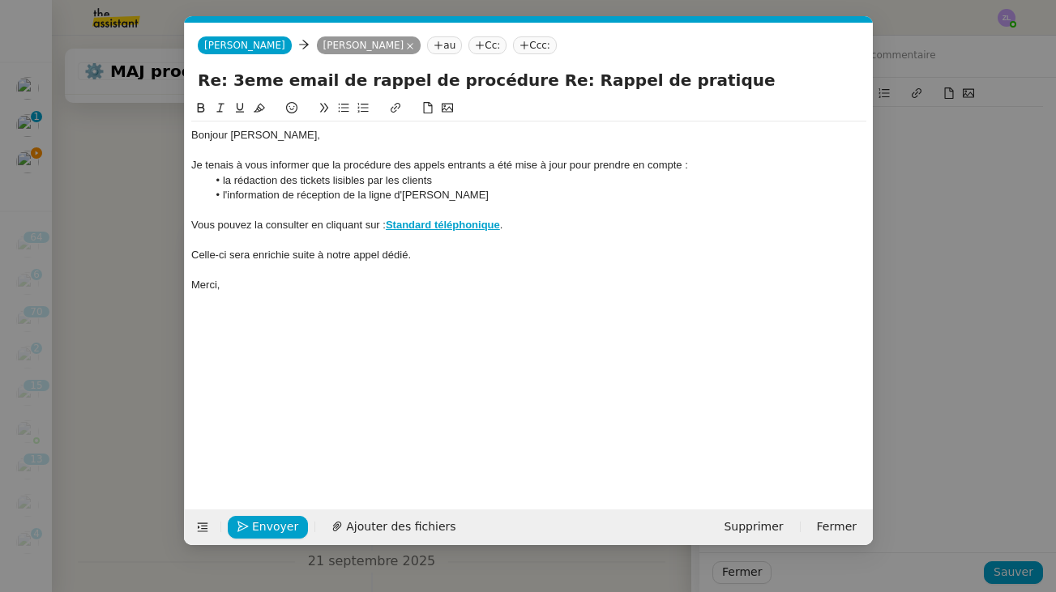
scroll to position [0, 35]
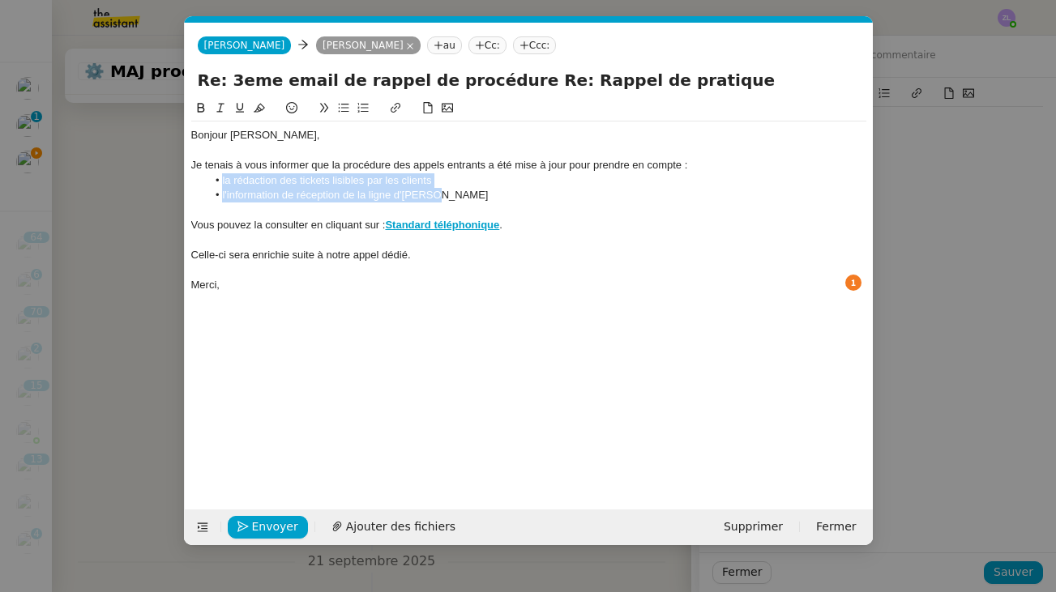
drag, startPoint x: 466, startPoint y: 198, endPoint x: 215, endPoint y: 179, distance: 251.9
click at [215, 179] on ul "la rédaction des tickets lisibles par les clients l'information de réception de…" at bounding box center [528, 188] width 675 height 30
copy ul "la rédaction des tickets lisibles par les clients l'information de réception de…"
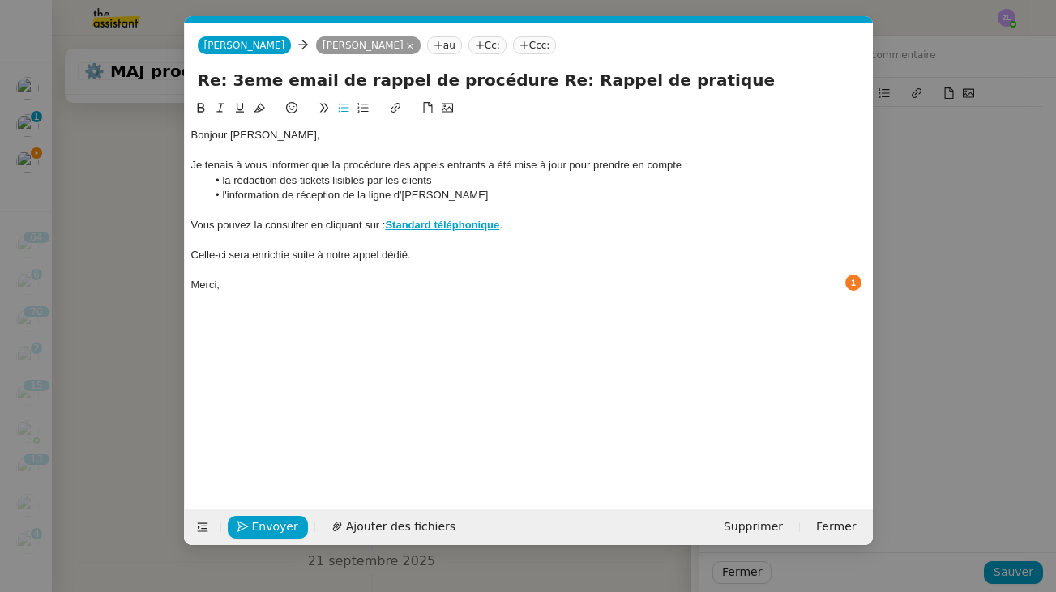
click at [125, 192] on nz-modal-container "Service TA - VOYAGE - PROPOSITION GLOBALE A utiliser dans le cadre de propositi…" at bounding box center [528, 296] width 1056 height 592
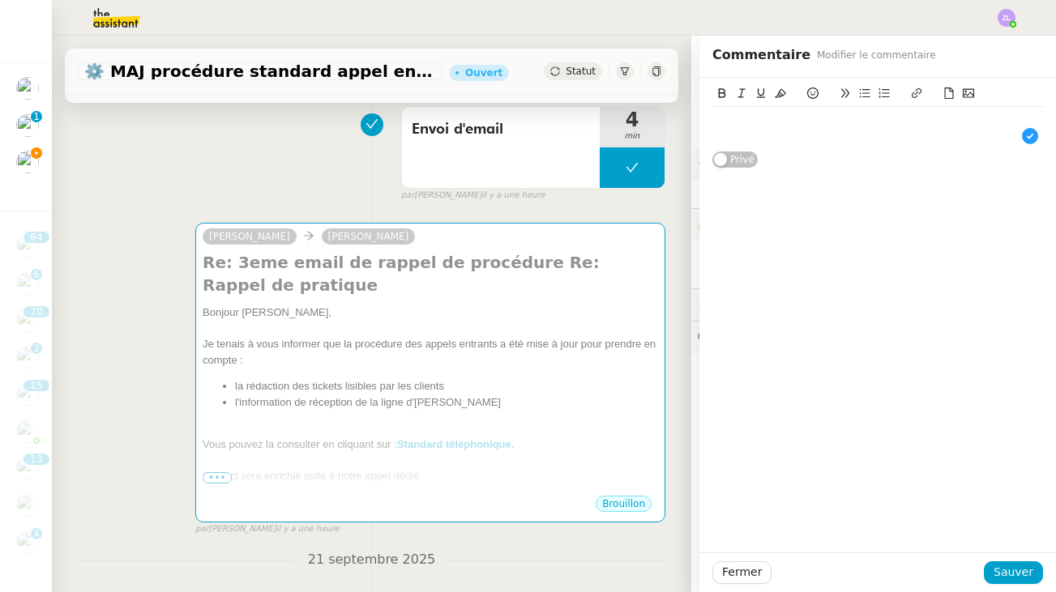
click at [729, 135] on div at bounding box center [877, 136] width 331 height 15
click at [716, 118] on div at bounding box center [877, 120] width 331 height 15
click at [788, 143] on div at bounding box center [877, 128] width 331 height 43
click at [748, 578] on span "Fermer" at bounding box center [742, 572] width 40 height 19
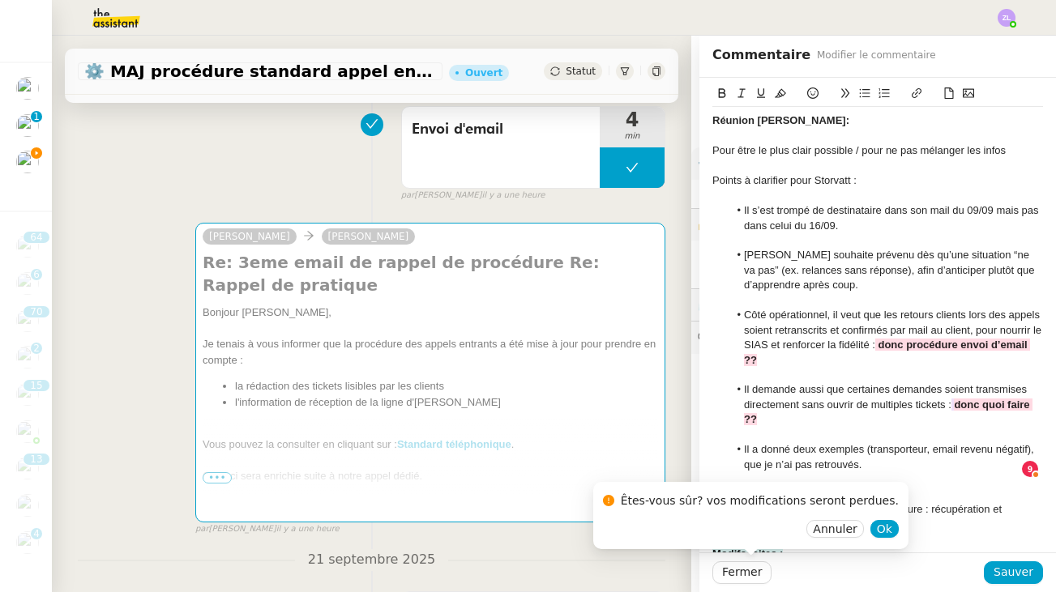
click at [100, 229] on div "Géraldine Thomas SOULIER Re: 3eme email de rappel de procédure Re: Rappel de pr…" at bounding box center [372, 372] width 588 height 328
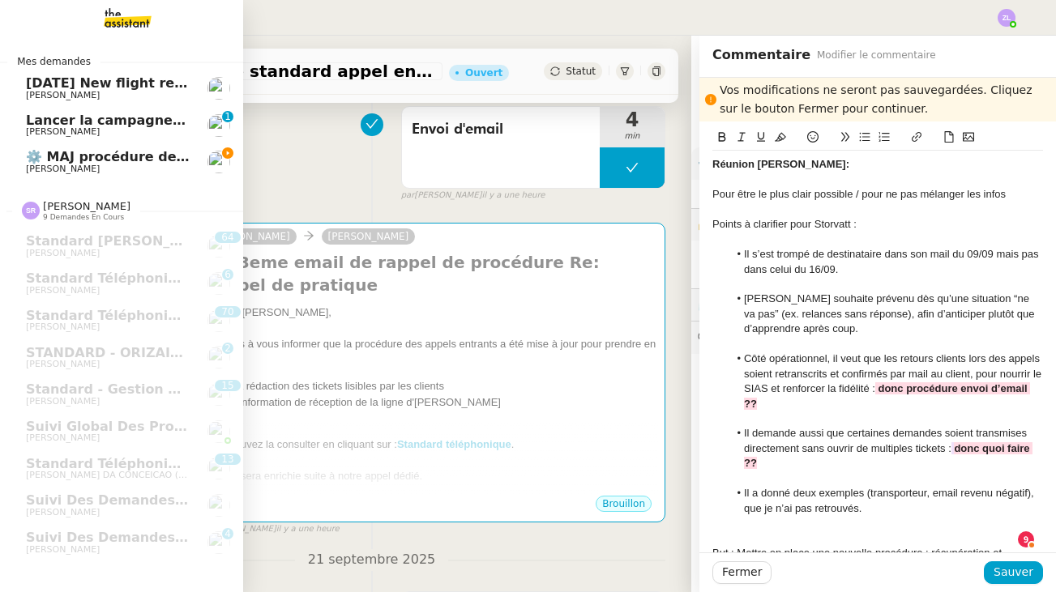
click at [35, 166] on span "[PERSON_NAME]" at bounding box center [63, 169] width 74 height 11
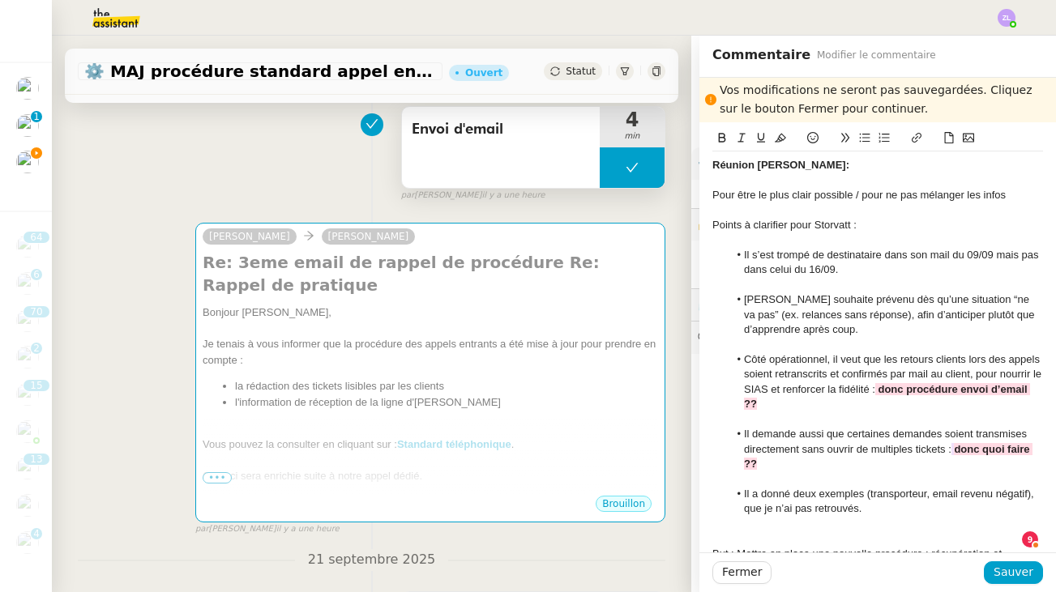
click at [418, 157] on div "Envoi d'email" at bounding box center [501, 147] width 198 height 81
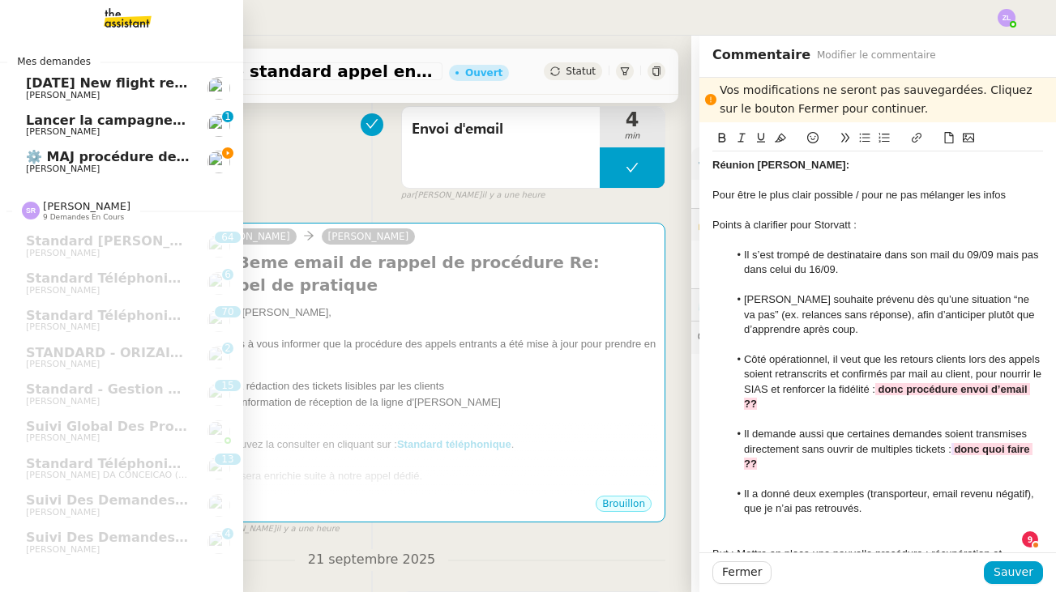
click at [34, 154] on span "⚙️ MAJ procédure de standard" at bounding box center [136, 156] width 220 height 15
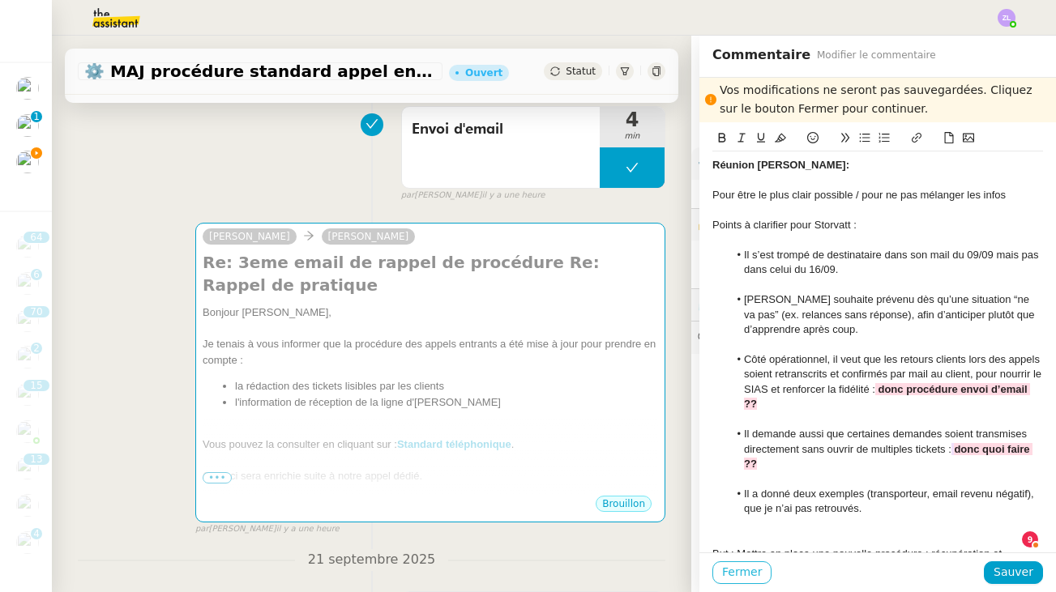
click at [737, 575] on span "Fermer" at bounding box center [742, 572] width 40 height 19
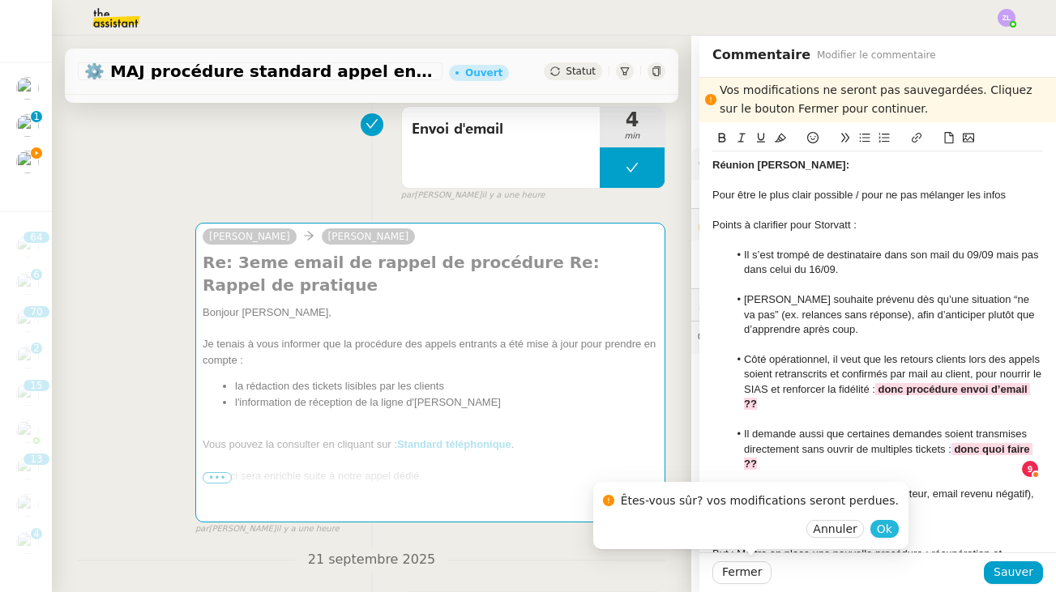
click at [877, 524] on span "Ok" at bounding box center [884, 529] width 15 height 16
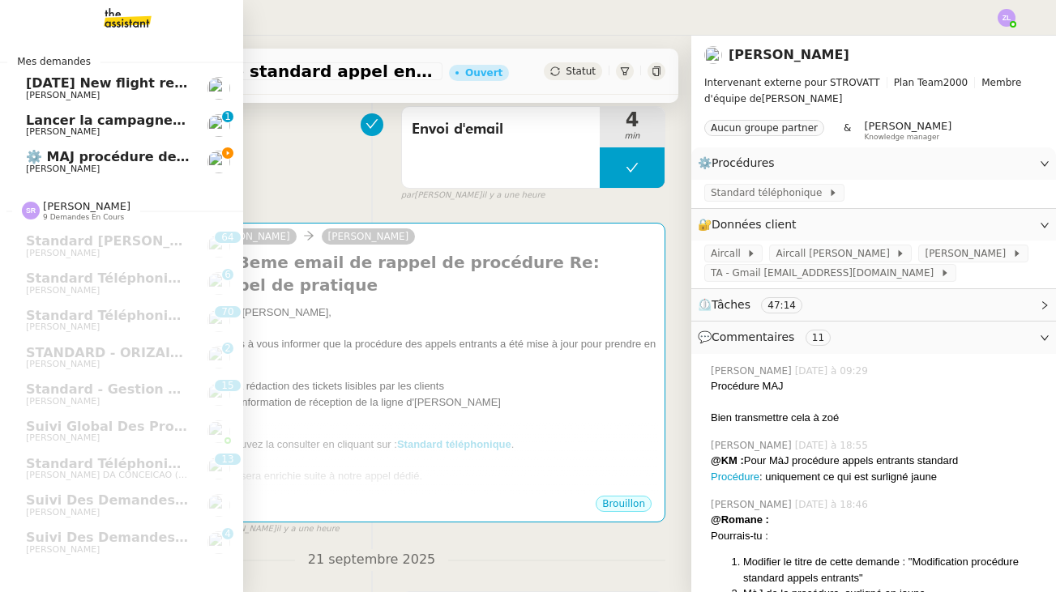
click at [20, 168] on link "⚙️ MAJ procédure de standard Thomas SOULIER" at bounding box center [121, 161] width 243 height 37
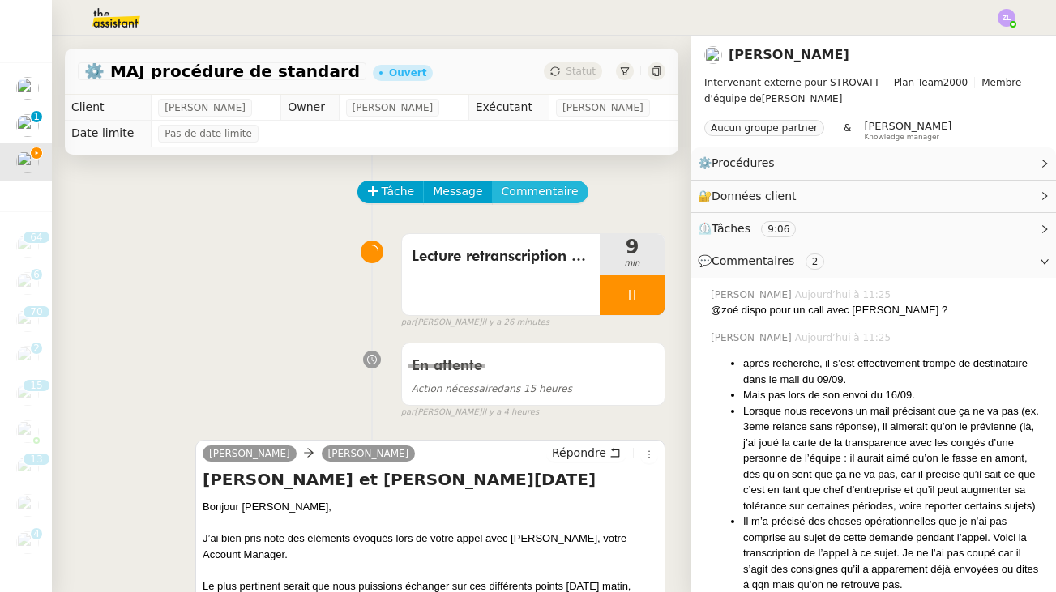
click at [531, 194] on span "Commentaire" at bounding box center [540, 191] width 77 height 19
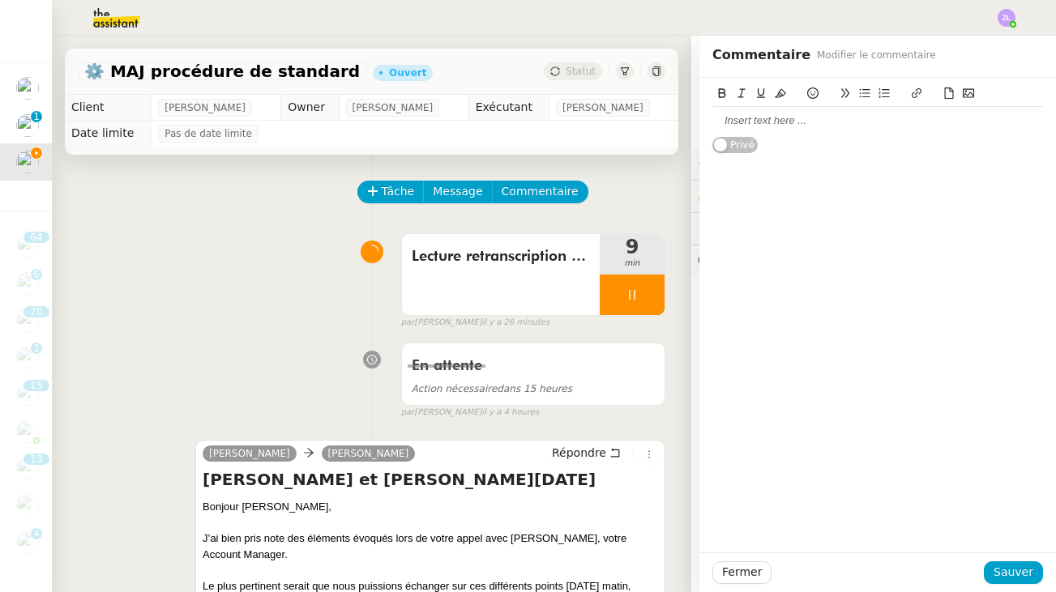
click at [718, 121] on div at bounding box center [877, 120] width 331 height 15
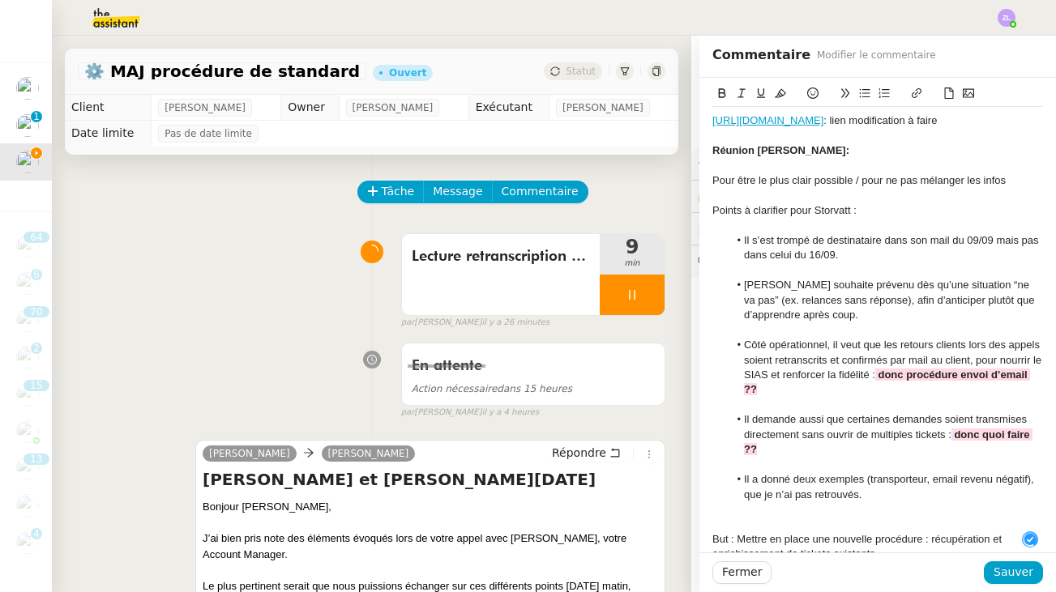
scroll to position [17, 0]
drag, startPoint x: 819, startPoint y: 163, endPoint x: 639, endPoint y: 163, distance: 180.7
click at [639, 163] on app-ticket "⚙️ MAJ procédure de standard Ouvert Statut Client Thomas SOULIER Owner Stéphani…" at bounding box center [554, 314] width 1004 height 557
click at [763, 95] on icon at bounding box center [761, 93] width 8 height 10
click at [789, 338] on li "Côté opérationnel, il veut que les retours clients lors des appels soient retra…" at bounding box center [886, 368] width 315 height 60
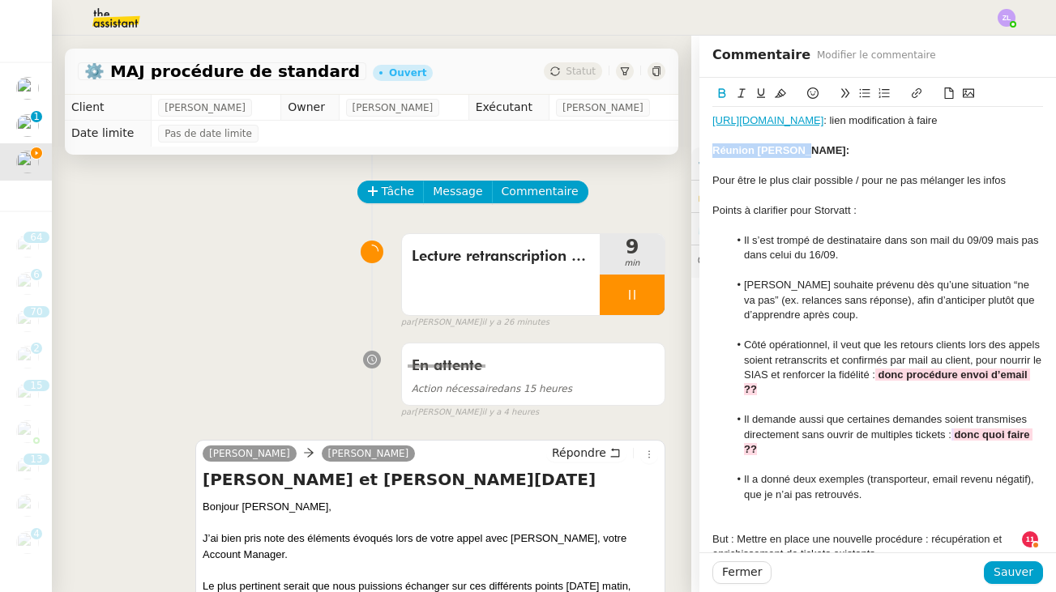
scroll to position [113, 0]
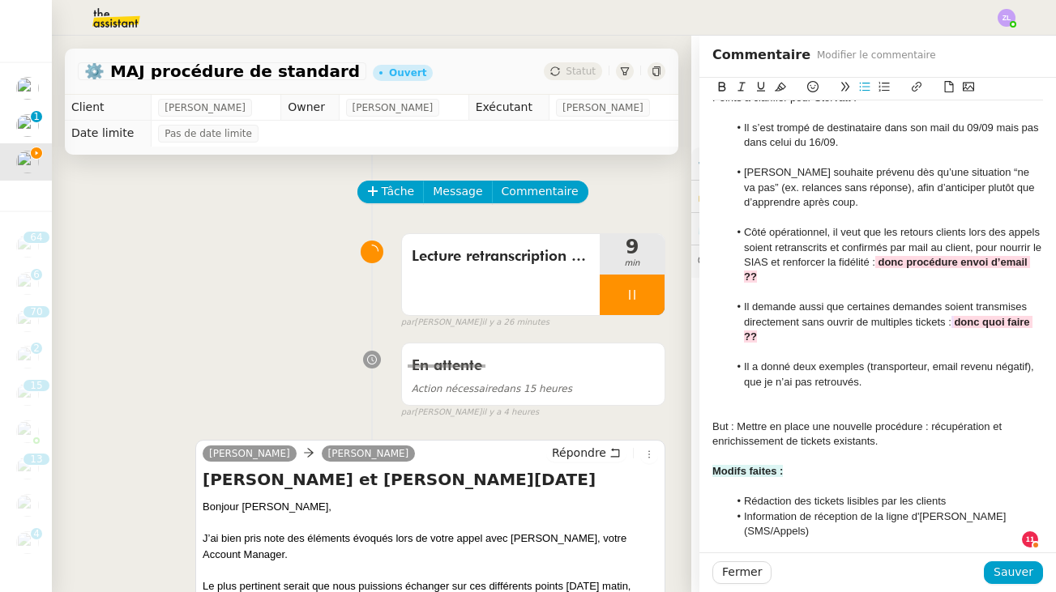
click at [810, 343] on li "Il demande aussi que certaines demandes soient transmises directement sans ouvr…" at bounding box center [886, 322] width 315 height 45
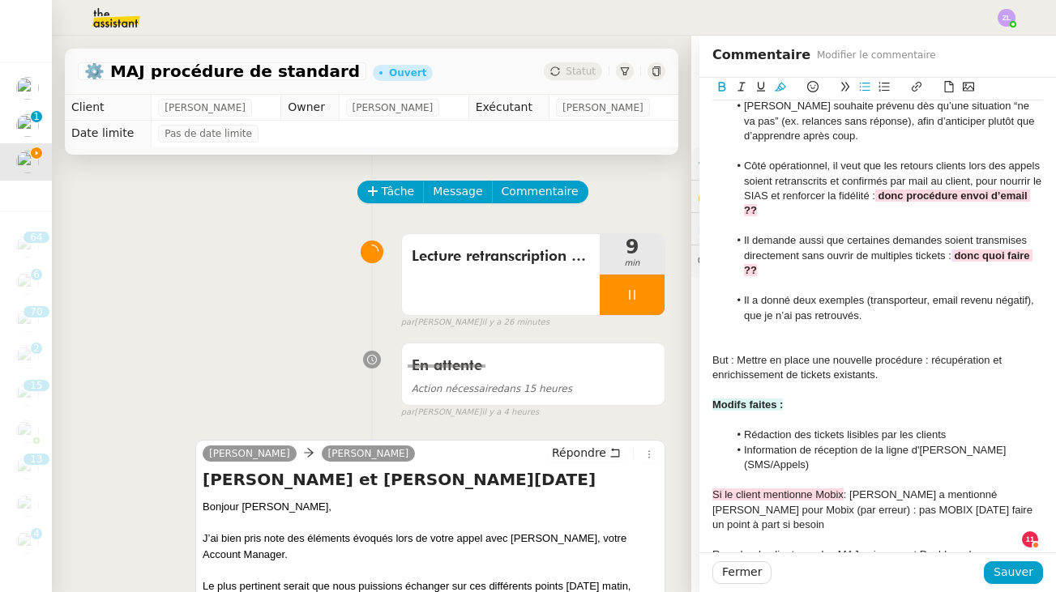
scroll to position [276, 0]
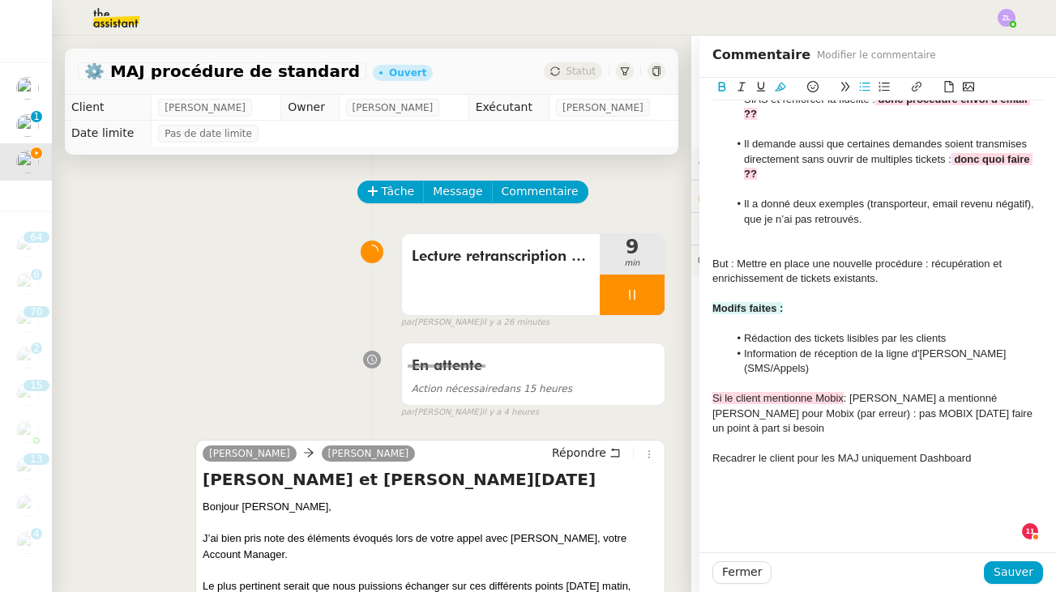
click at [797, 496] on div at bounding box center [877, 503] width 331 height 15
click at [1008, 571] on span "Sauver" at bounding box center [1014, 572] width 40 height 19
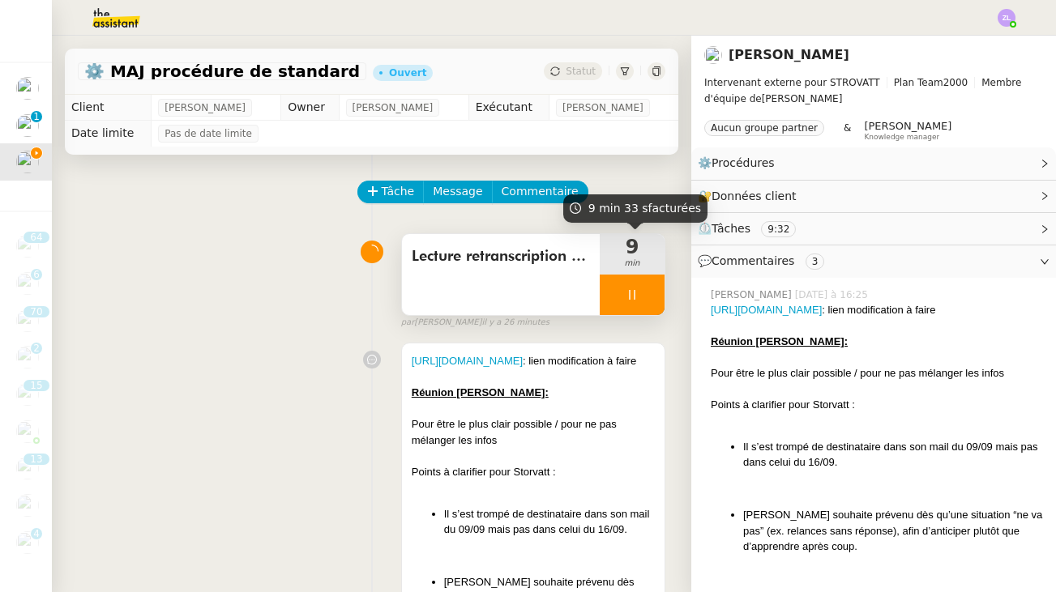
click at [622, 297] on div at bounding box center [632, 295] width 65 height 41
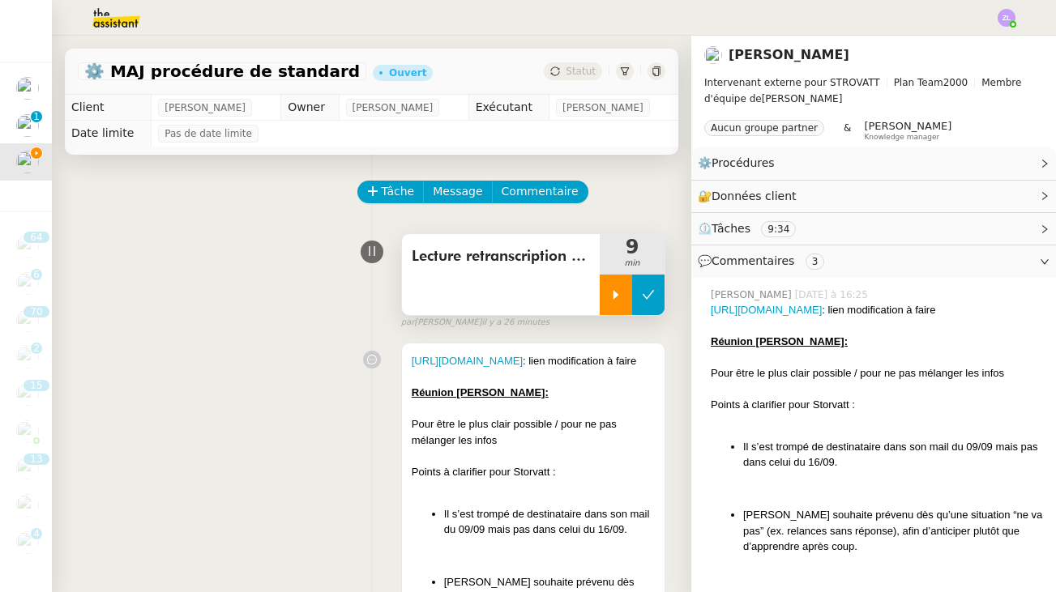
click at [652, 297] on icon at bounding box center [648, 295] width 13 height 13
click at [459, 245] on span "Lecture retranscription [PERSON_NAME]" at bounding box center [501, 257] width 178 height 24
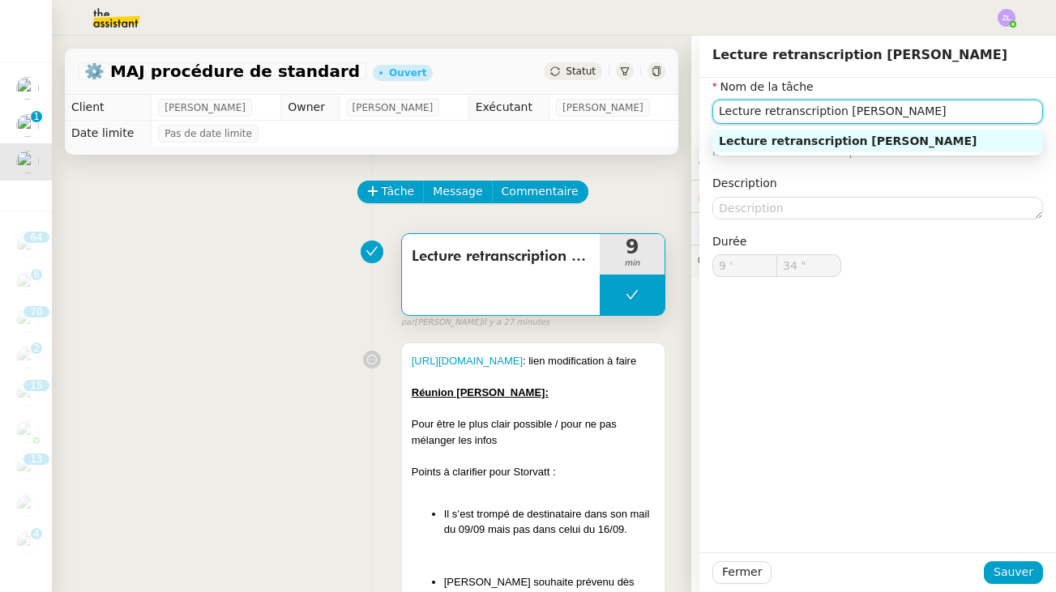
click at [902, 108] on input "Lecture retranscription [PERSON_NAME]" at bounding box center [877, 112] width 331 height 24
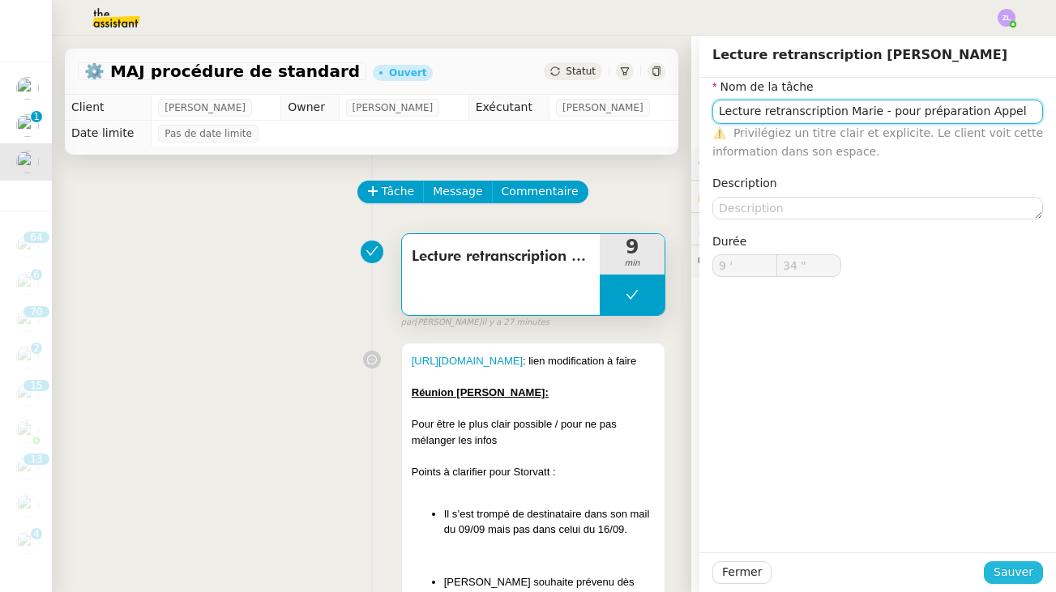
type input "Lecture retranscription Marie - pour préparation Appel"
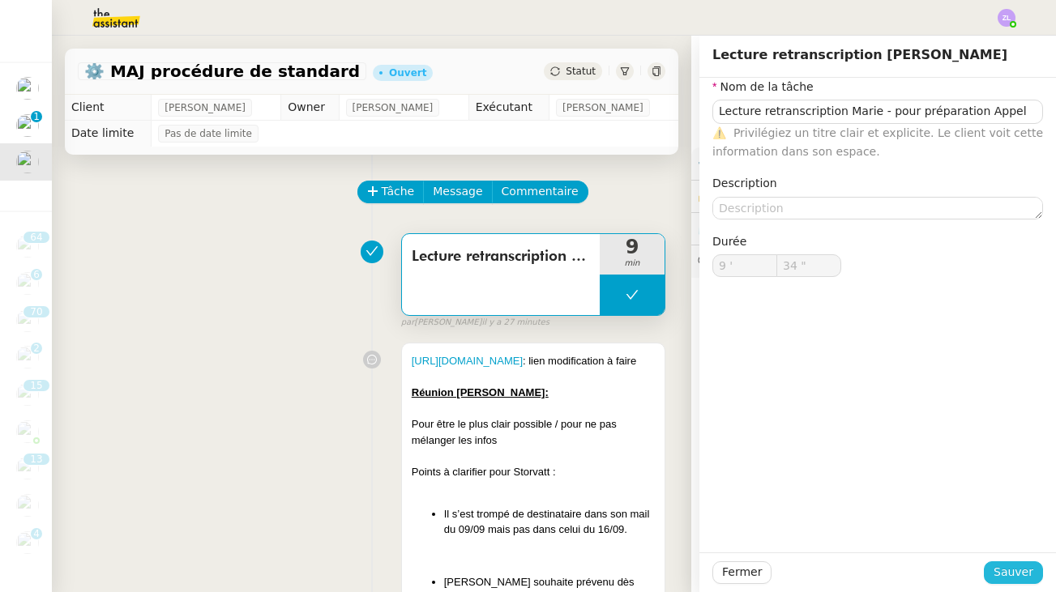
click at [1020, 578] on span "Sauver" at bounding box center [1014, 572] width 40 height 19
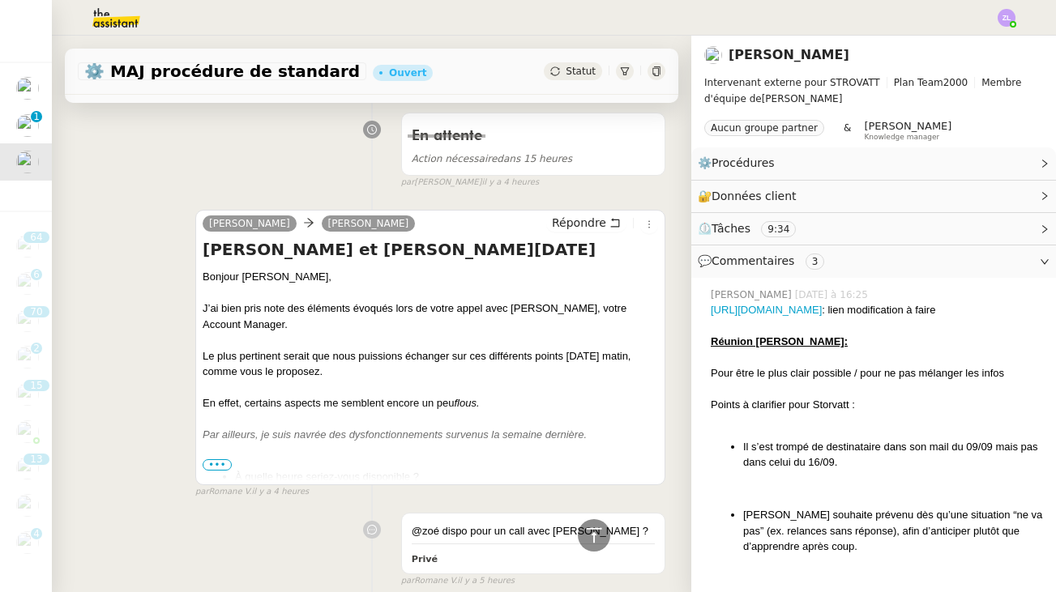
scroll to position [1281, 0]
click at [219, 468] on span "•••" at bounding box center [217, 466] width 29 height 11
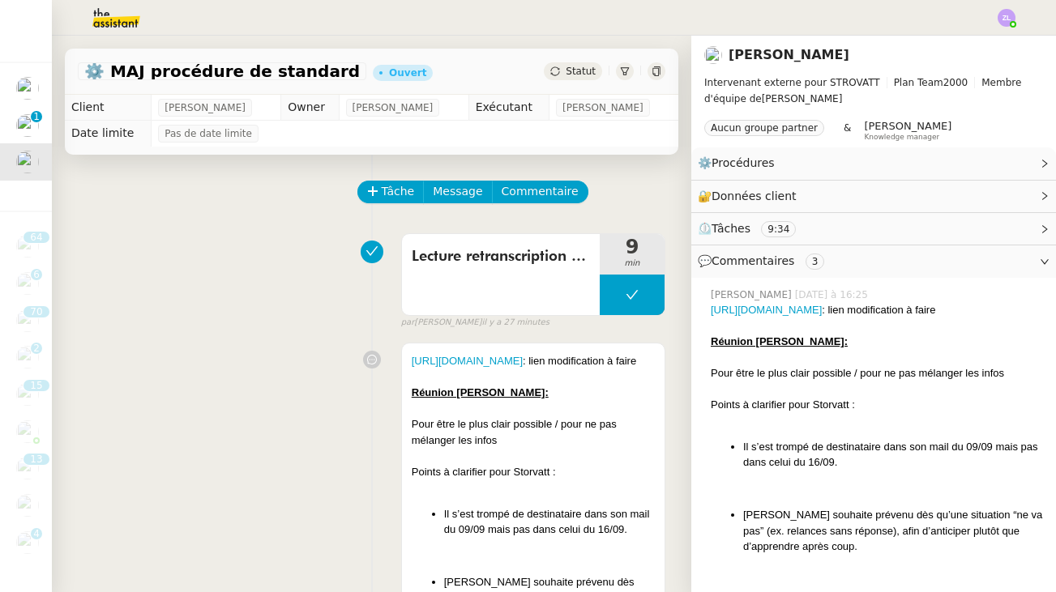
scroll to position [0, 0]
click at [583, 83] on div "⚙️ MAJ procédure de standard Ouvert Statut" at bounding box center [371, 72] width 613 height 46
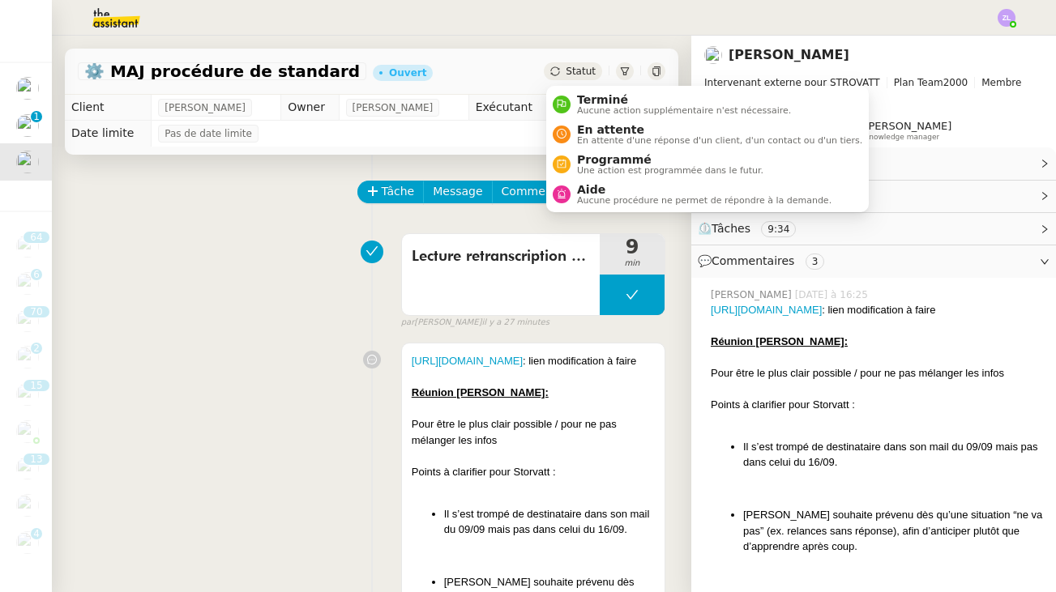
click at [582, 75] on span "Statut" at bounding box center [581, 71] width 30 height 11
click at [592, 143] on span "En attente d'une réponse d'un client, d'un contact ou d'un tiers." at bounding box center [719, 140] width 285 height 9
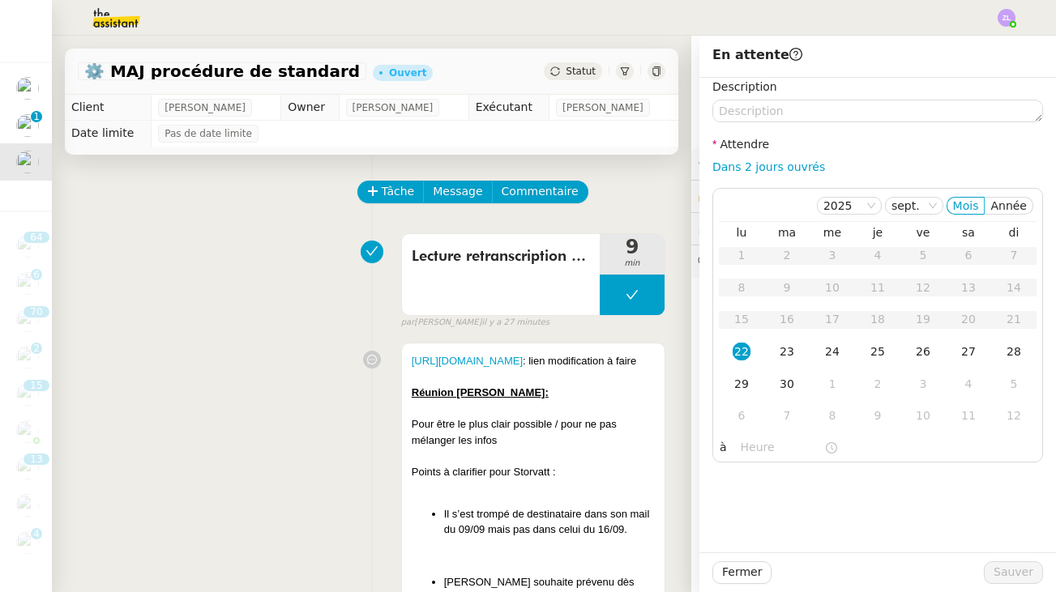
click at [787, 156] on div "Description Attendre Dans 2 jours ouvrés 2025 sept. Mois Année lu ma me je ve s…" at bounding box center [877, 270] width 331 height 385
click at [788, 167] on link "Dans 2 jours ouvrés" at bounding box center [768, 166] width 113 height 13
type input "07:00"
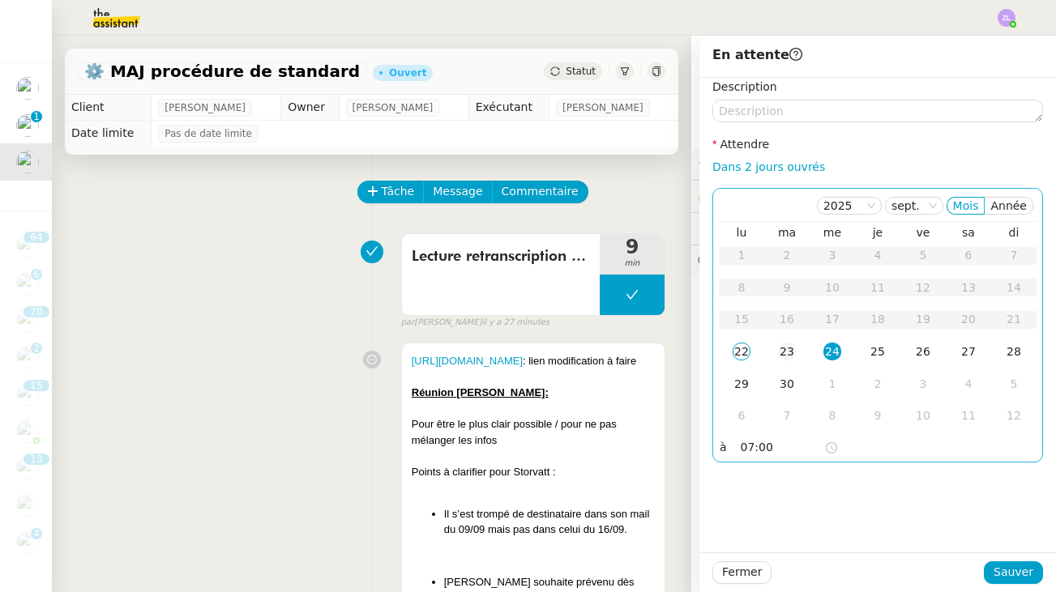
click at [790, 347] on div "23" at bounding box center [787, 352] width 18 height 18
click at [749, 457] on nz-time-picker "07:00" at bounding box center [788, 448] width 109 height 23
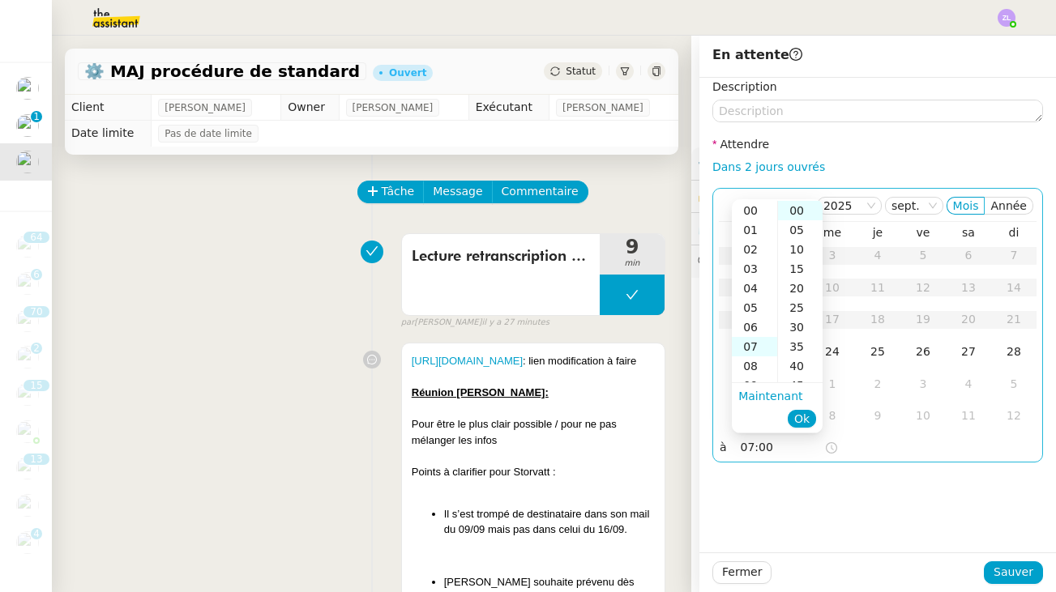
scroll to position [136, 0]
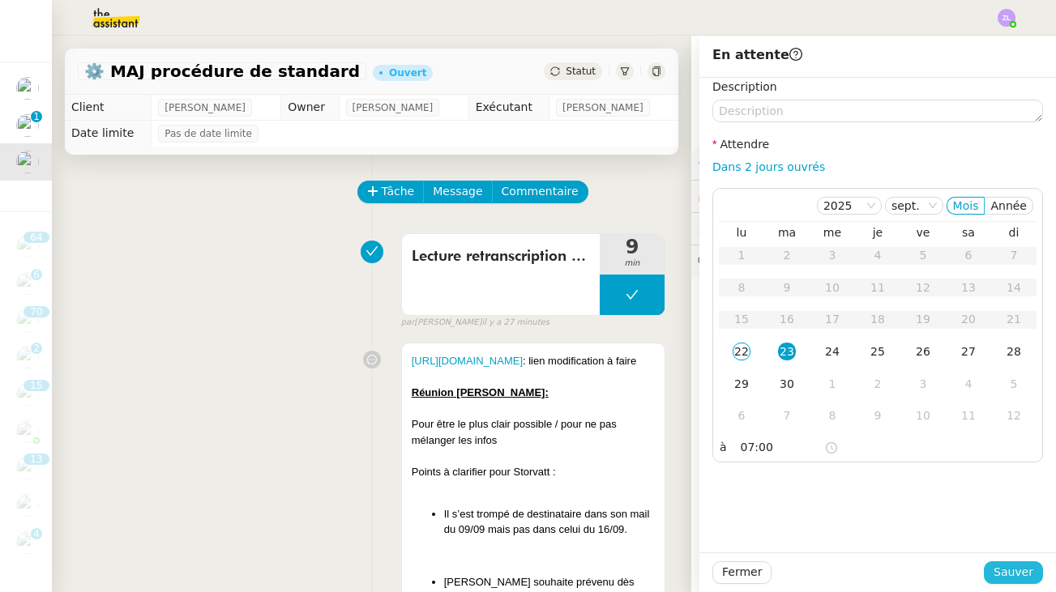
click at [1013, 567] on span "Sauver" at bounding box center [1014, 572] width 40 height 19
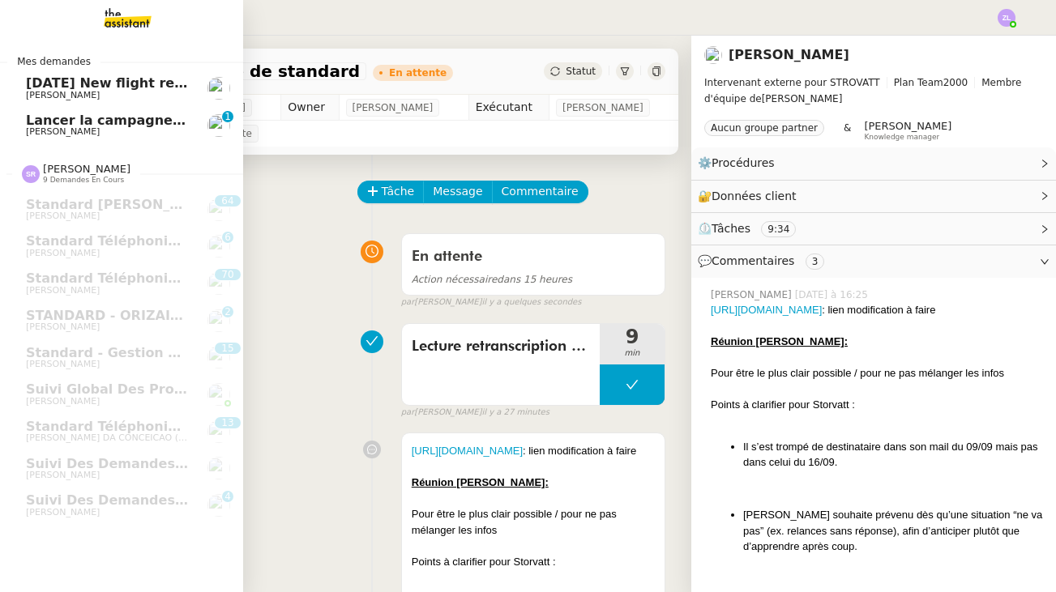
click at [102, 84] on span "[DATE] New flight request - [PERSON_NAME]" at bounding box center [188, 82] width 325 height 15
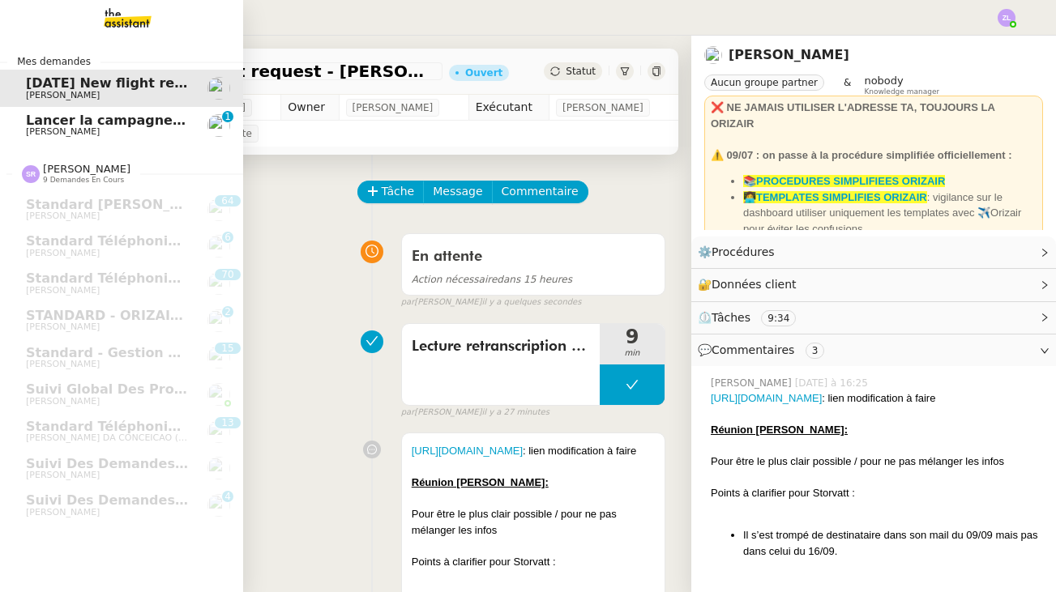
click at [111, 130] on span "[PERSON_NAME]" at bounding box center [108, 132] width 164 height 10
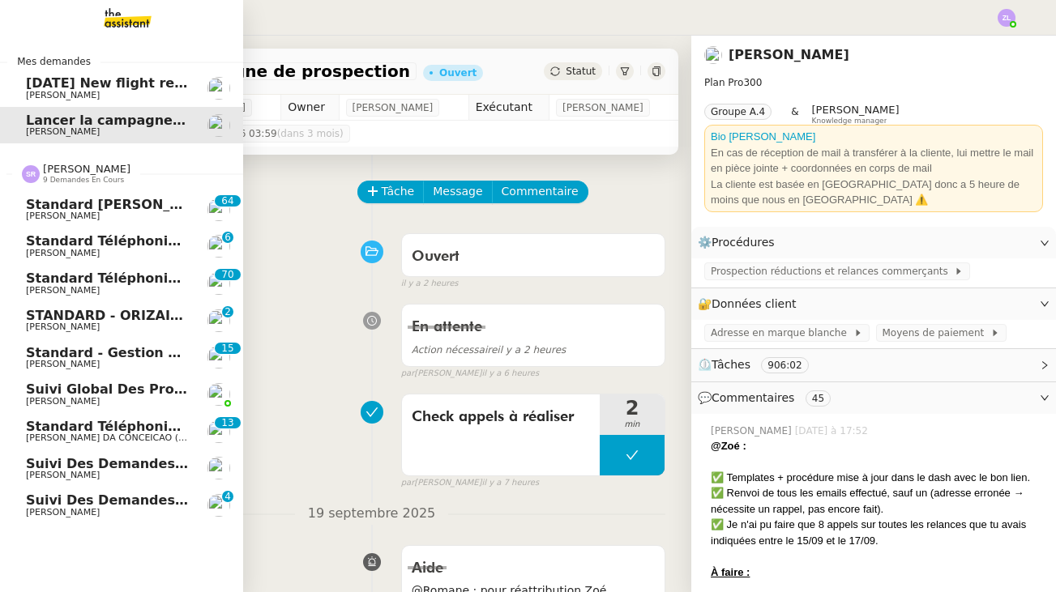
click at [125, 397] on span "[PERSON_NAME]" at bounding box center [108, 402] width 164 height 10
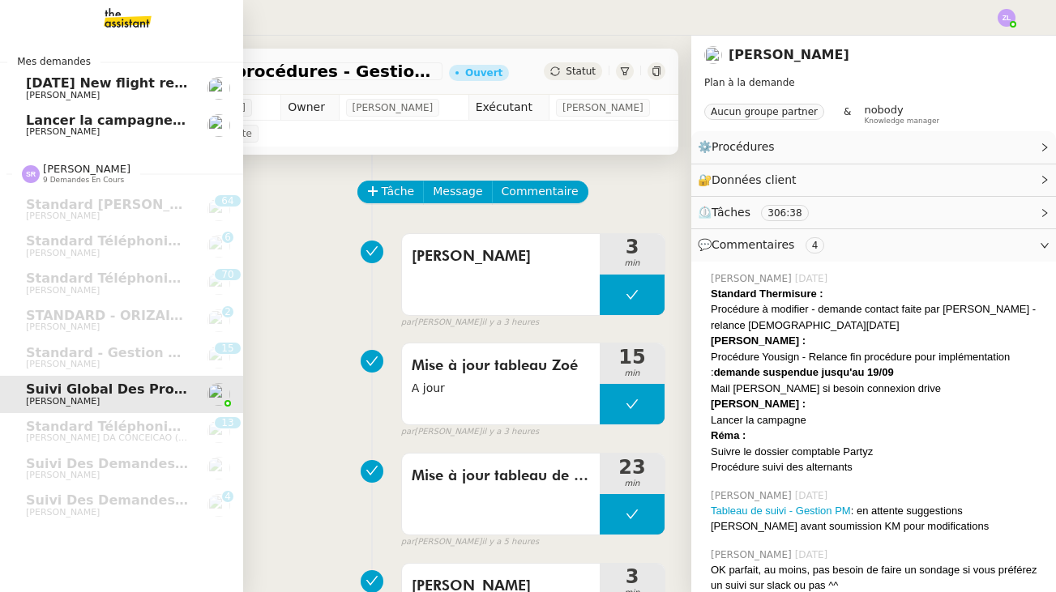
click at [109, 130] on span "[PERSON_NAME]" at bounding box center [108, 132] width 164 height 10
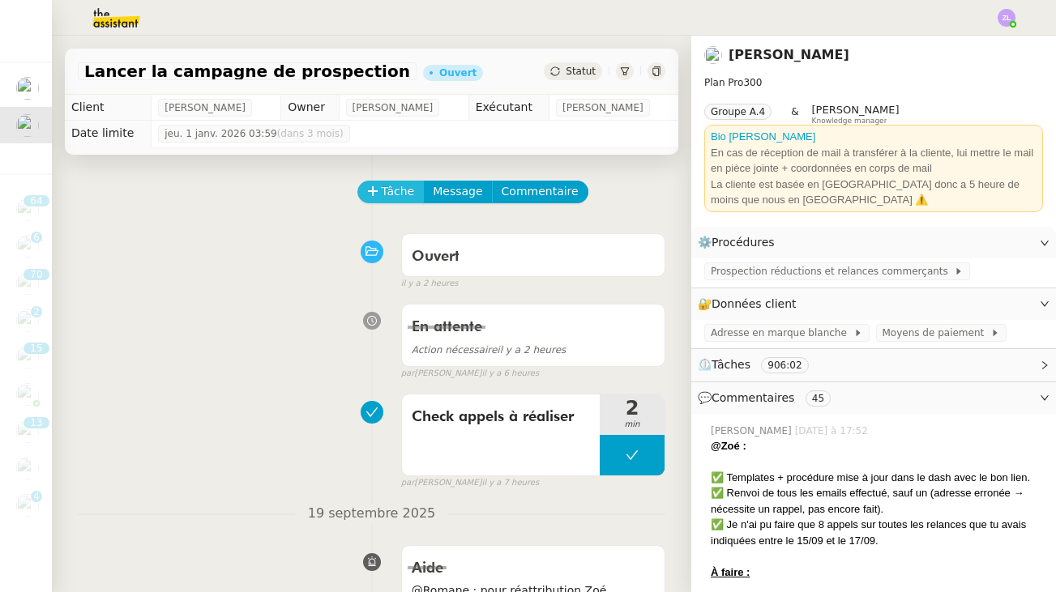
click at [372, 190] on icon at bounding box center [372, 190] width 1 height 9
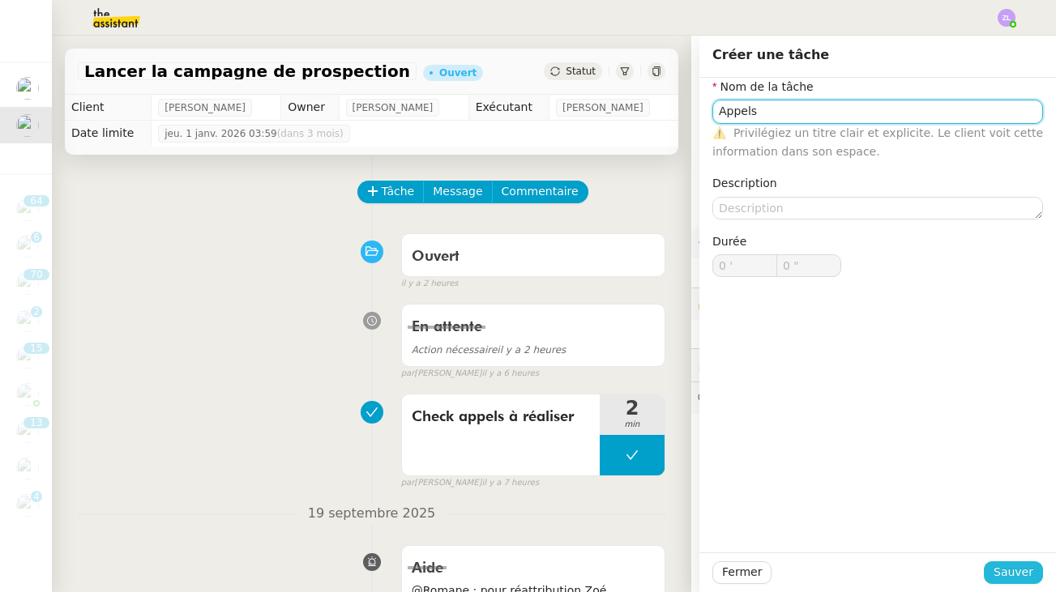
type input "Appels"
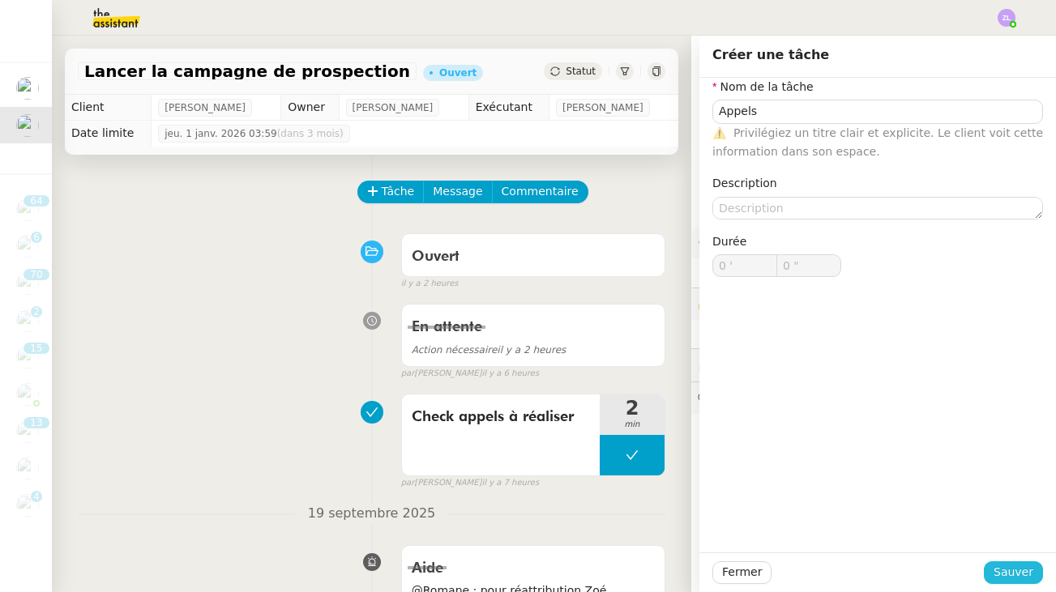
click at [1013, 583] on button "Sauver" at bounding box center [1013, 573] width 59 height 23
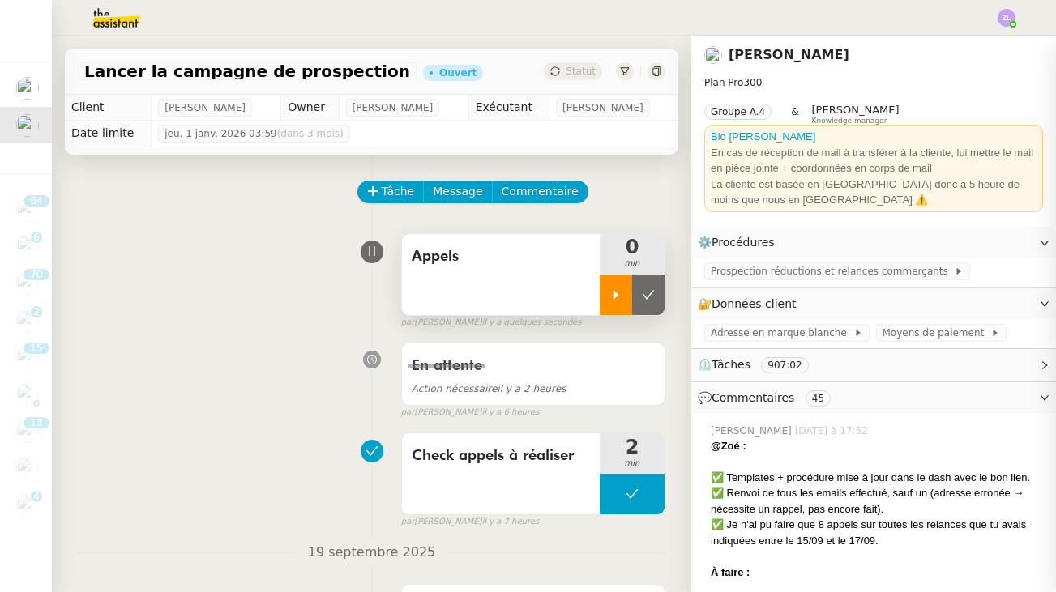
click at [621, 294] on icon at bounding box center [615, 295] width 13 height 13
